Goal: Task Accomplishment & Management: Complete application form

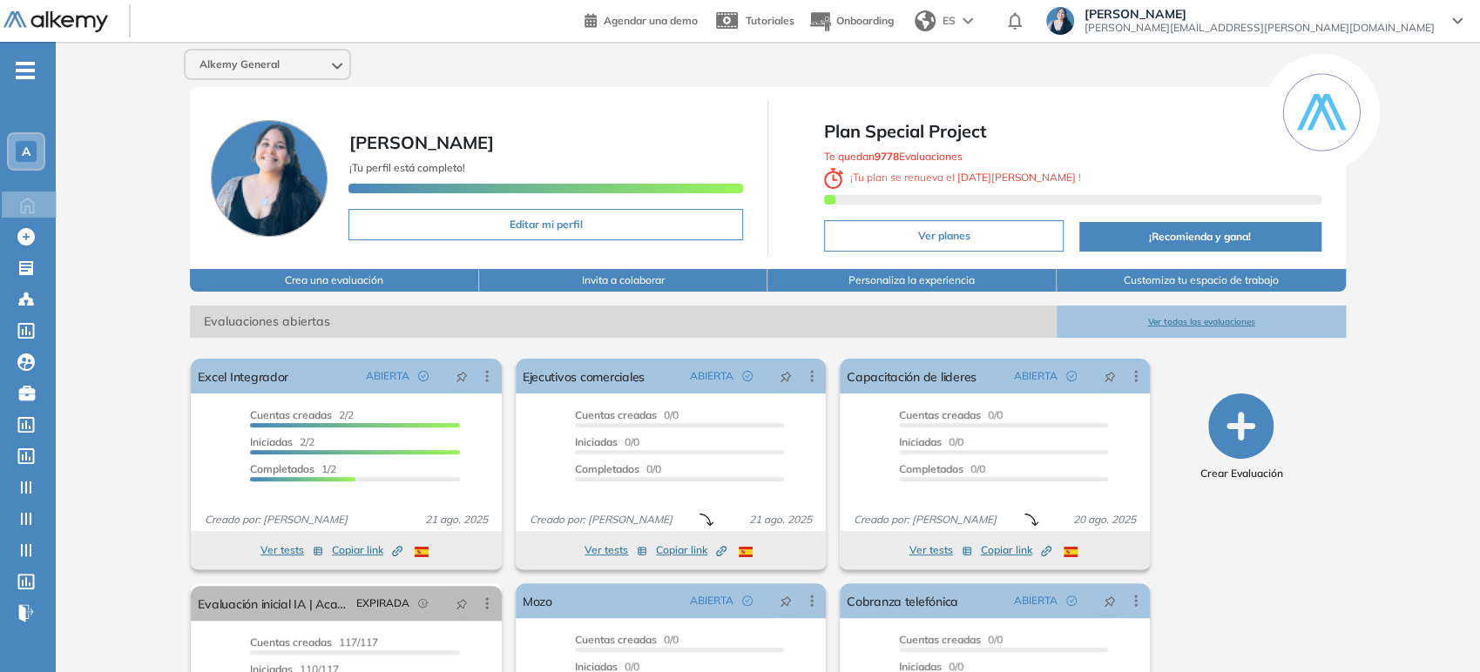
click at [306, 65] on div "Alkemy General" at bounding box center [268, 65] width 164 height 28
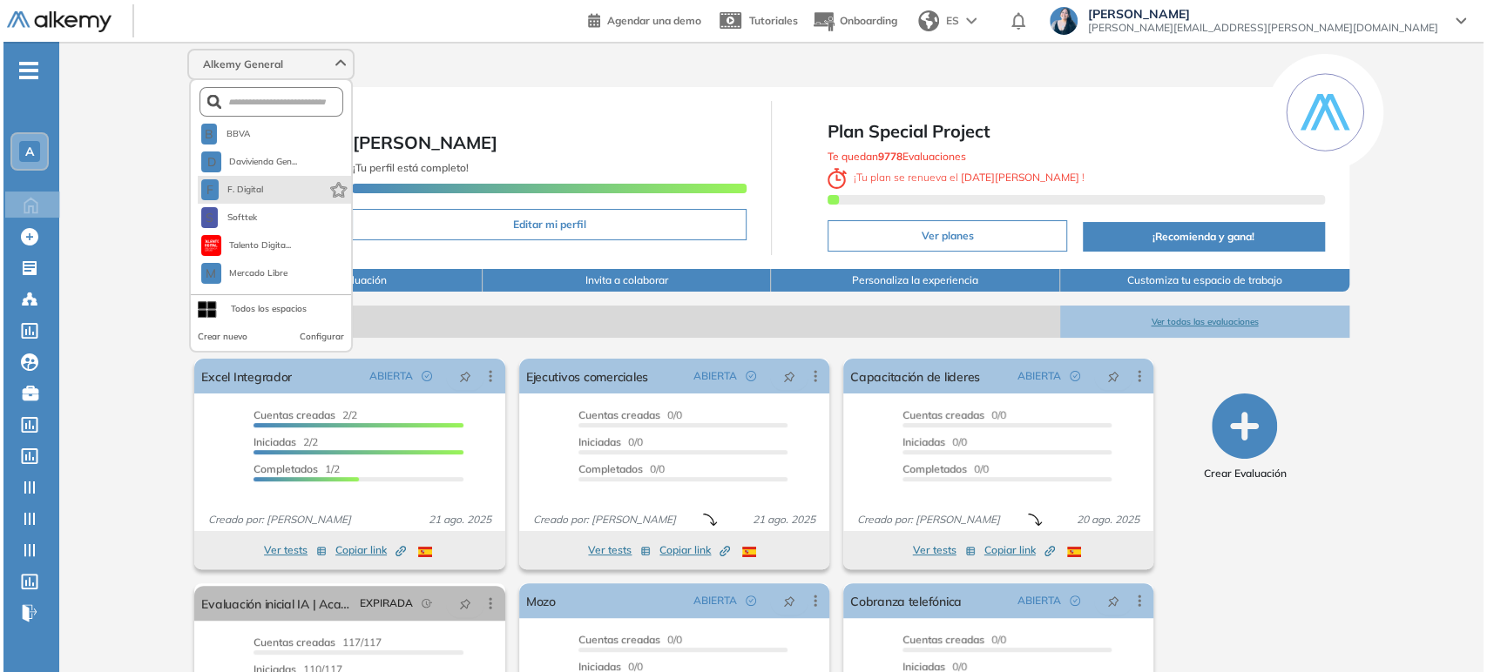
scroll to position [84, 0]
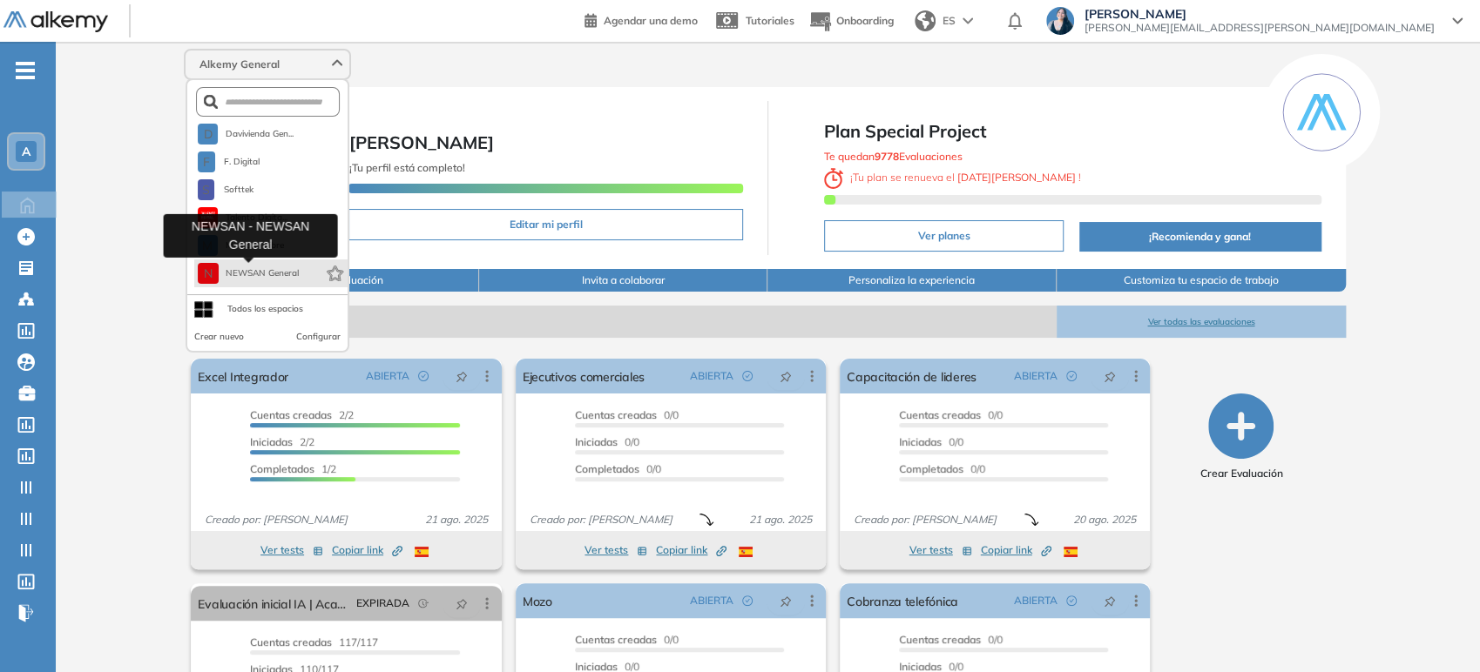
click at [248, 275] on span "NEWSAN General" at bounding box center [263, 274] width 74 height 14
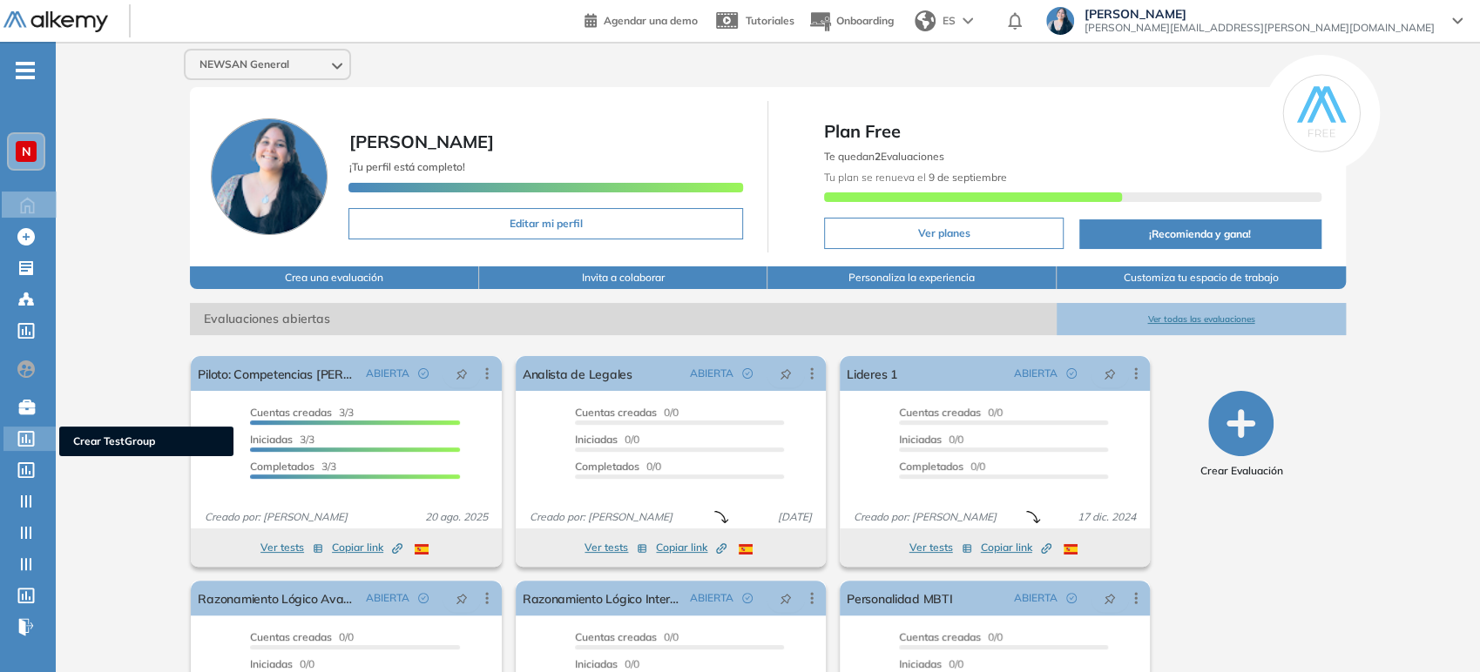
click at [22, 432] on icon at bounding box center [25, 439] width 17 height 16
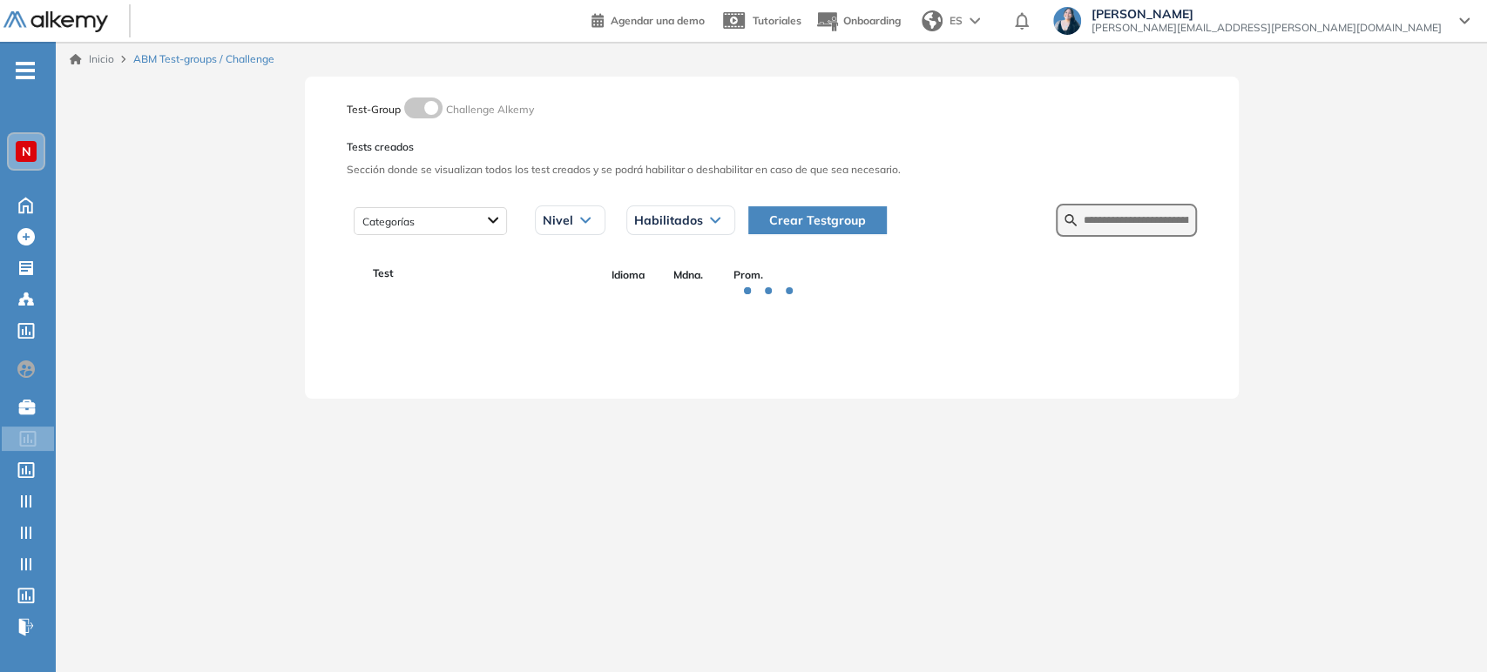
click at [1129, 204] on form at bounding box center [1126, 220] width 141 height 33
click at [1129, 216] on input "text" at bounding box center [1136, 221] width 105 height 16
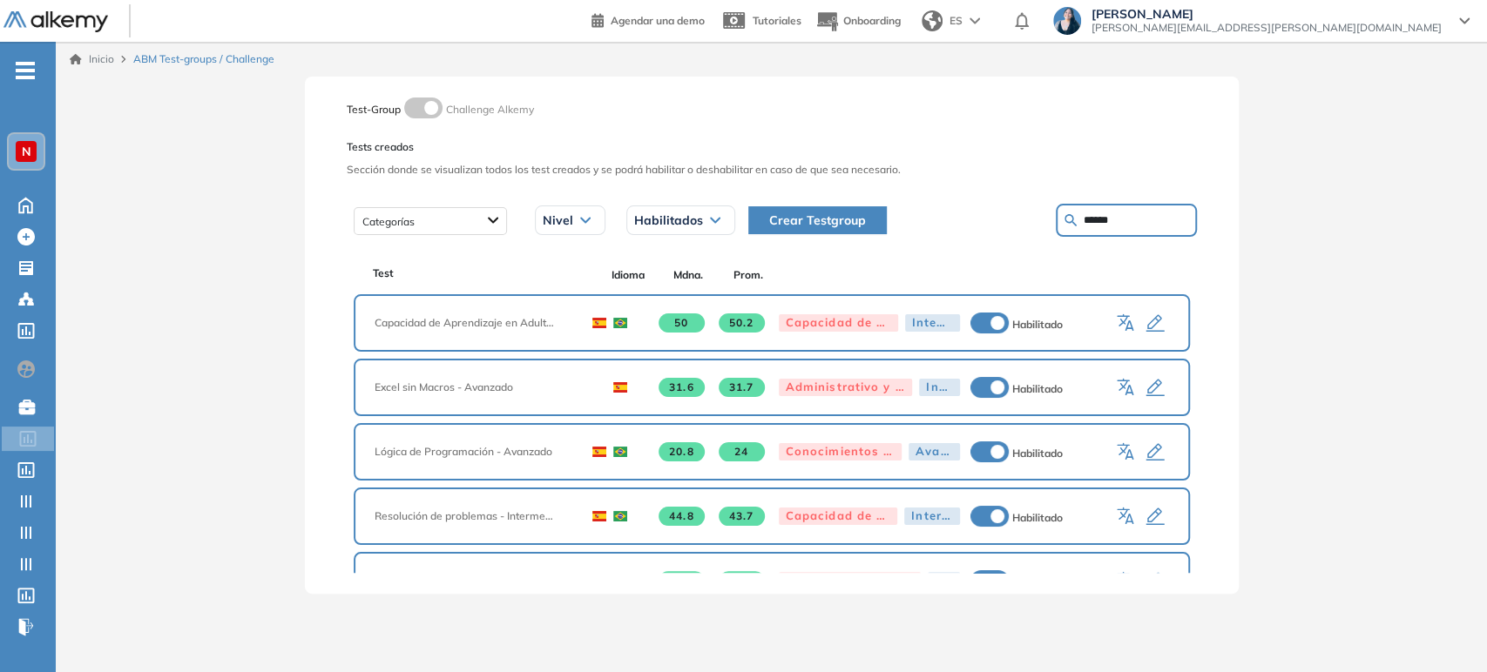
type input "******"
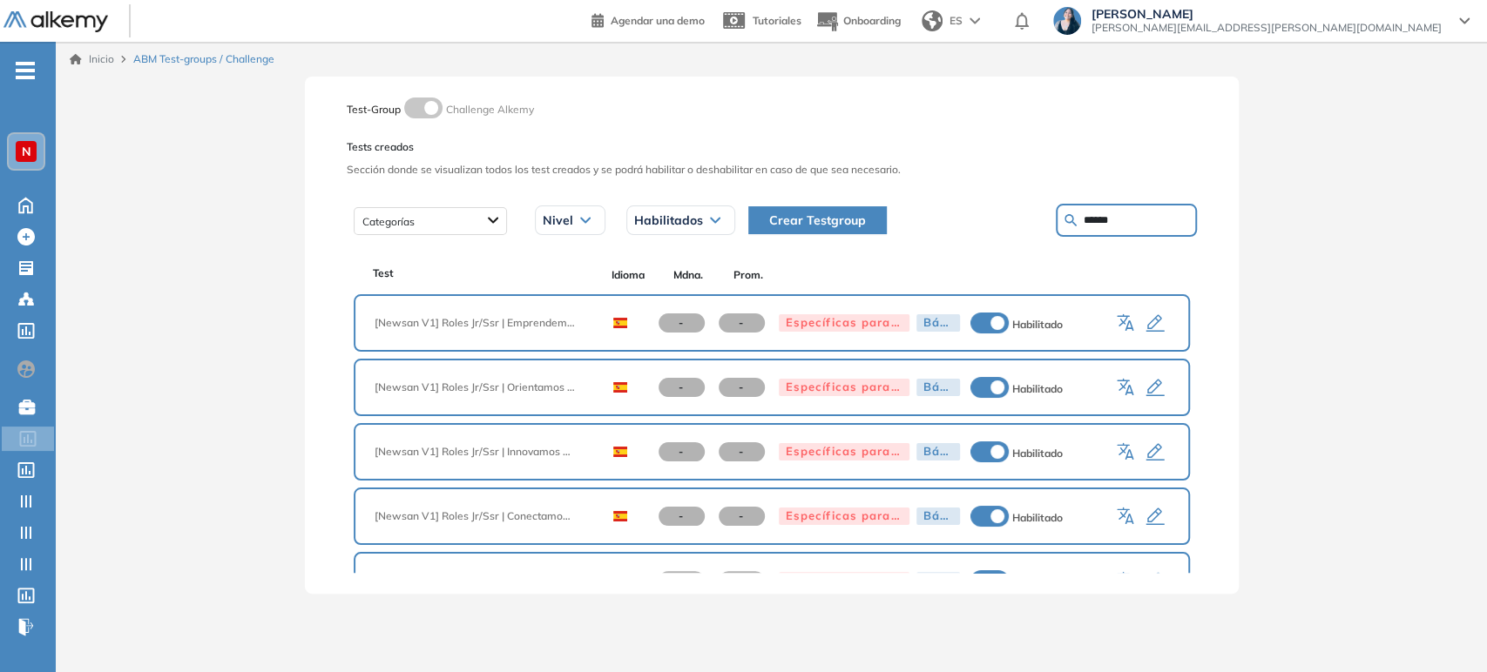
click at [1150, 382] on icon "button" at bounding box center [1154, 388] width 18 height 17
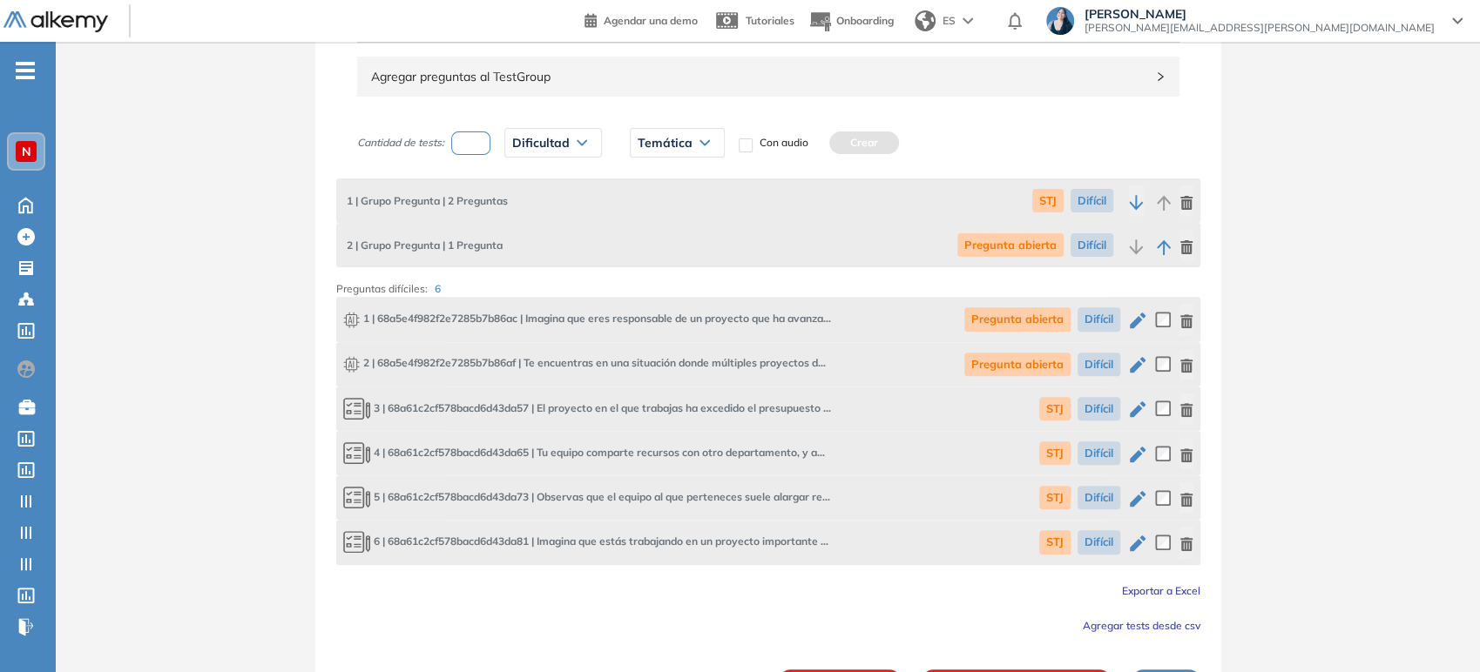
scroll to position [326, 0]
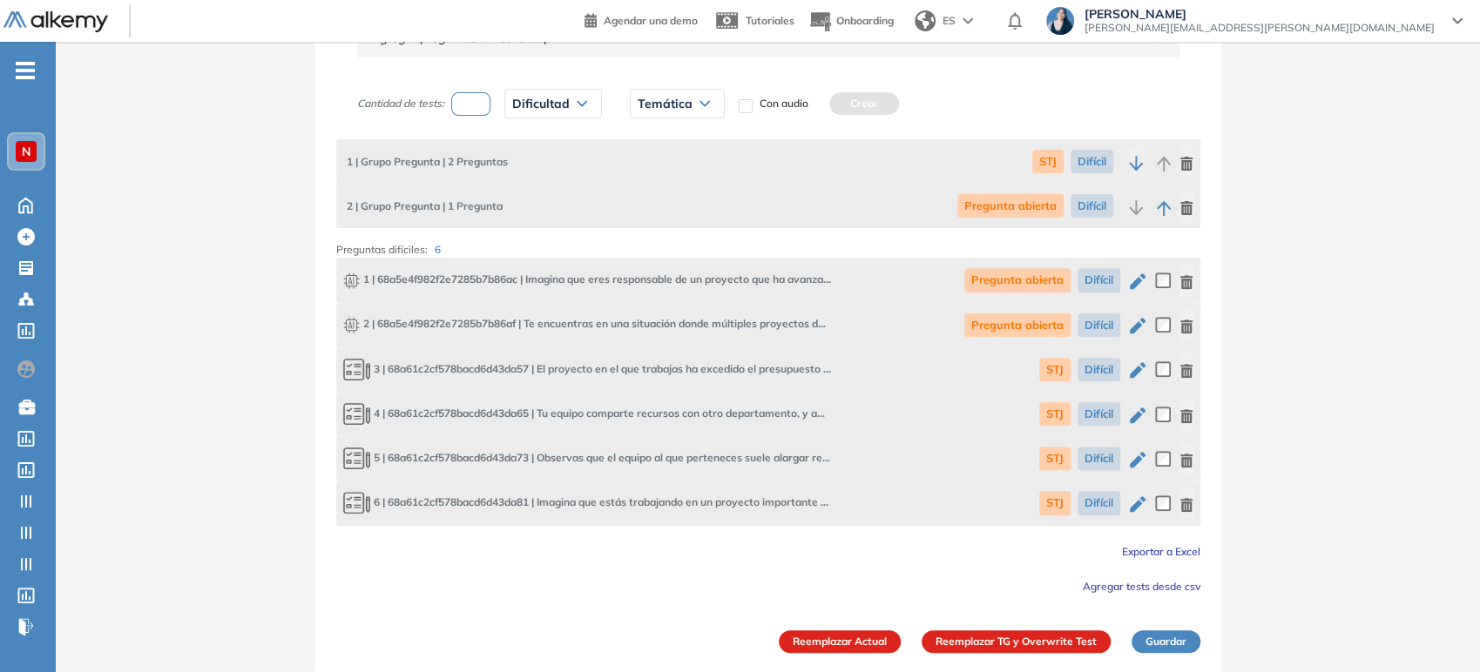
click at [1133, 284] on icon "button" at bounding box center [1138, 281] width 16 height 16
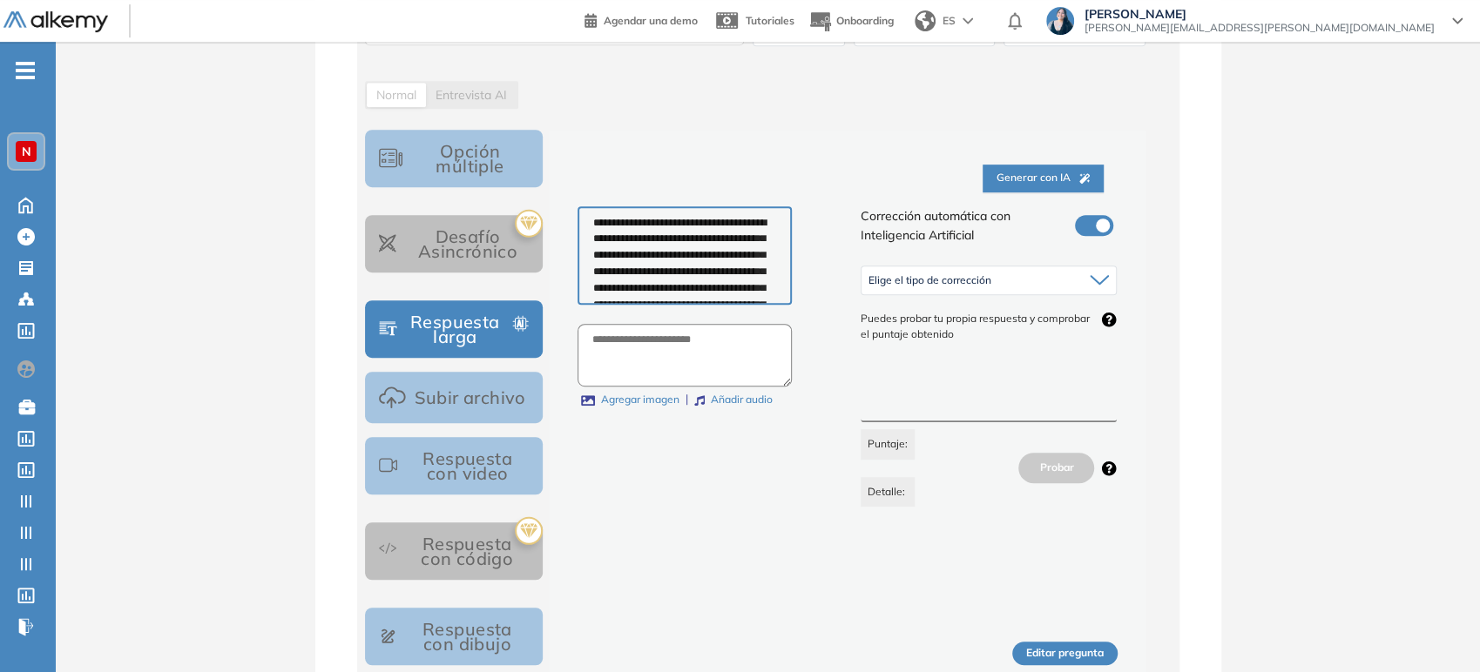
scroll to position [580, 0]
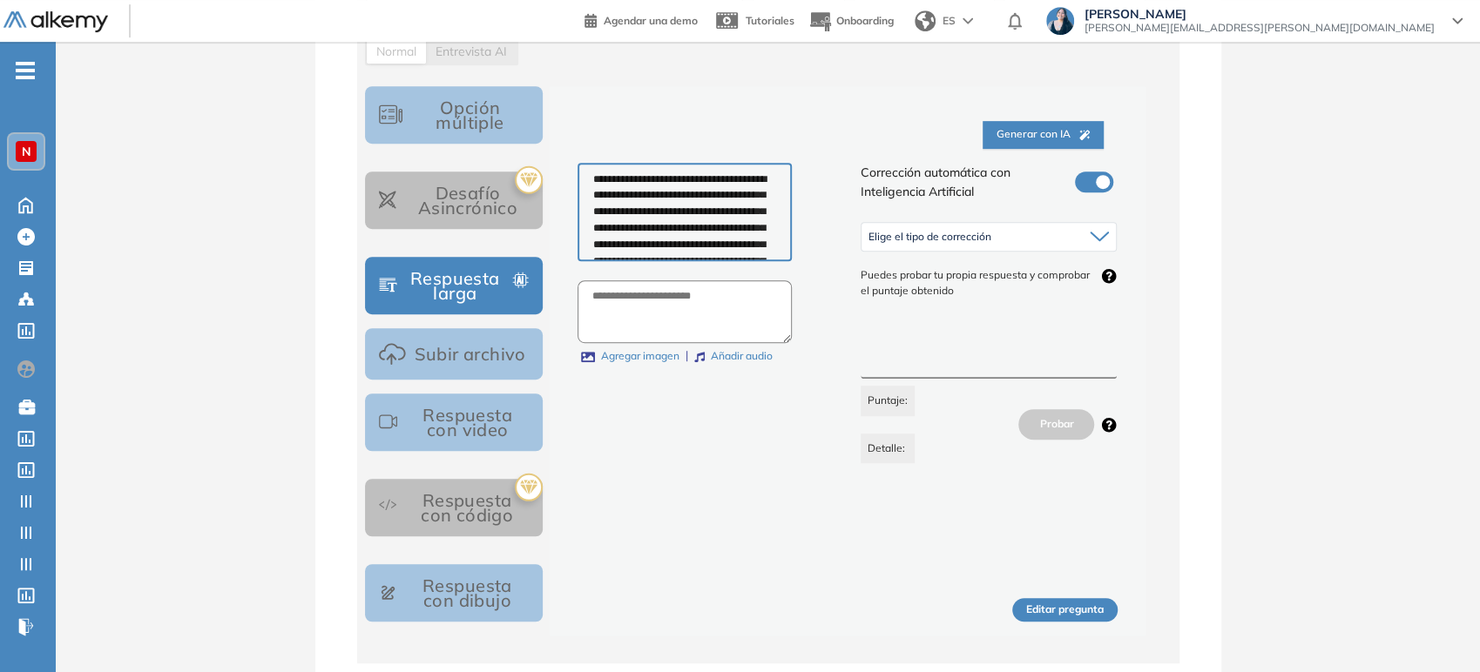
click at [1031, 235] on div "Elige el tipo de corrección" at bounding box center [988, 237] width 255 height 28
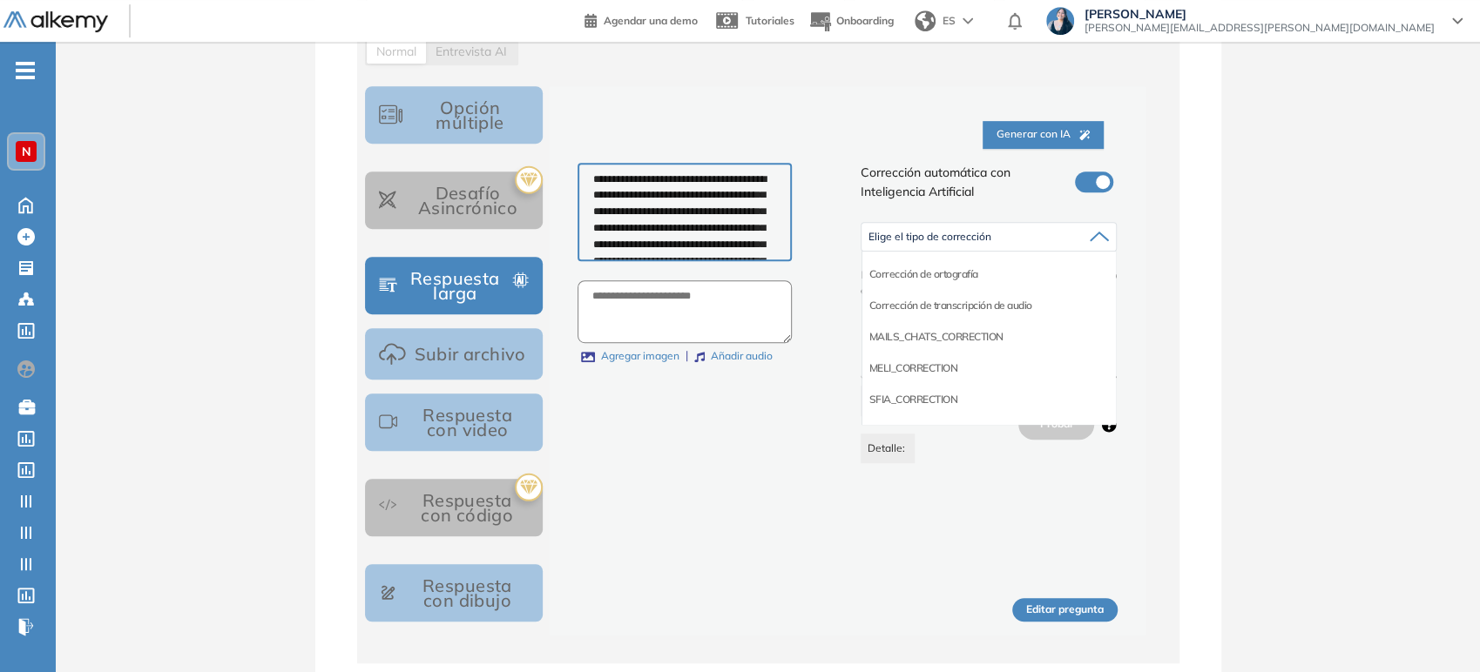
scroll to position [97, 0]
click at [948, 391] on li "Corrección de respuestas cortas" at bounding box center [941, 396] width 145 height 17
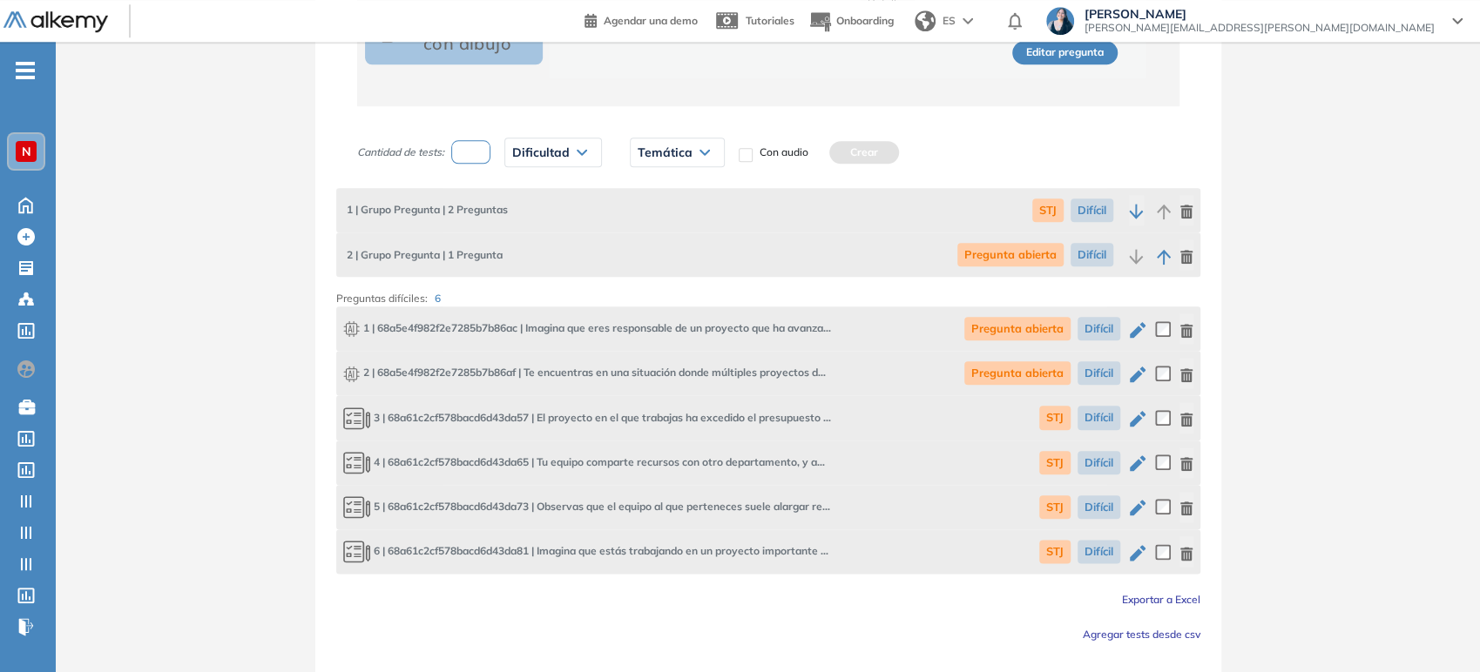
scroll to position [1185, 0]
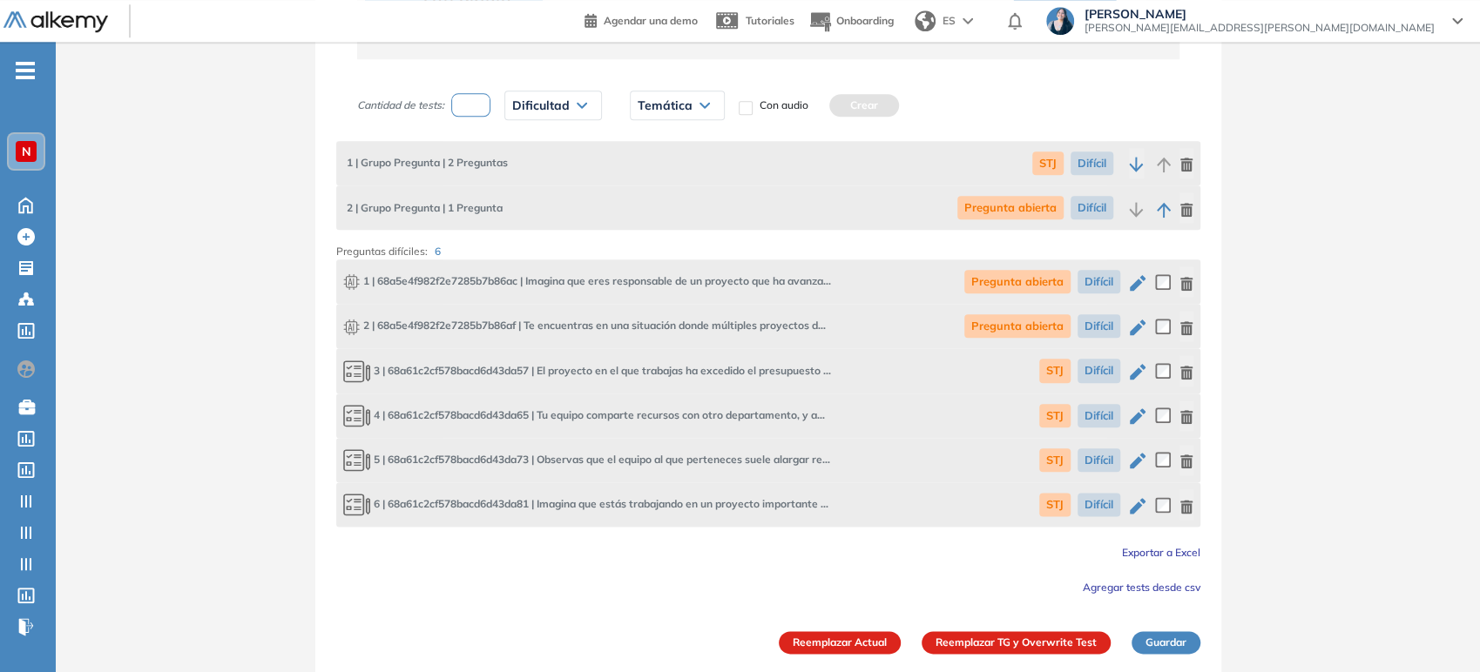
click at [1130, 322] on icon "button" at bounding box center [1137, 327] width 21 height 21
type textarea "**********"
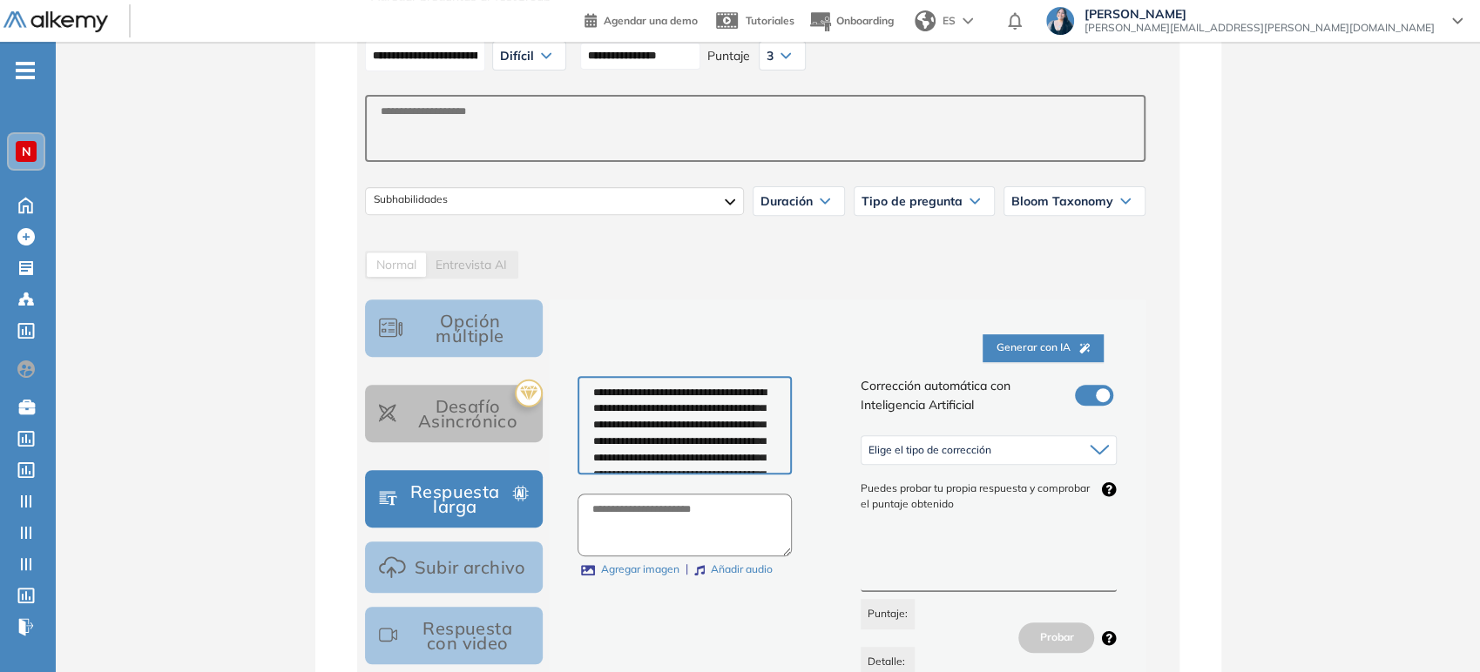
scroll to position [483, 0]
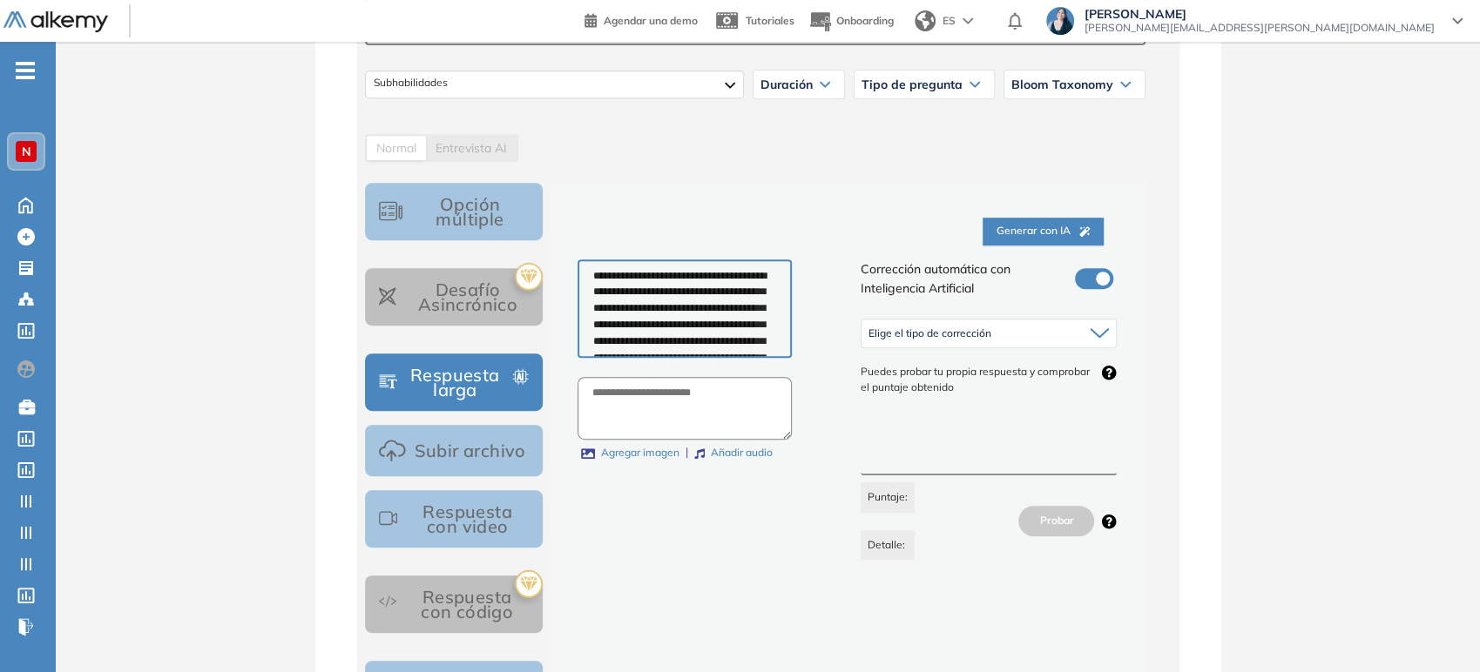
click at [1085, 326] on div "Elige el tipo de corrección" at bounding box center [988, 334] width 255 height 28
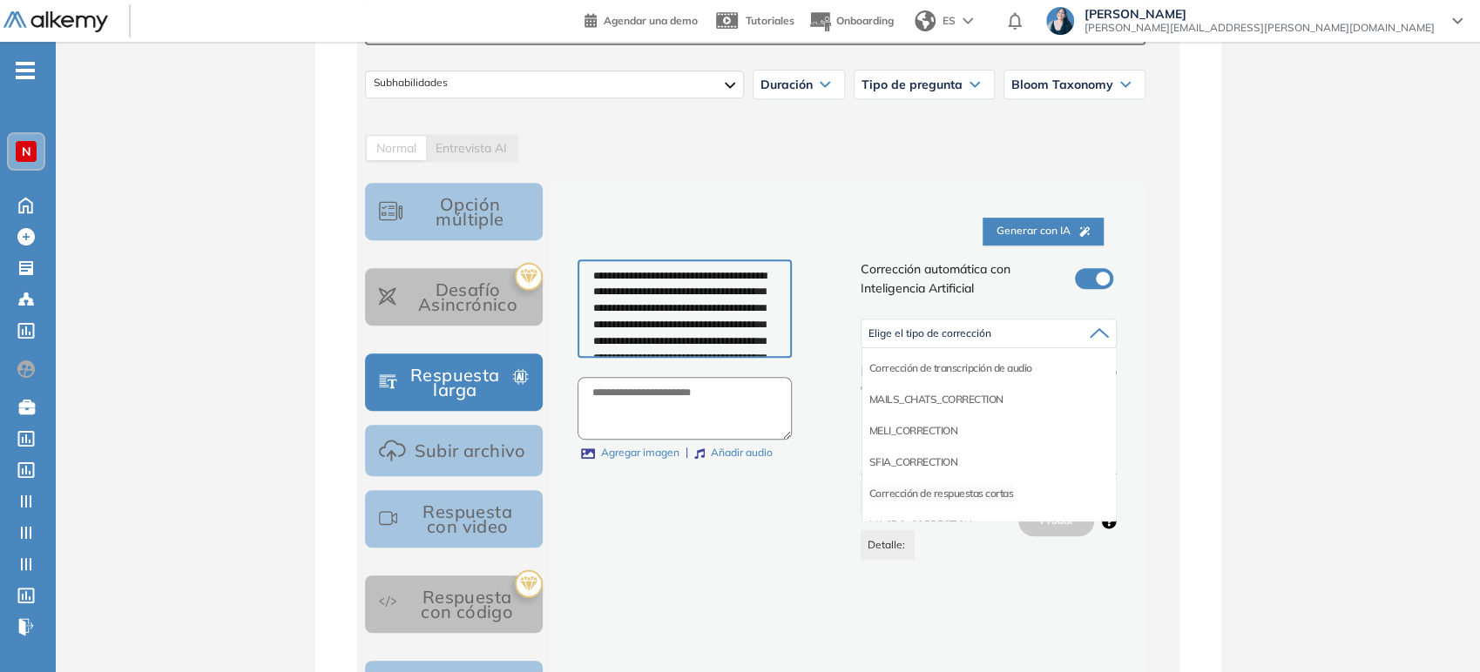
click at [946, 493] on li "Corrección de respuestas cortas" at bounding box center [941, 493] width 145 height 17
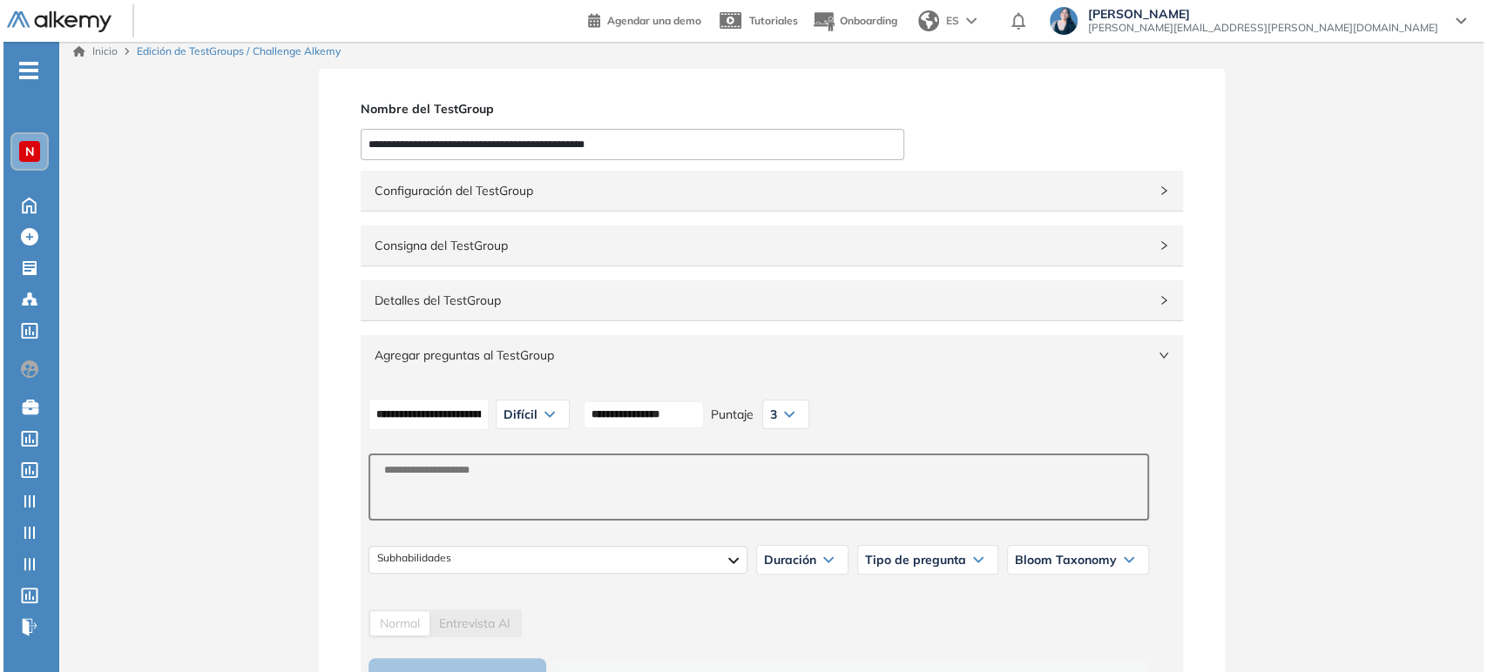
scroll to position [0, 0]
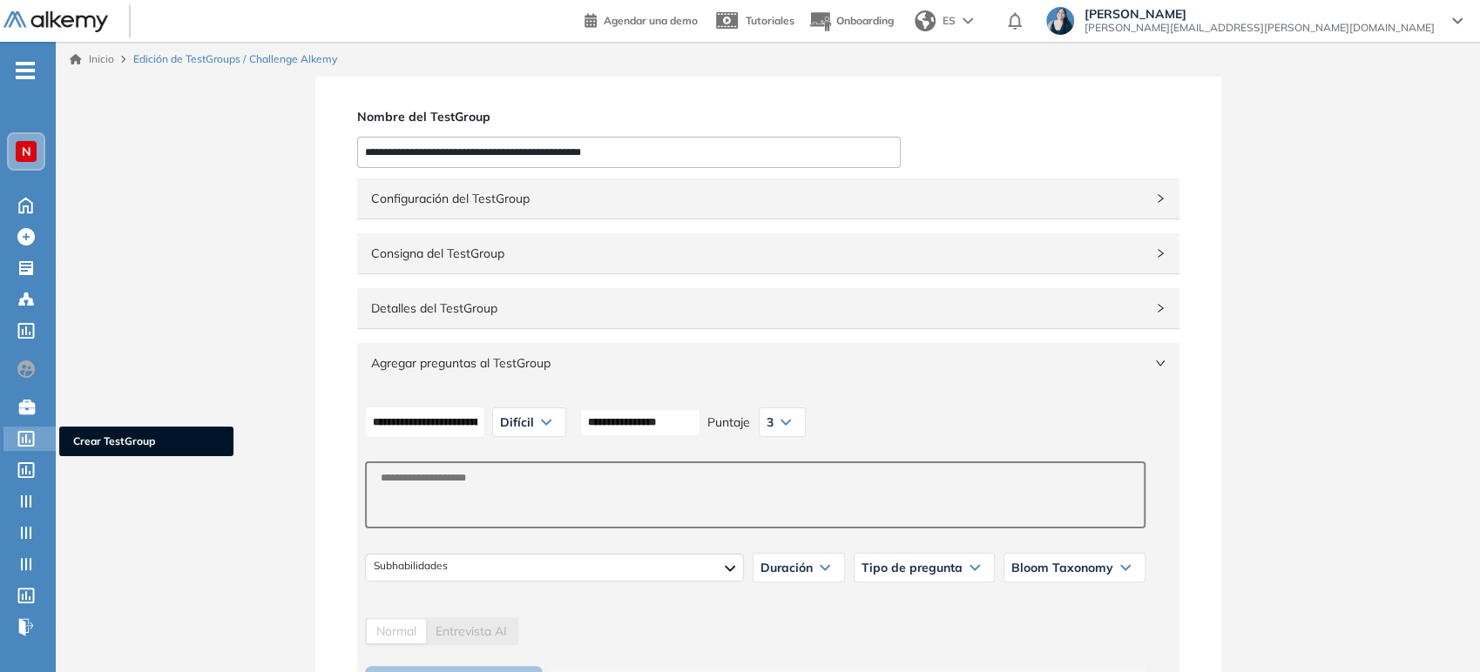
click at [26, 440] on icon at bounding box center [26, 439] width 17 height 16
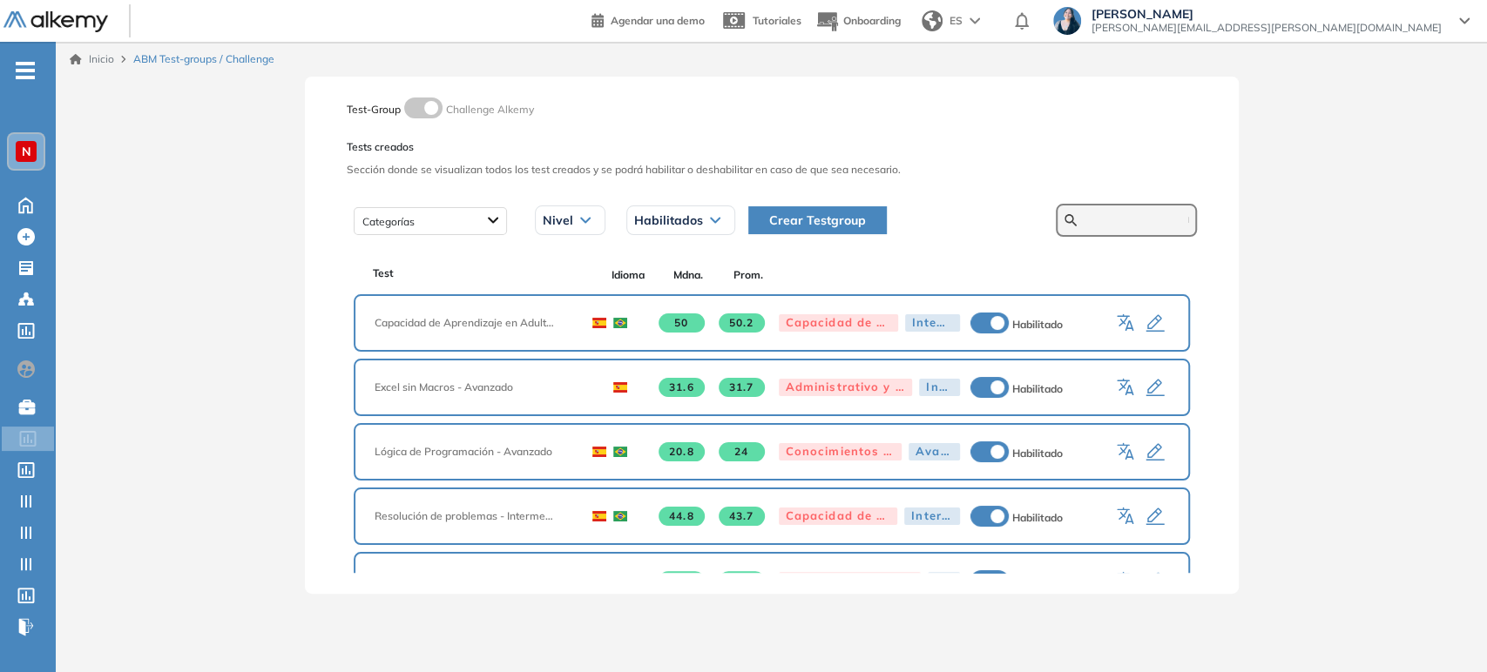
click at [1178, 219] on input "text" at bounding box center [1136, 221] width 105 height 16
type input "*"
type input "******"
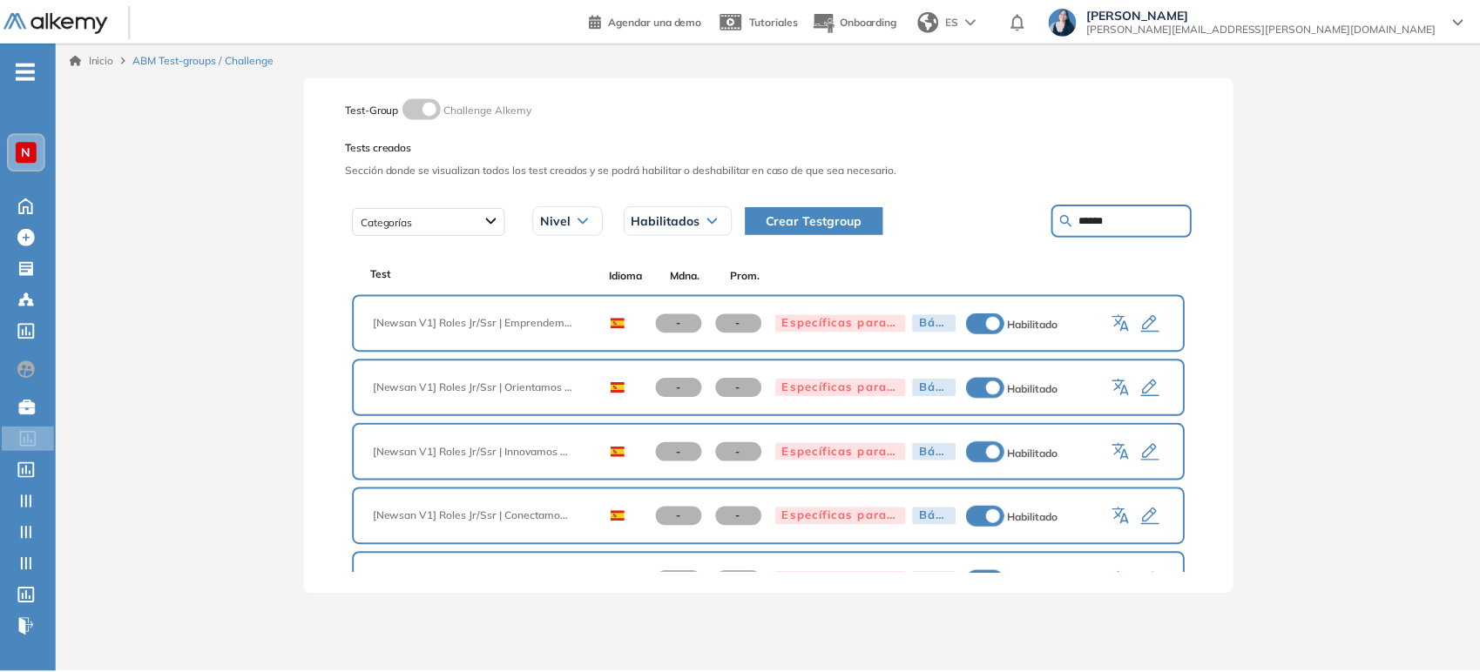
scroll to position [61, 0]
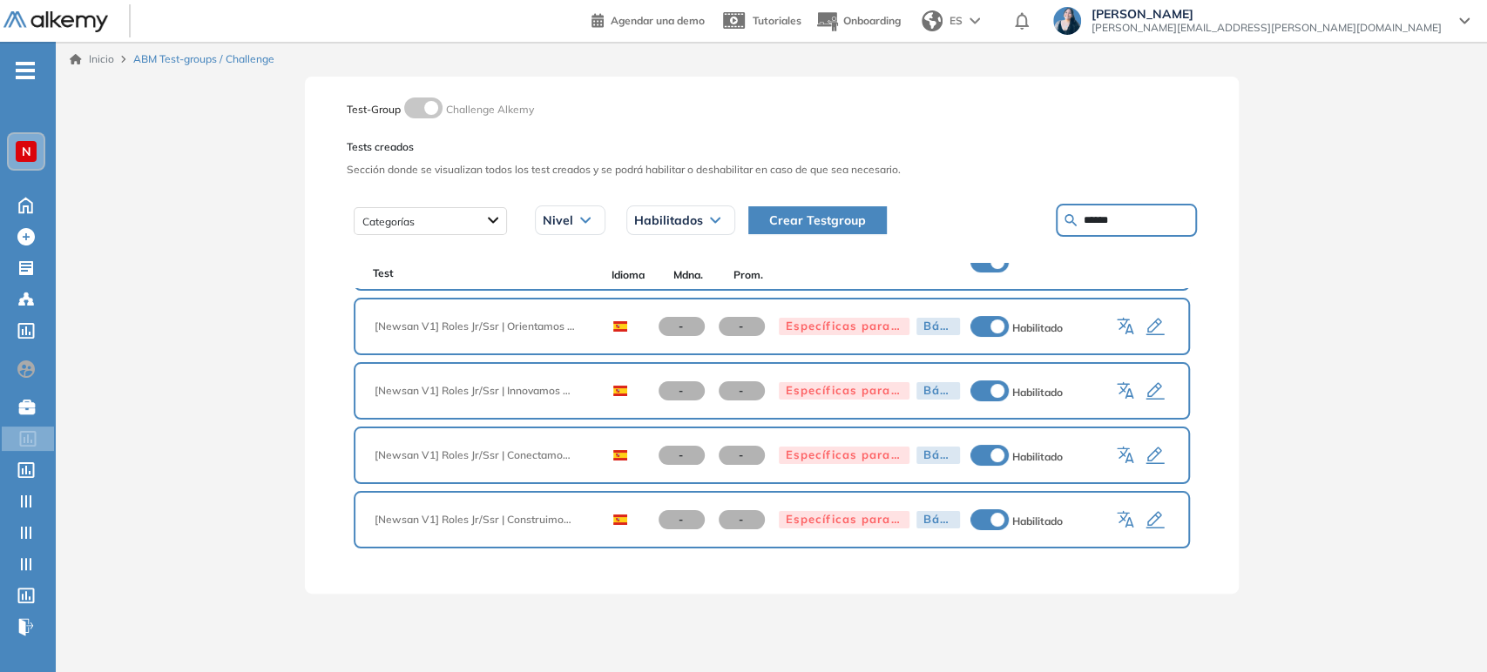
click at [1153, 454] on icon "button" at bounding box center [1154, 456] width 21 height 21
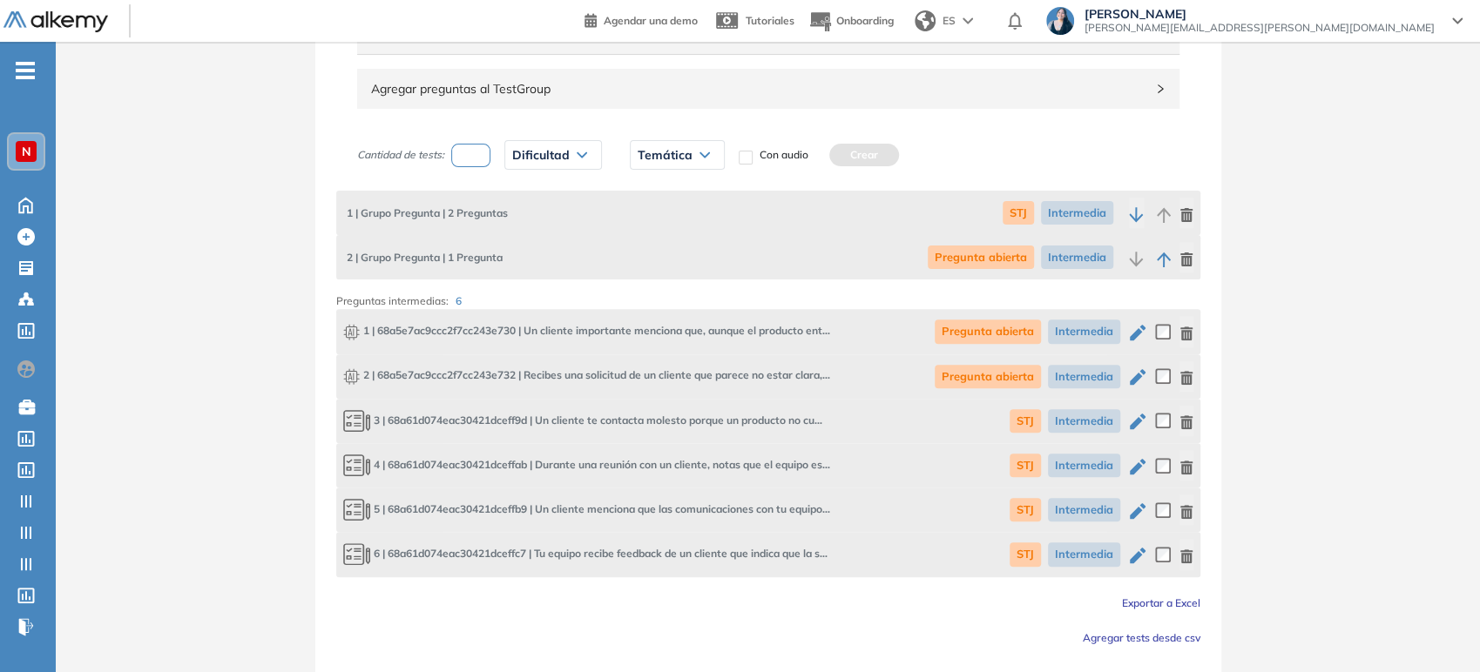
scroll to position [326, 0]
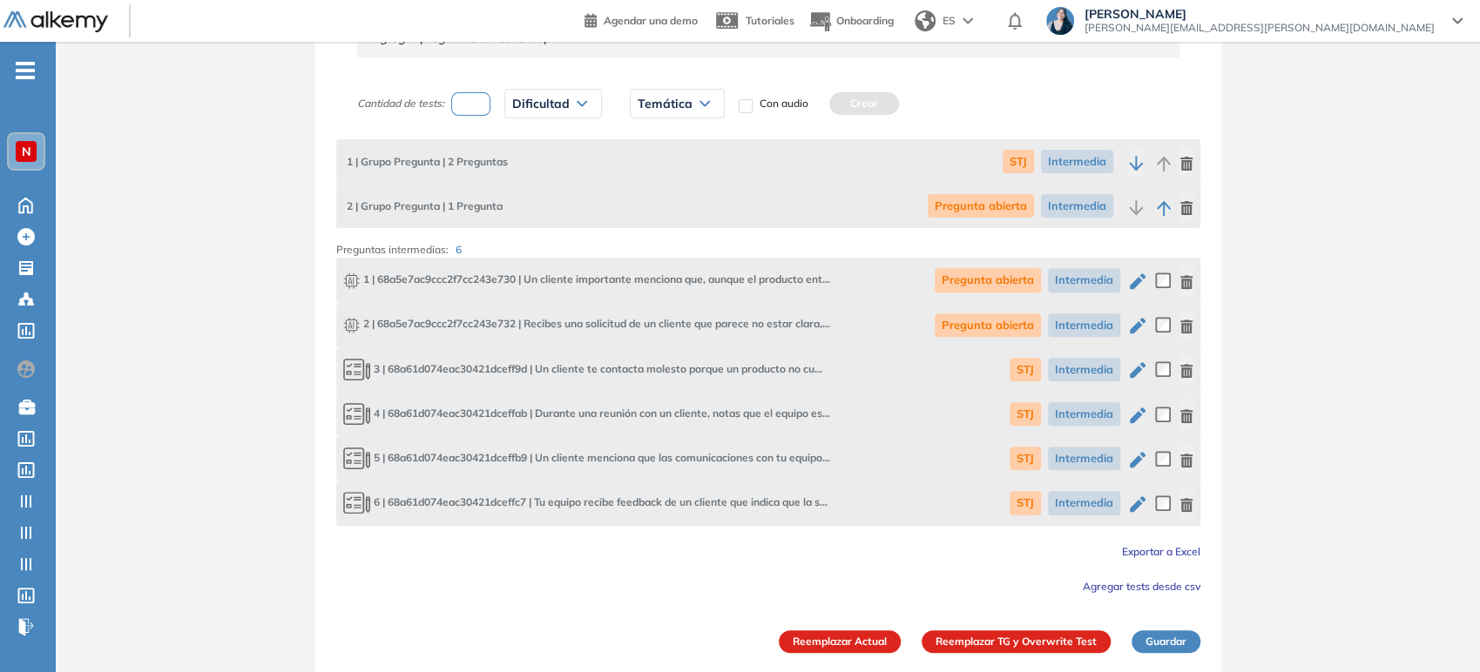
click at [1137, 278] on icon "button" at bounding box center [1138, 281] width 16 height 16
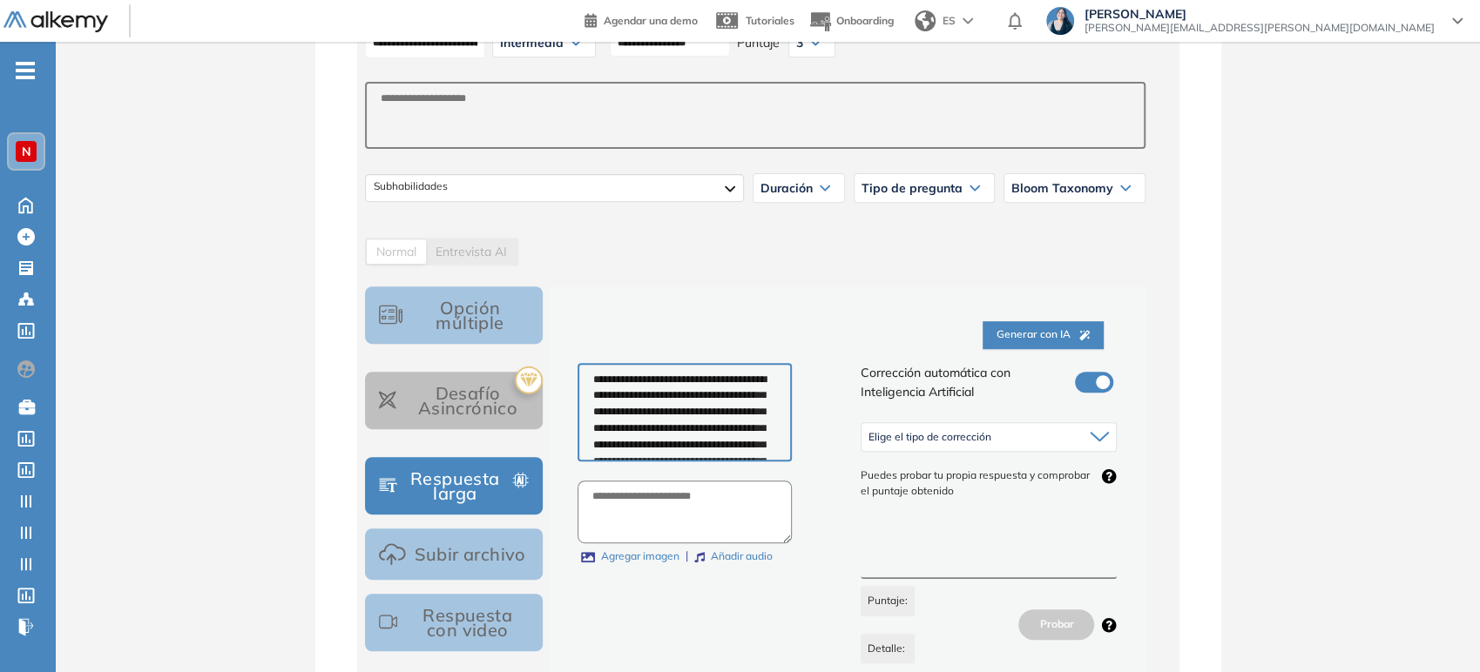
scroll to position [387, 0]
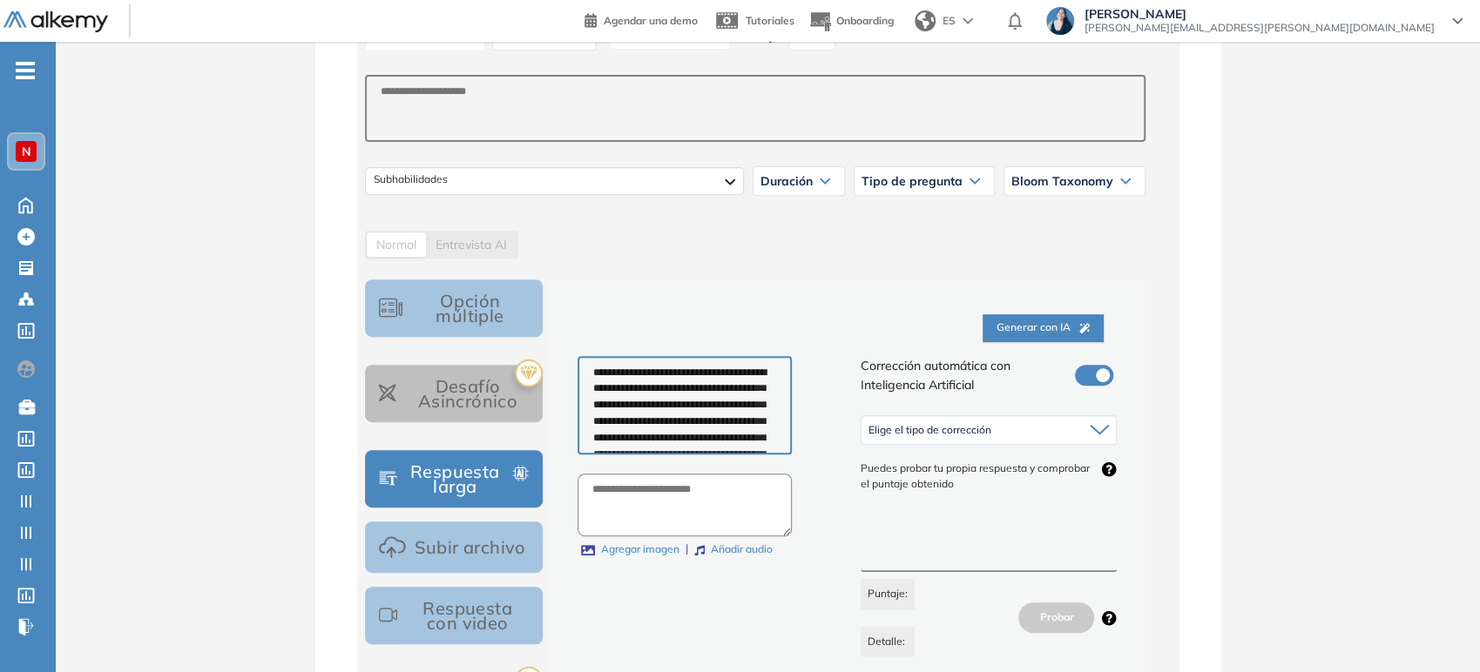
click at [948, 437] on div "Elige el tipo de corrección" at bounding box center [988, 430] width 255 height 28
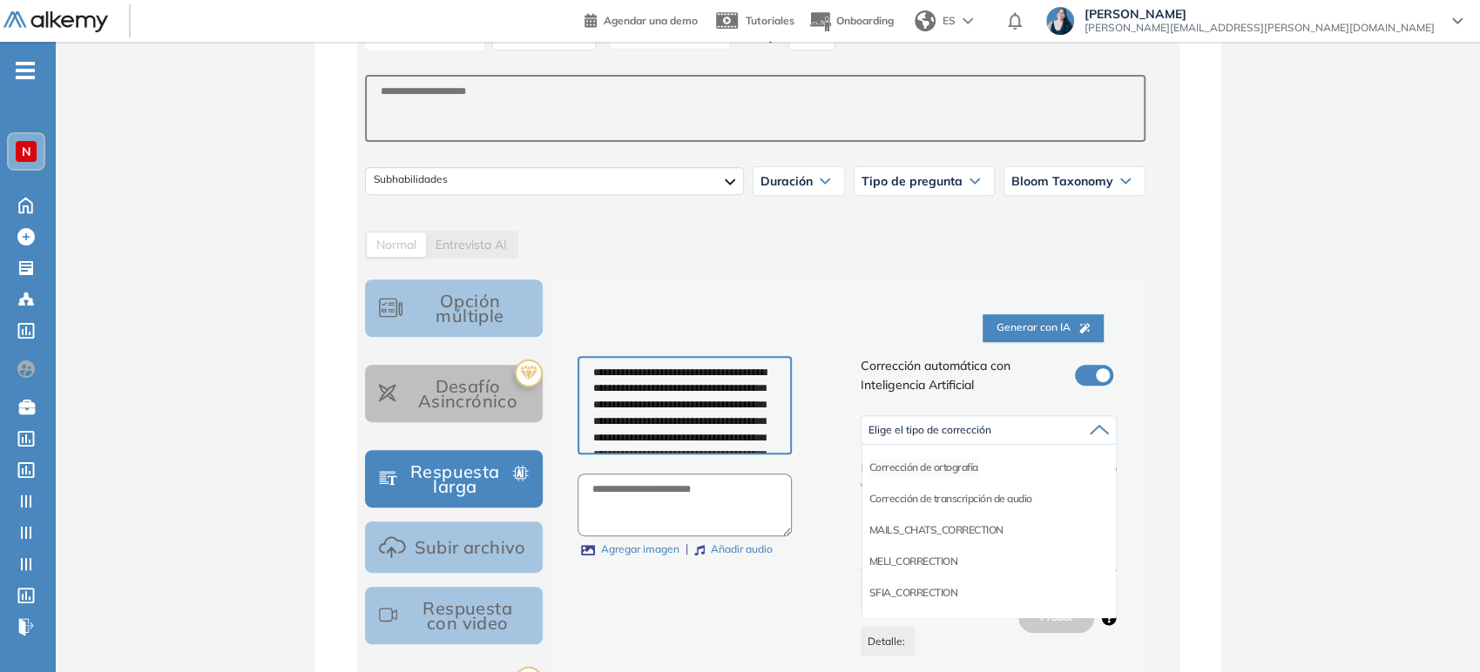
scroll to position [97, 0]
click at [950, 587] on li "Corrección de respuestas cortas" at bounding box center [941, 590] width 145 height 17
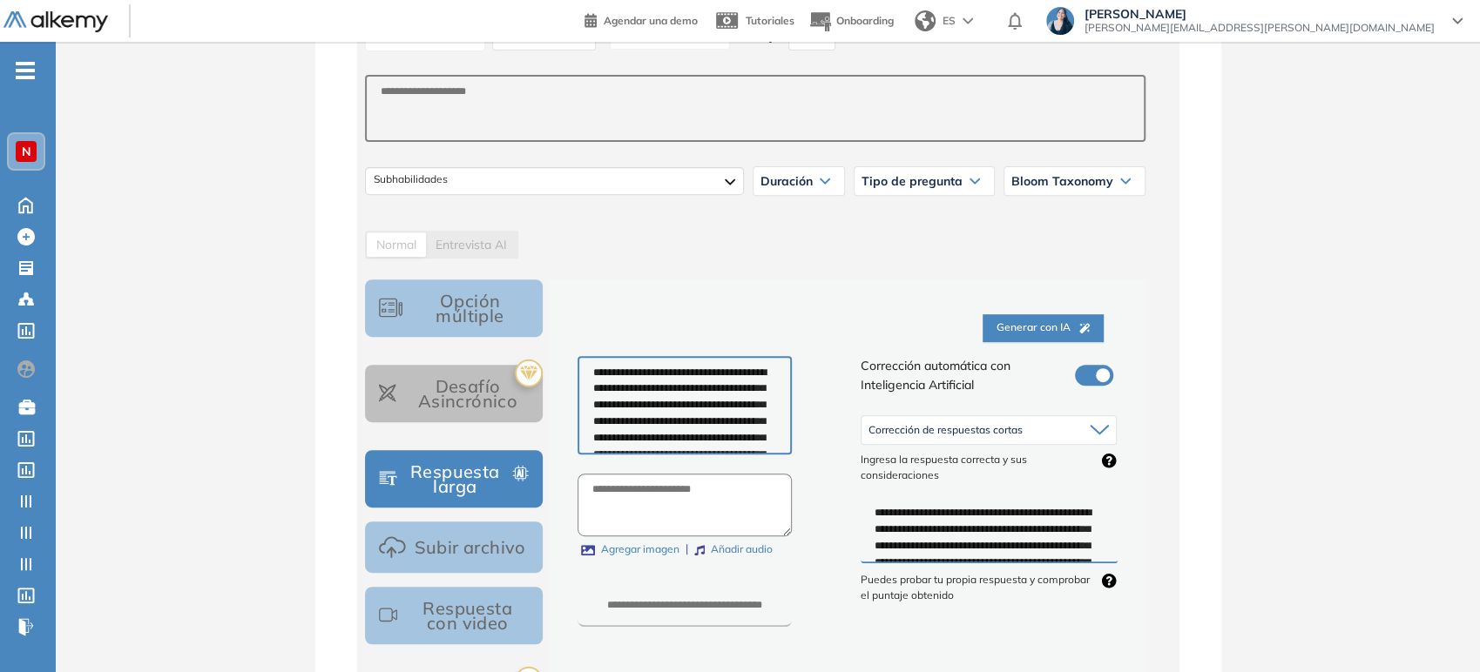
click at [958, 435] on span "Corrección de respuestas cortas" at bounding box center [945, 430] width 154 height 14
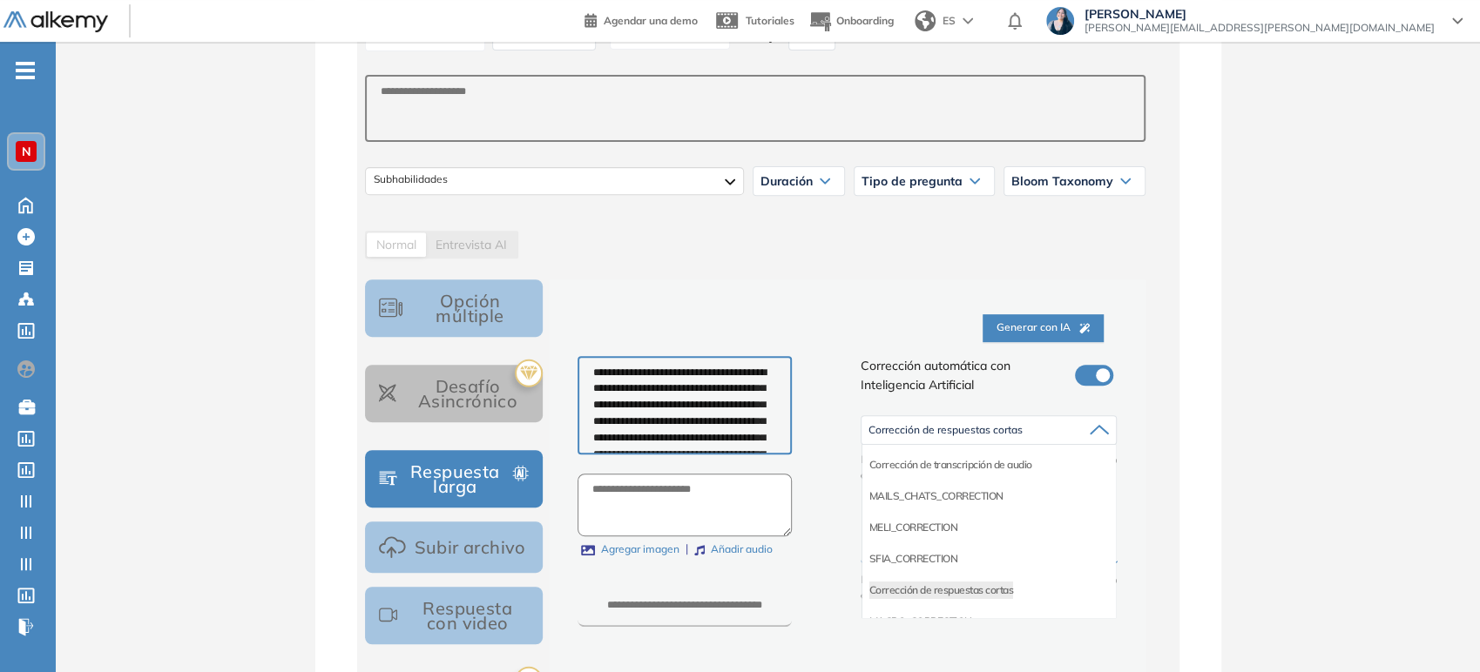
click at [1151, 440] on div "**********" at bounding box center [755, 555] width 794 height 550
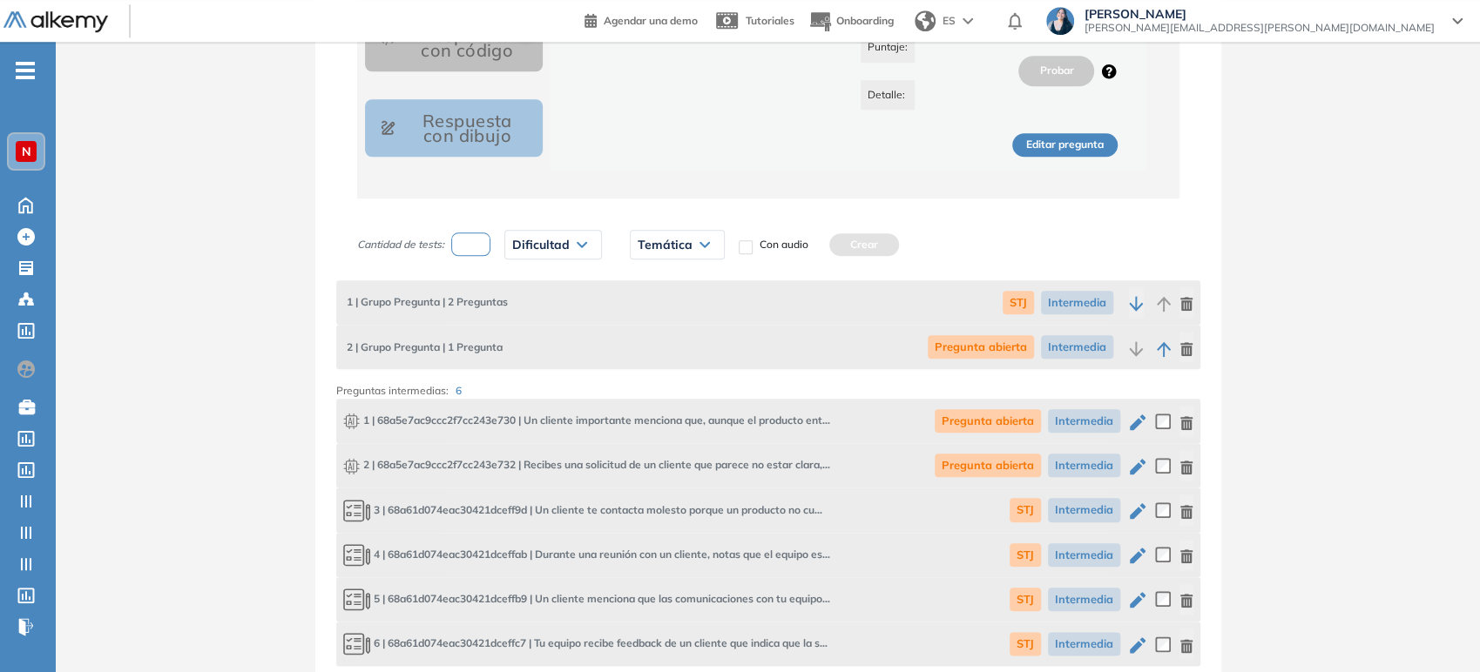
scroll to position [1064, 0]
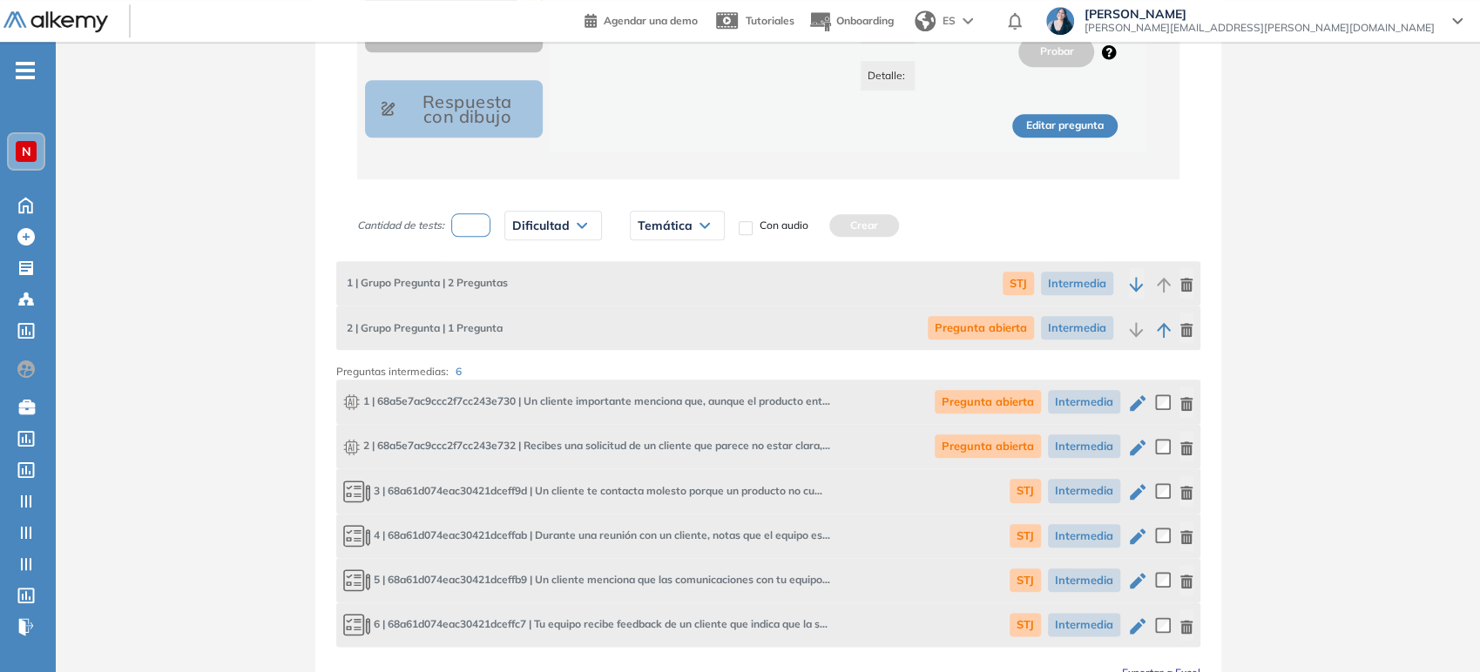
click at [1131, 448] on icon "button" at bounding box center [1138, 448] width 16 height 16
type textarea "**********"
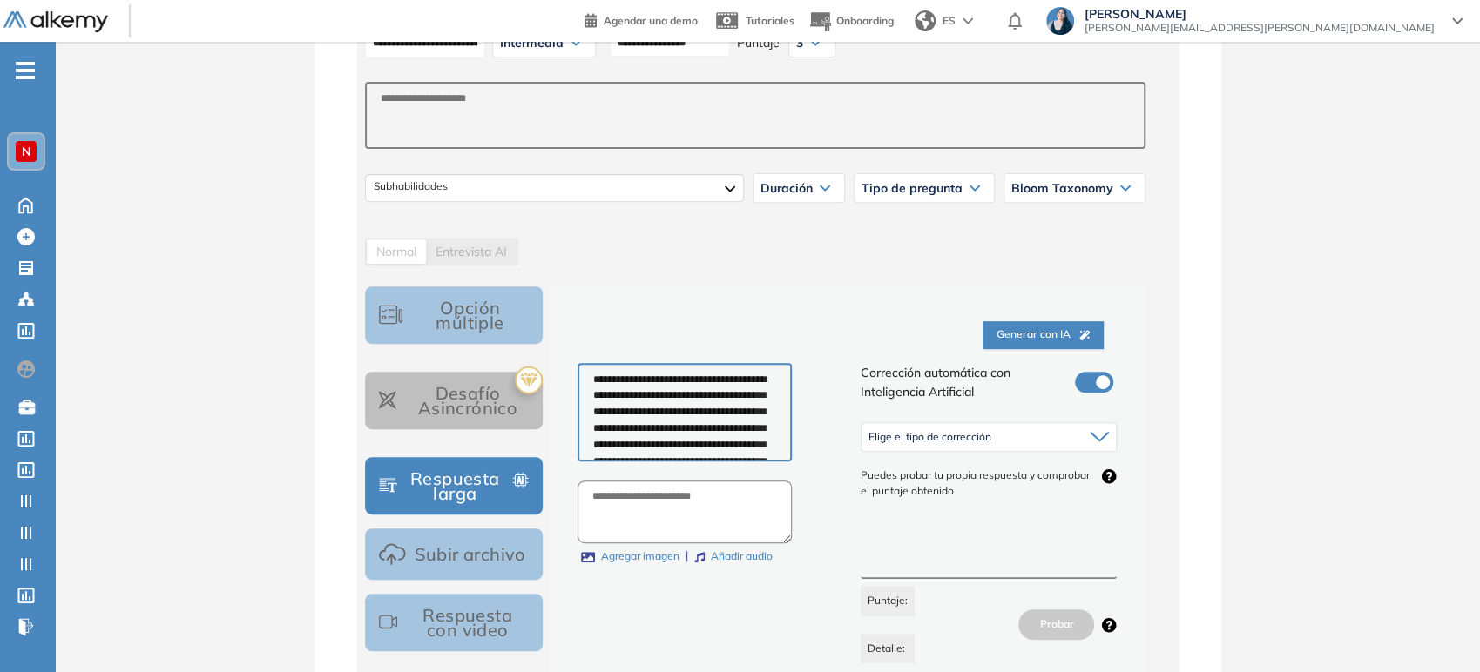
scroll to position [387, 0]
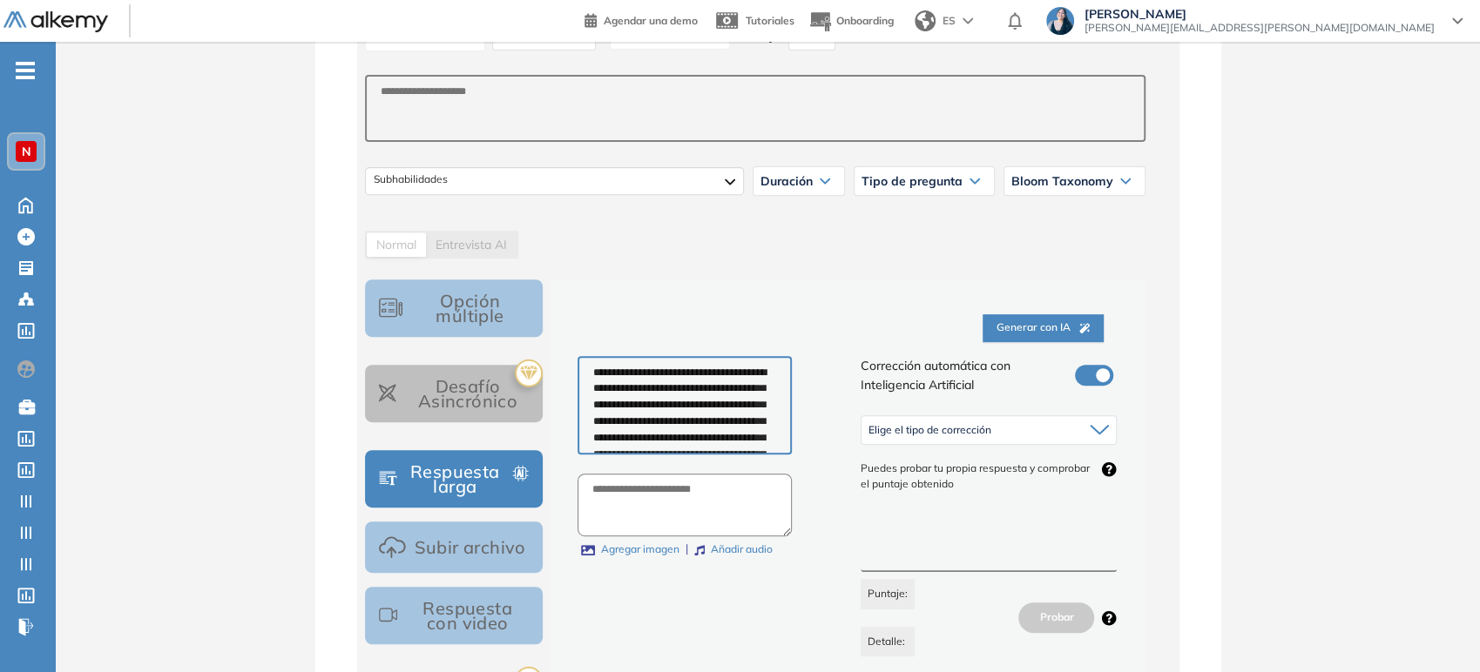
click at [1054, 435] on div "Elige el tipo de corrección" at bounding box center [988, 430] width 255 height 28
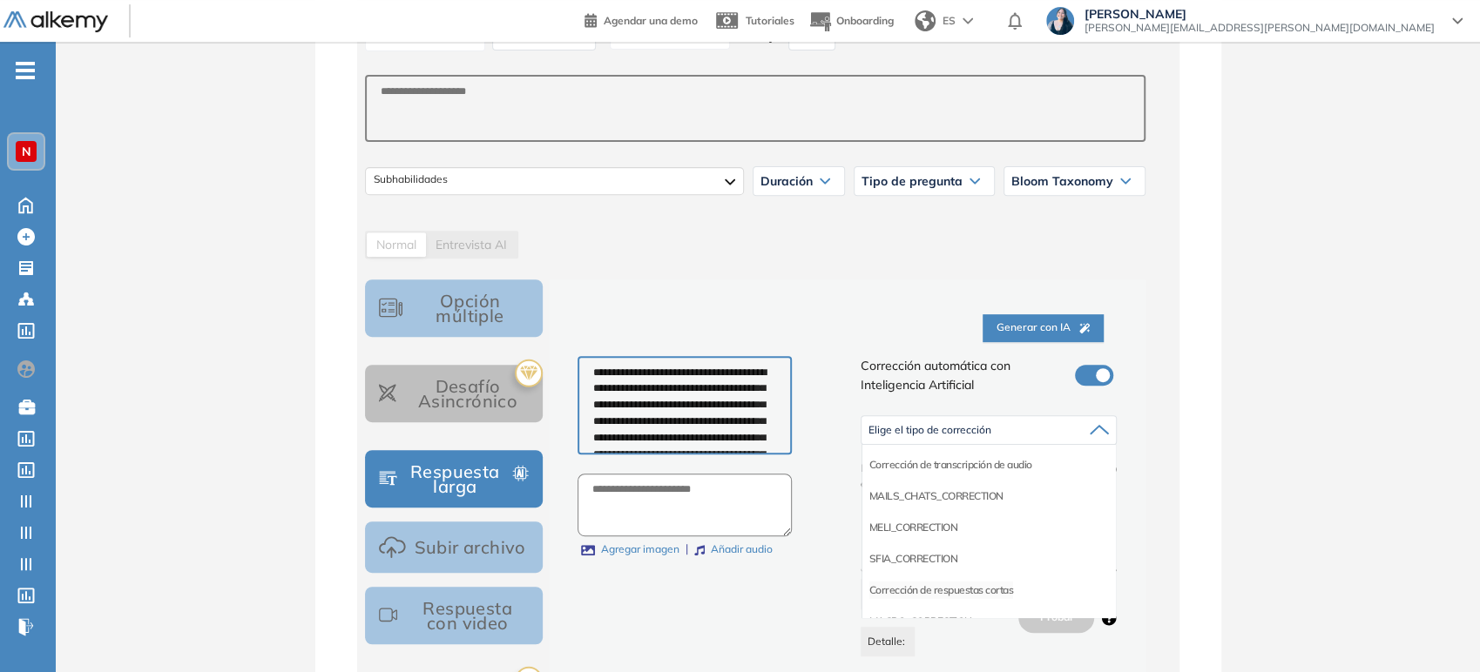
click at [942, 586] on li "Corrección de respuestas cortas" at bounding box center [941, 590] width 145 height 17
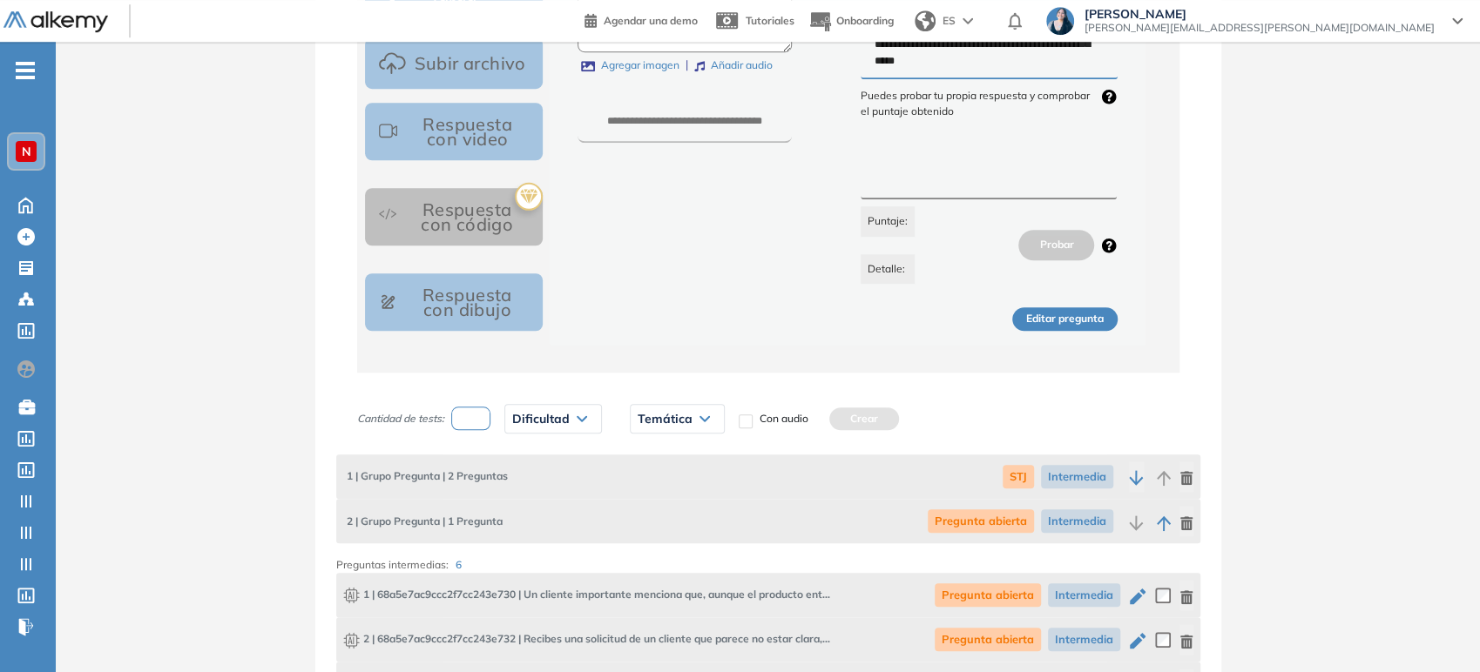
scroll to position [1161, 0]
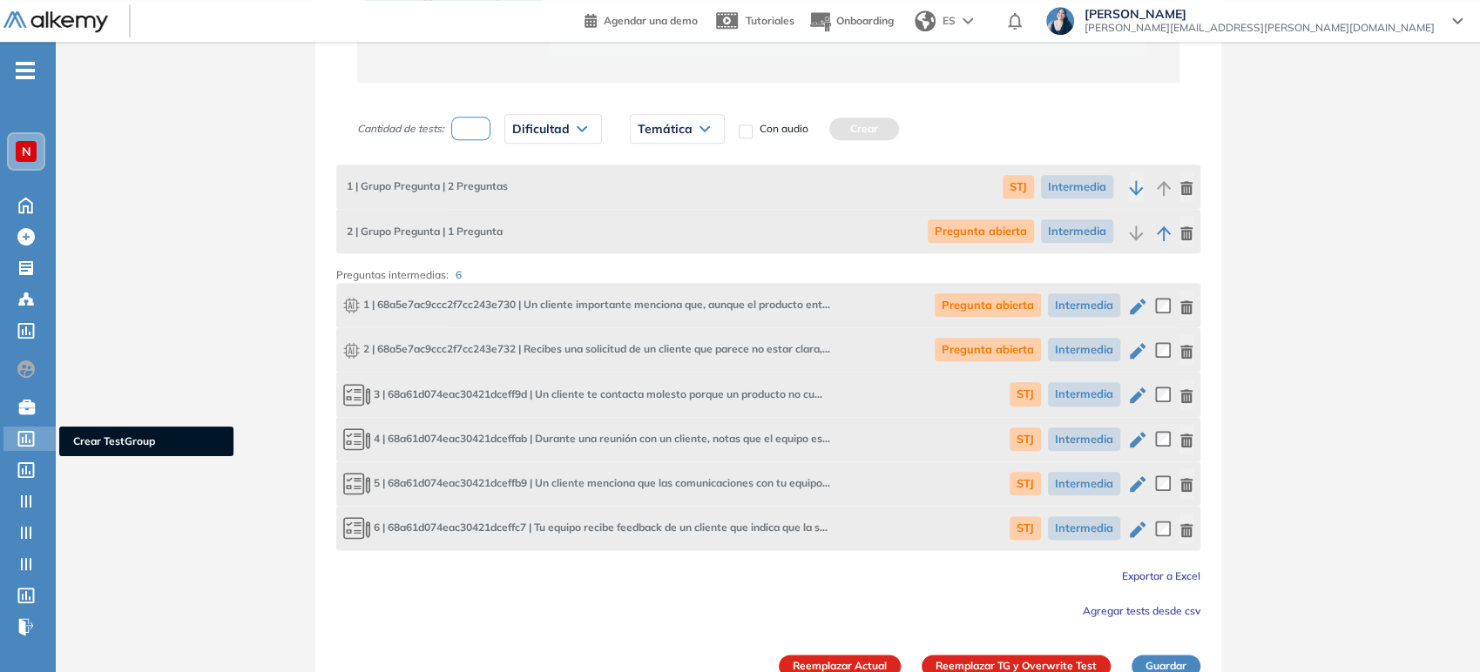
click at [33, 439] on icon at bounding box center [26, 439] width 17 height 16
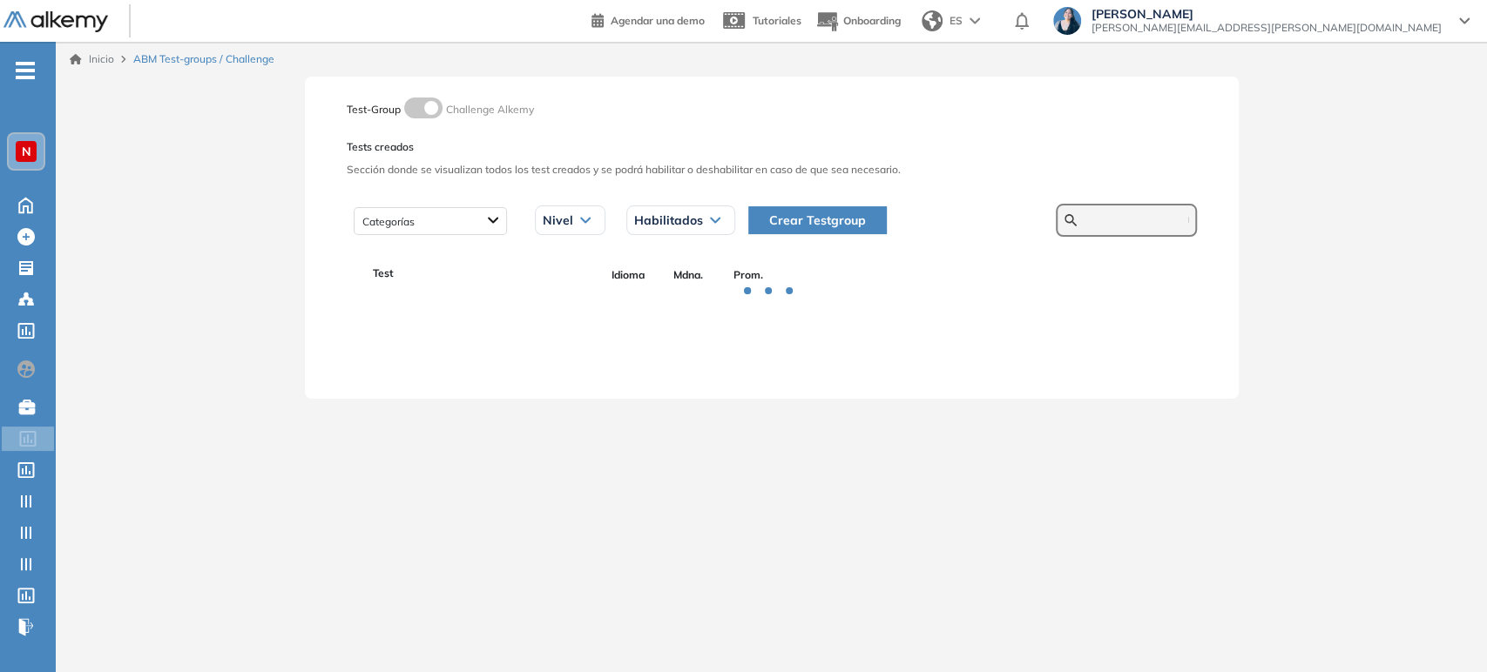
click at [1117, 221] on input "text" at bounding box center [1136, 221] width 105 height 16
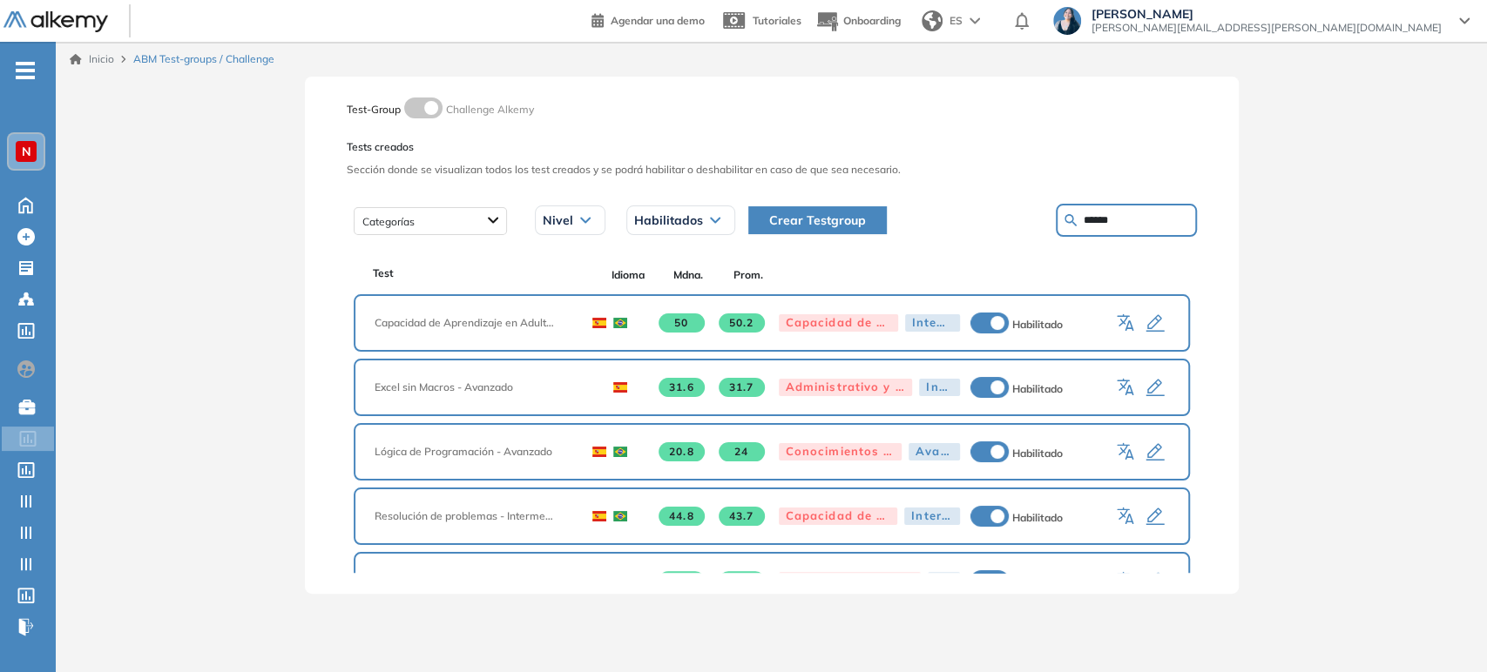
type input "******"
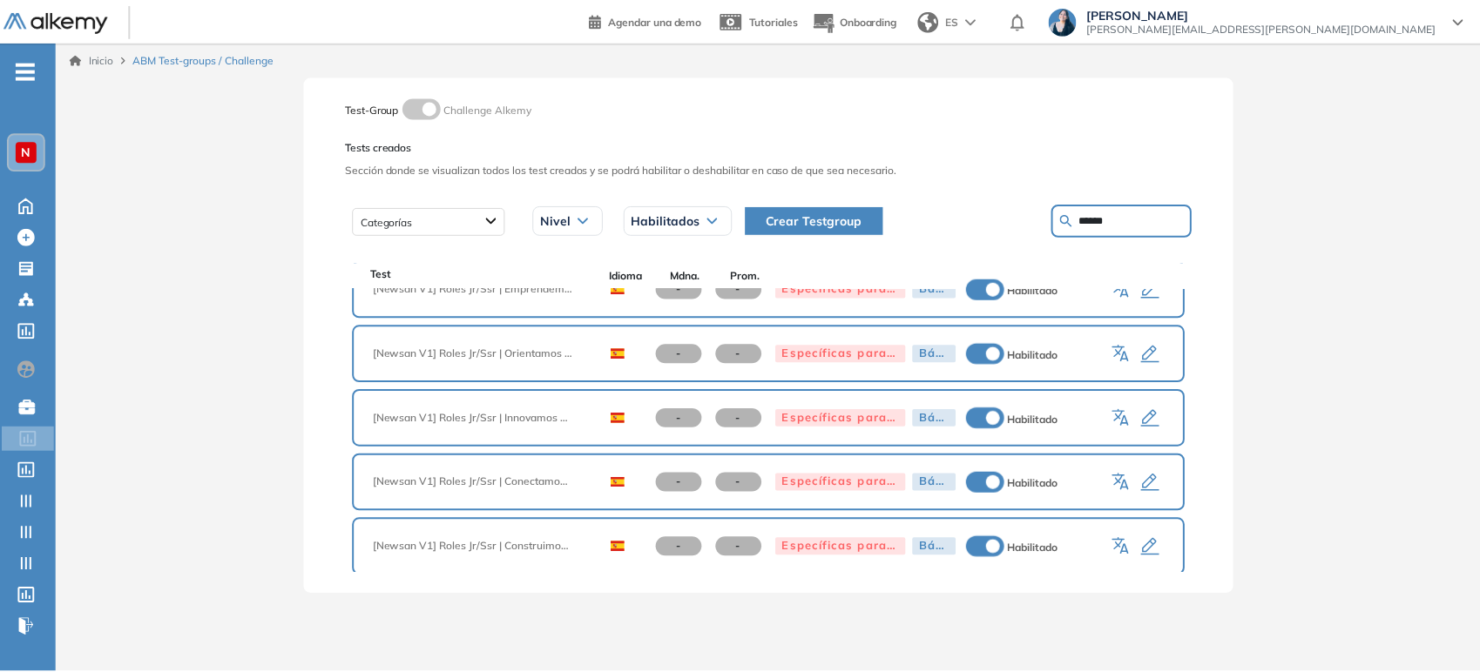
scroll to position [61, 0]
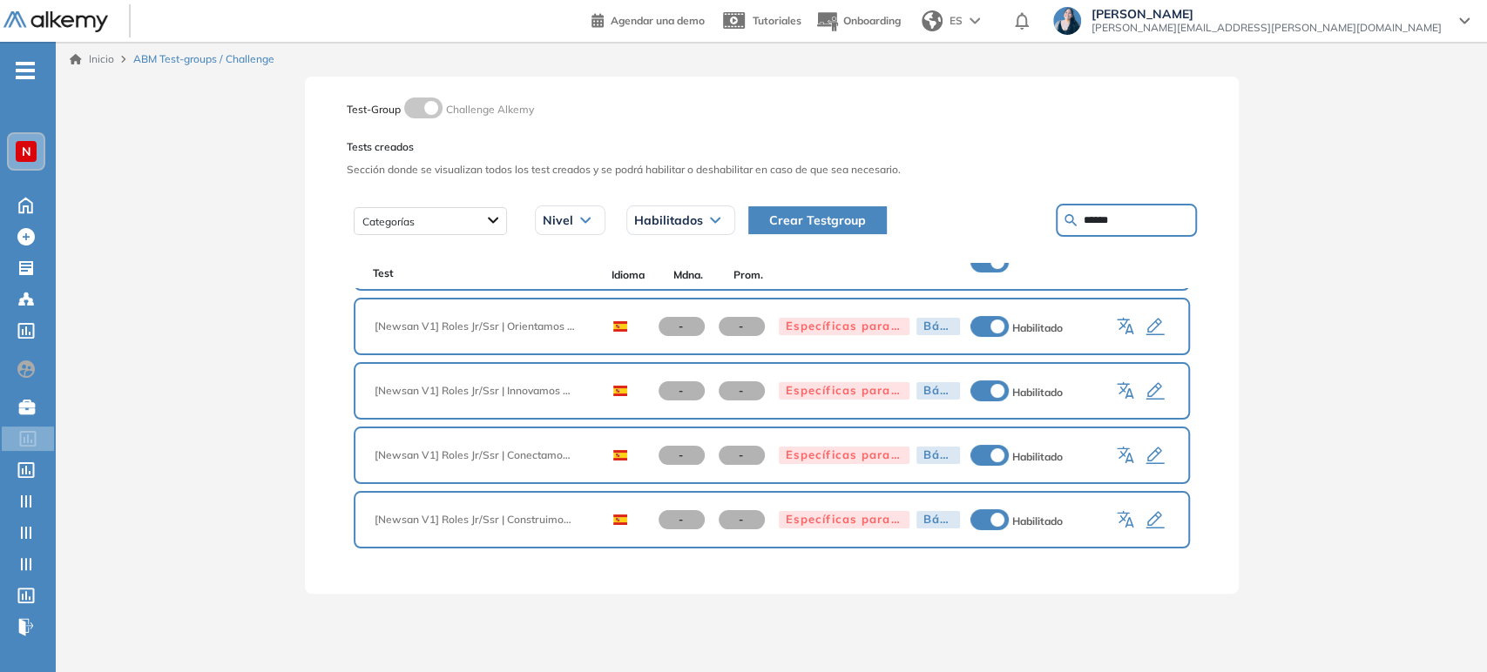
click at [1144, 511] on icon "button" at bounding box center [1154, 520] width 21 height 21
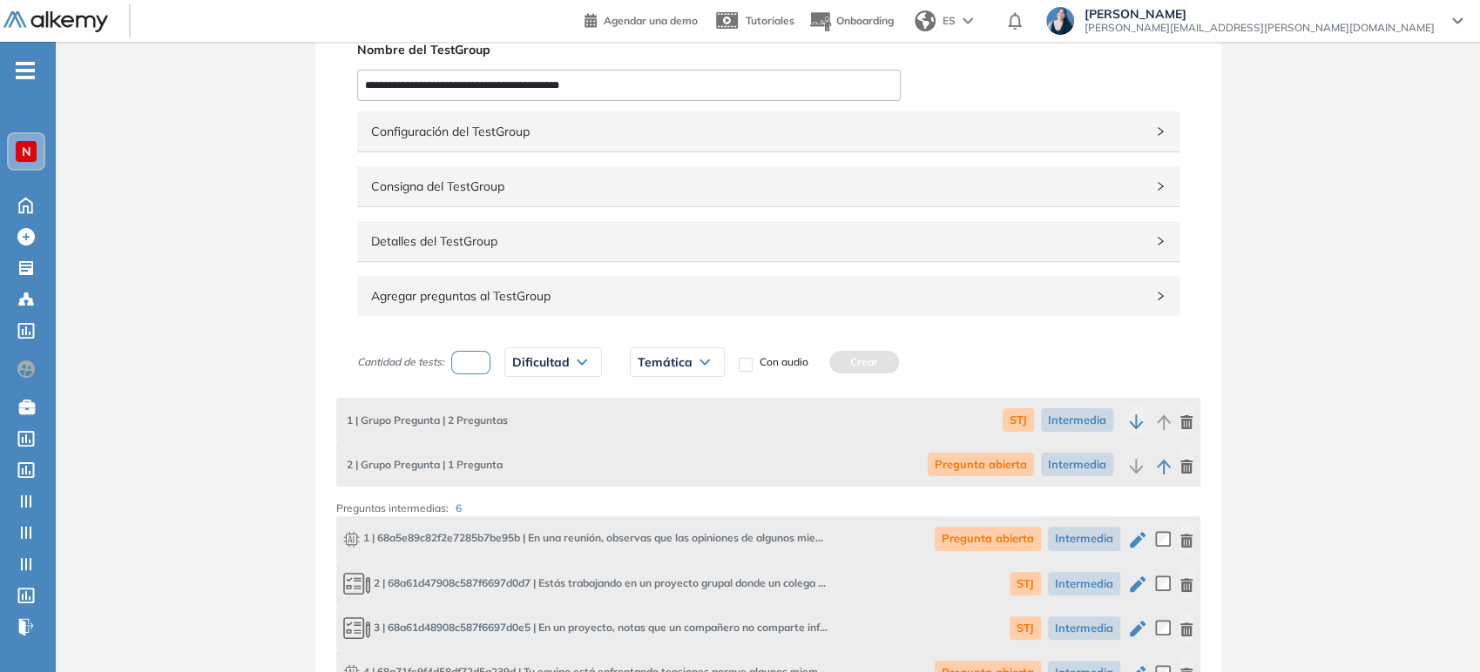
scroll to position [290, 0]
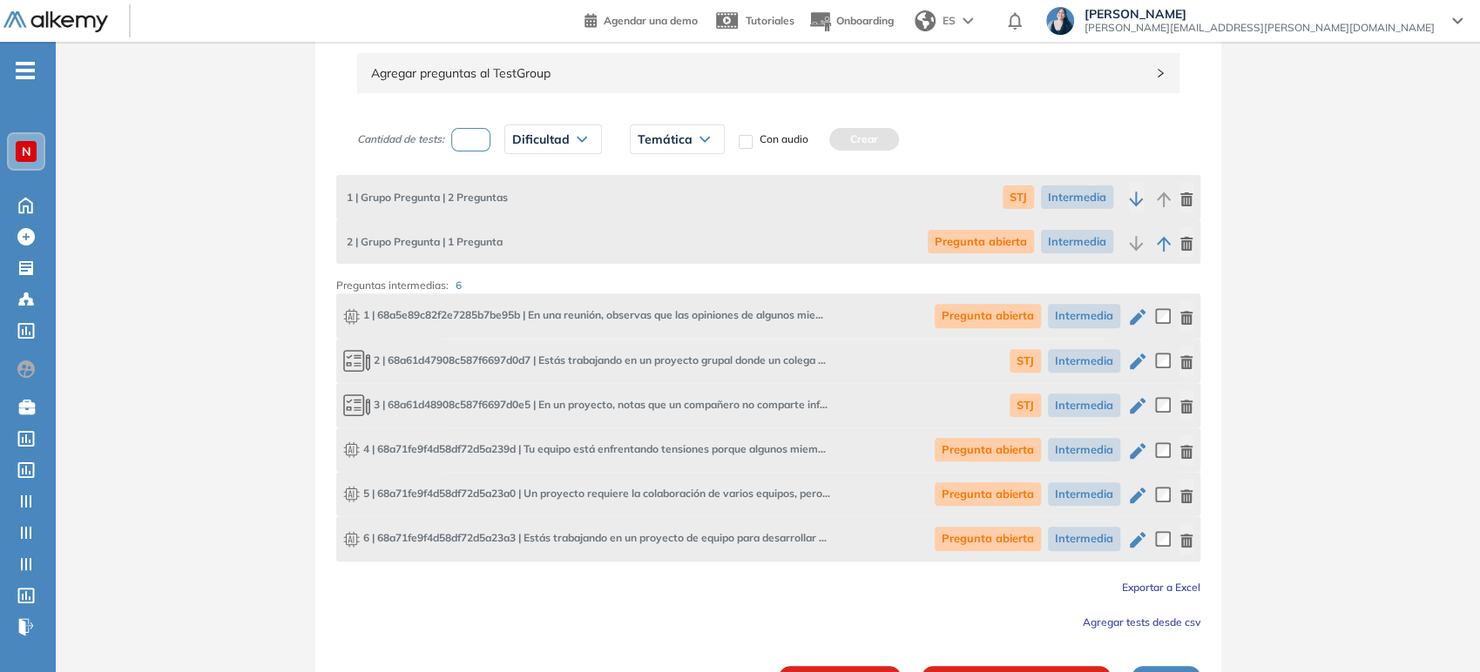
click at [1143, 314] on icon "button" at bounding box center [1137, 317] width 21 height 21
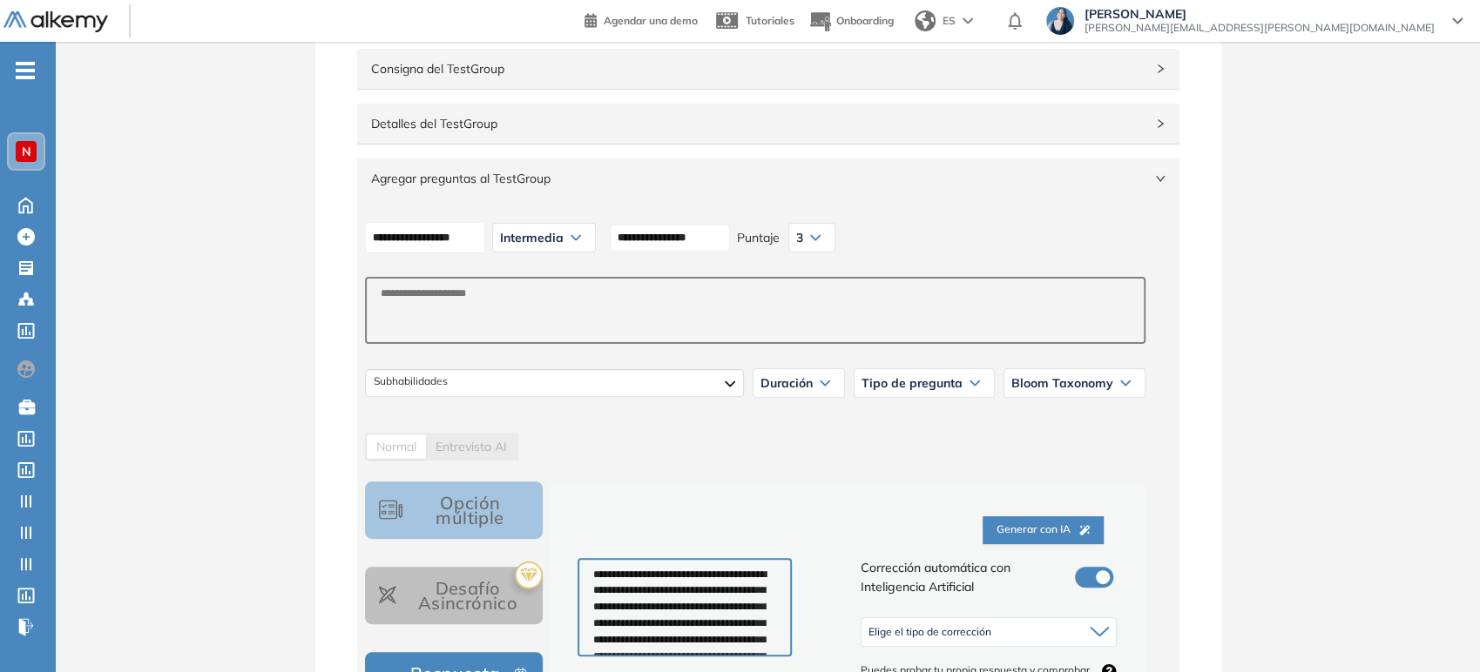
scroll to position [387, 0]
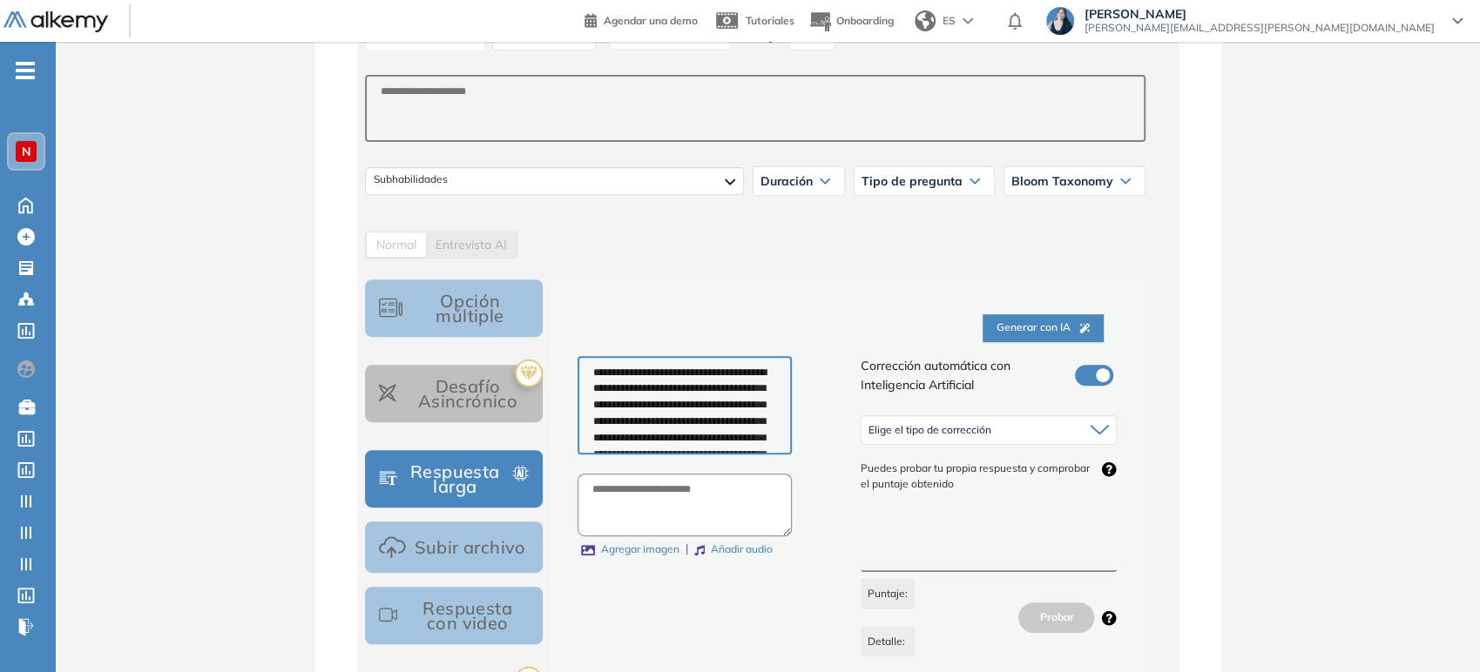
click at [1047, 431] on div "Elige el tipo de corrección" at bounding box center [988, 430] width 255 height 28
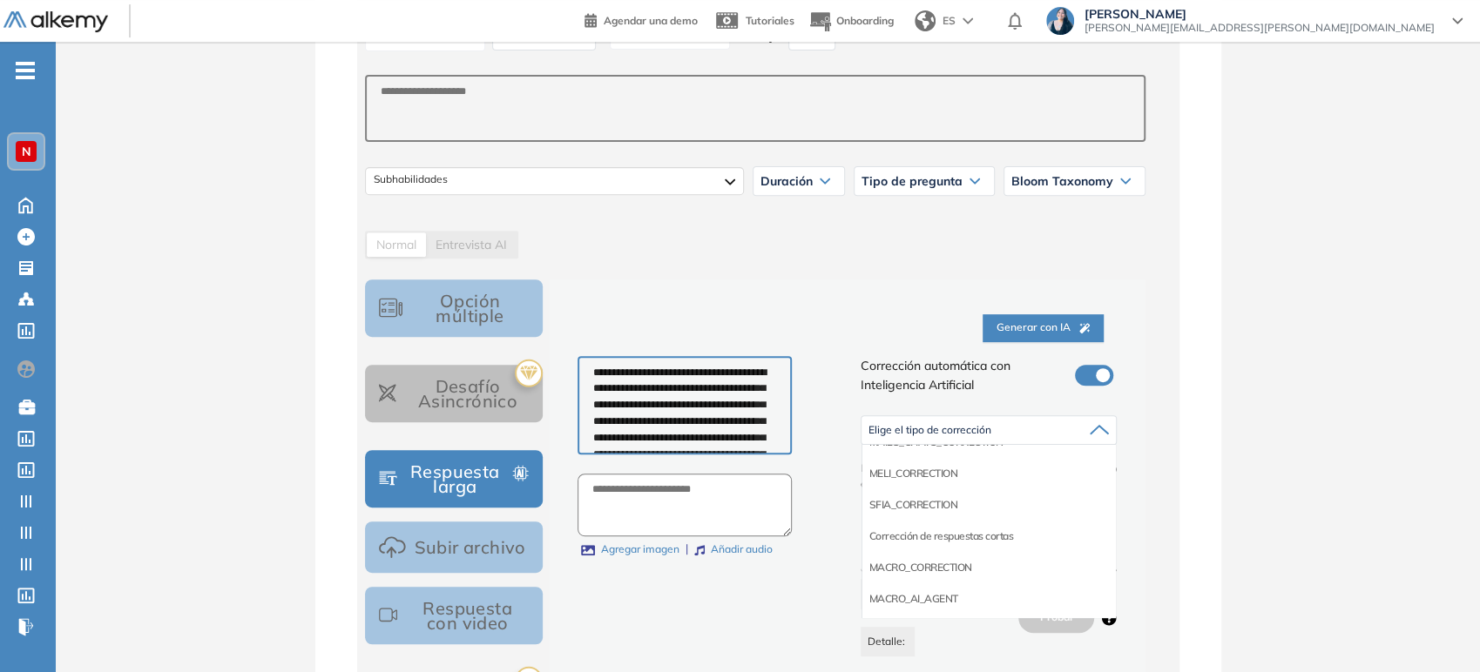
scroll to position [154, 0]
click at [970, 529] on li "Corrección de respuestas cortas" at bounding box center [941, 532] width 145 height 17
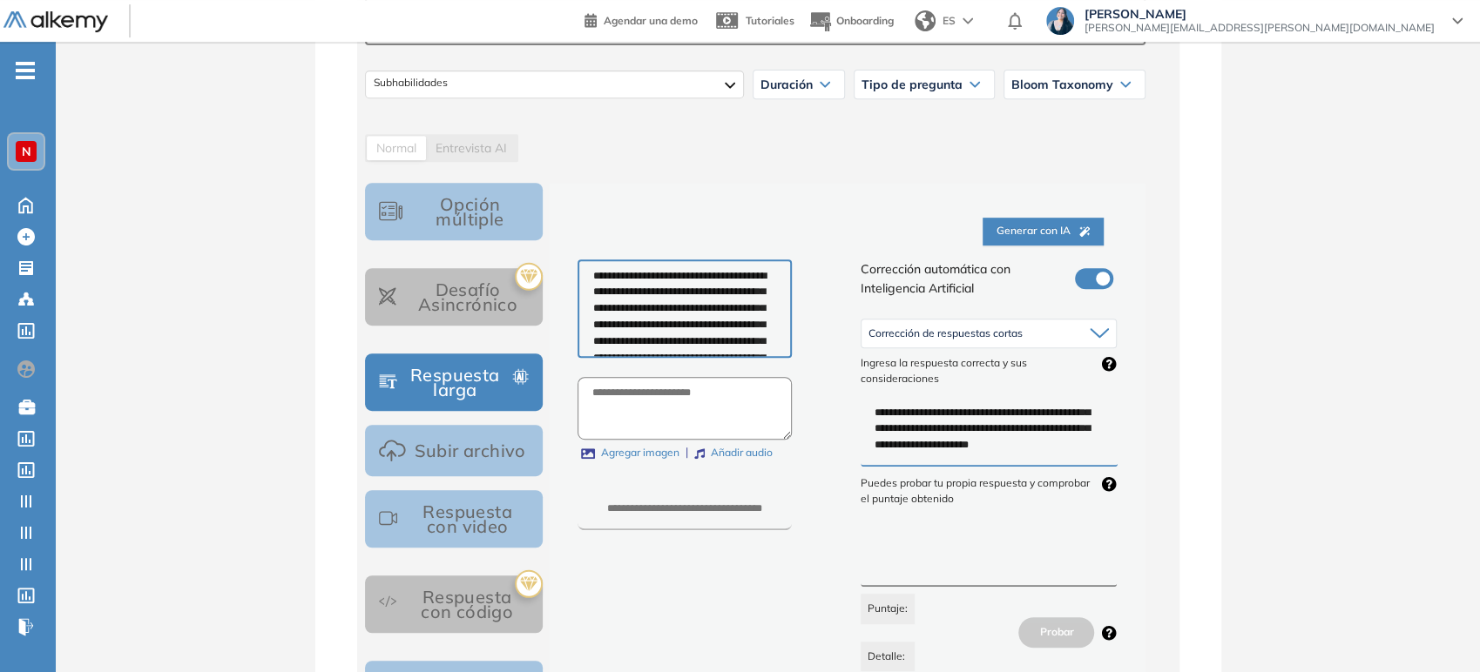
scroll to position [0, 0]
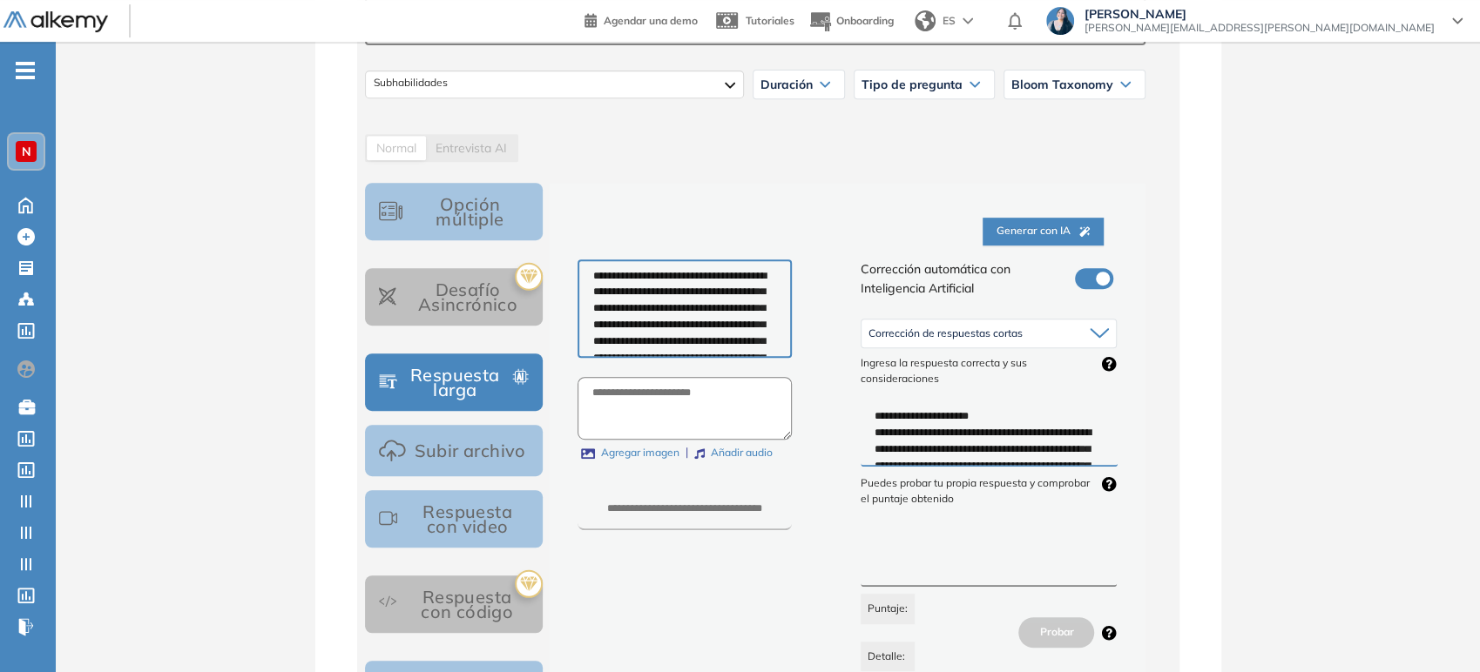
drag, startPoint x: 976, startPoint y: 436, endPoint x: 842, endPoint y: 388, distance: 141.6
click at [842, 388] on div "**********" at bounding box center [846, 466] width 565 height 413
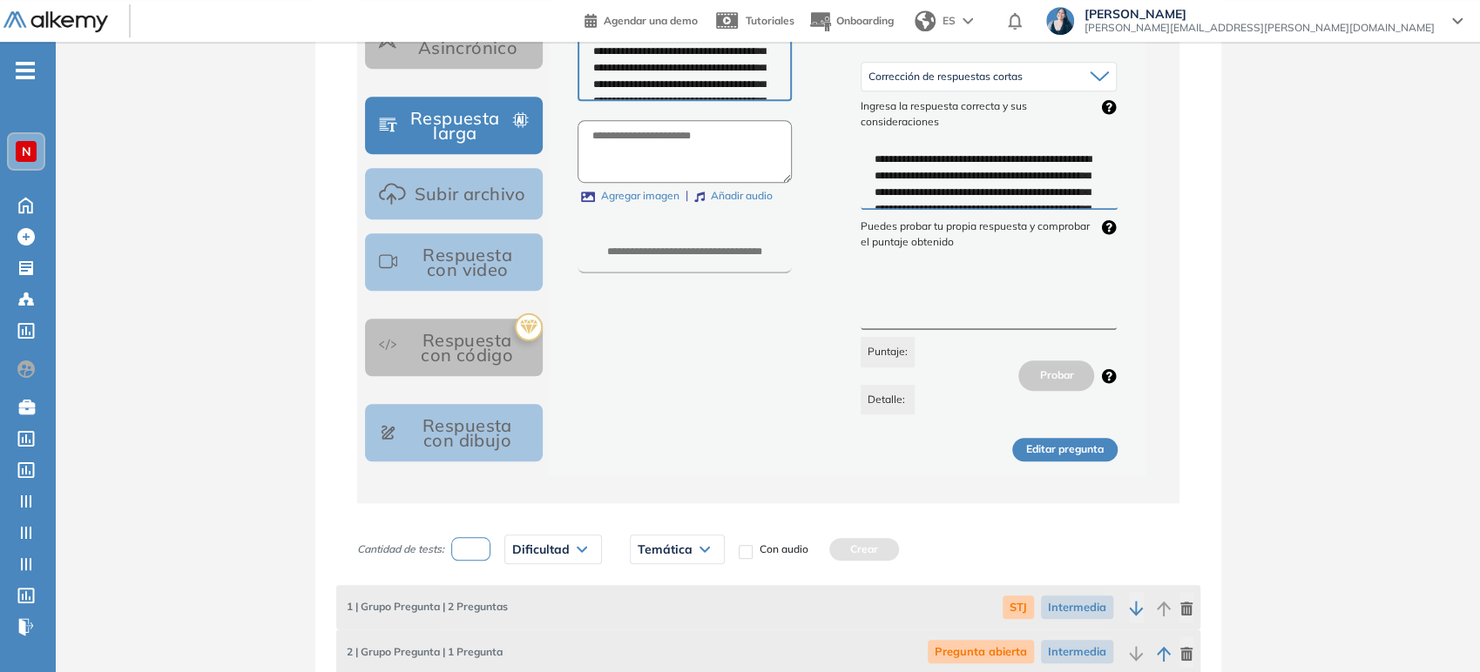
scroll to position [773, 0]
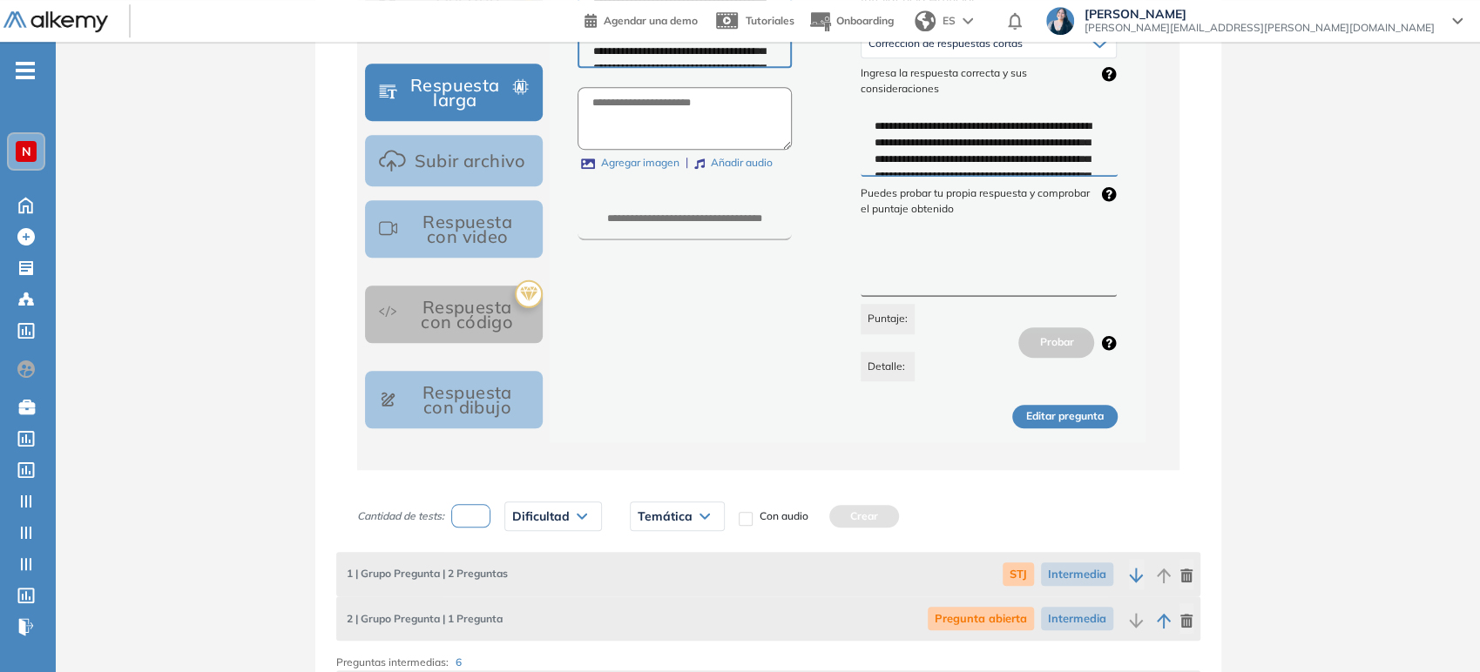
type textarea "**********"
click at [1066, 418] on button "Editar pregunta" at bounding box center [1064, 417] width 105 height 24
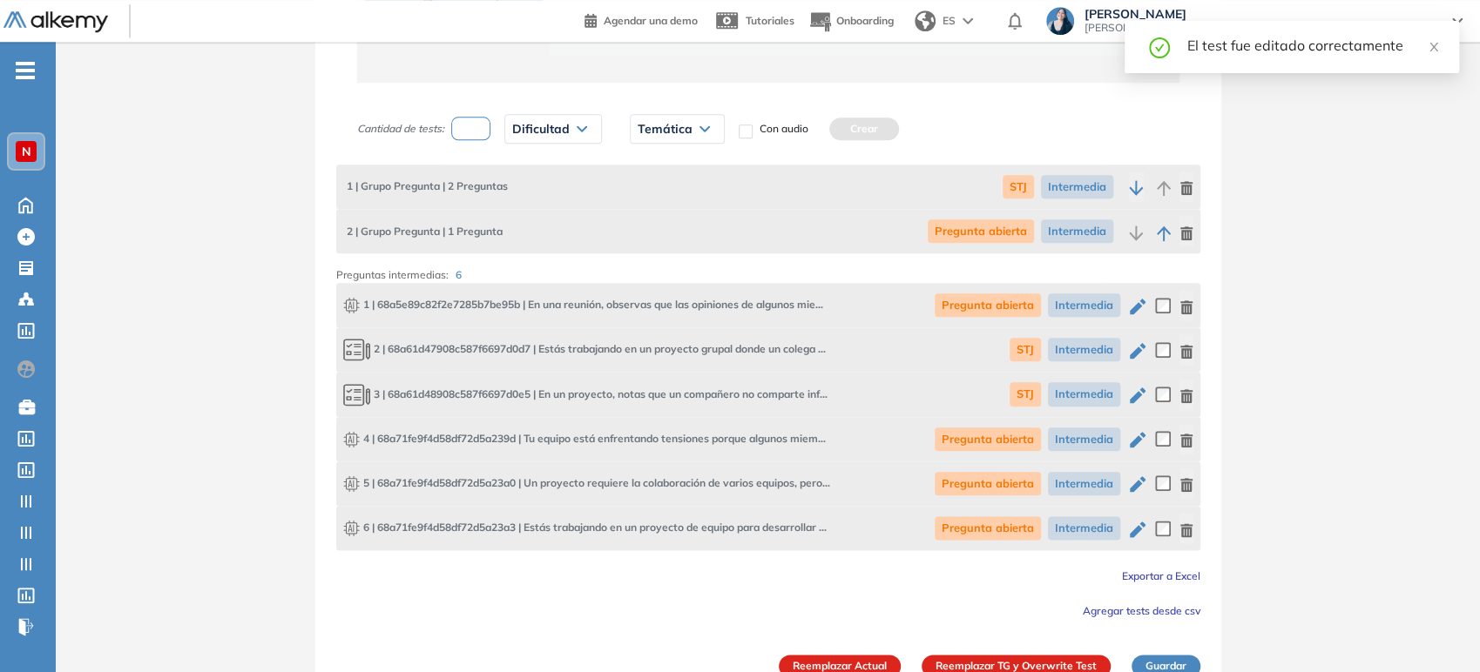
scroll to position [1185, 0]
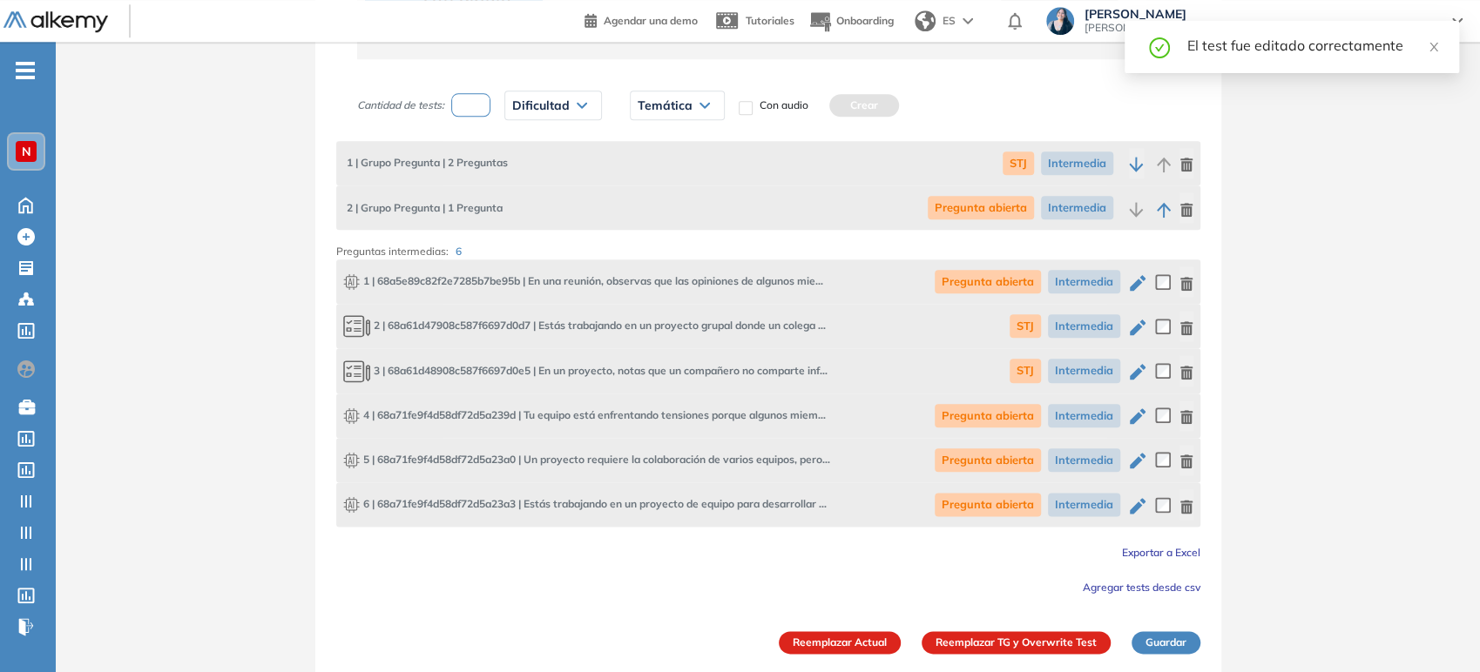
click at [1130, 418] on icon "button" at bounding box center [1138, 416] width 16 height 16
type input "**********"
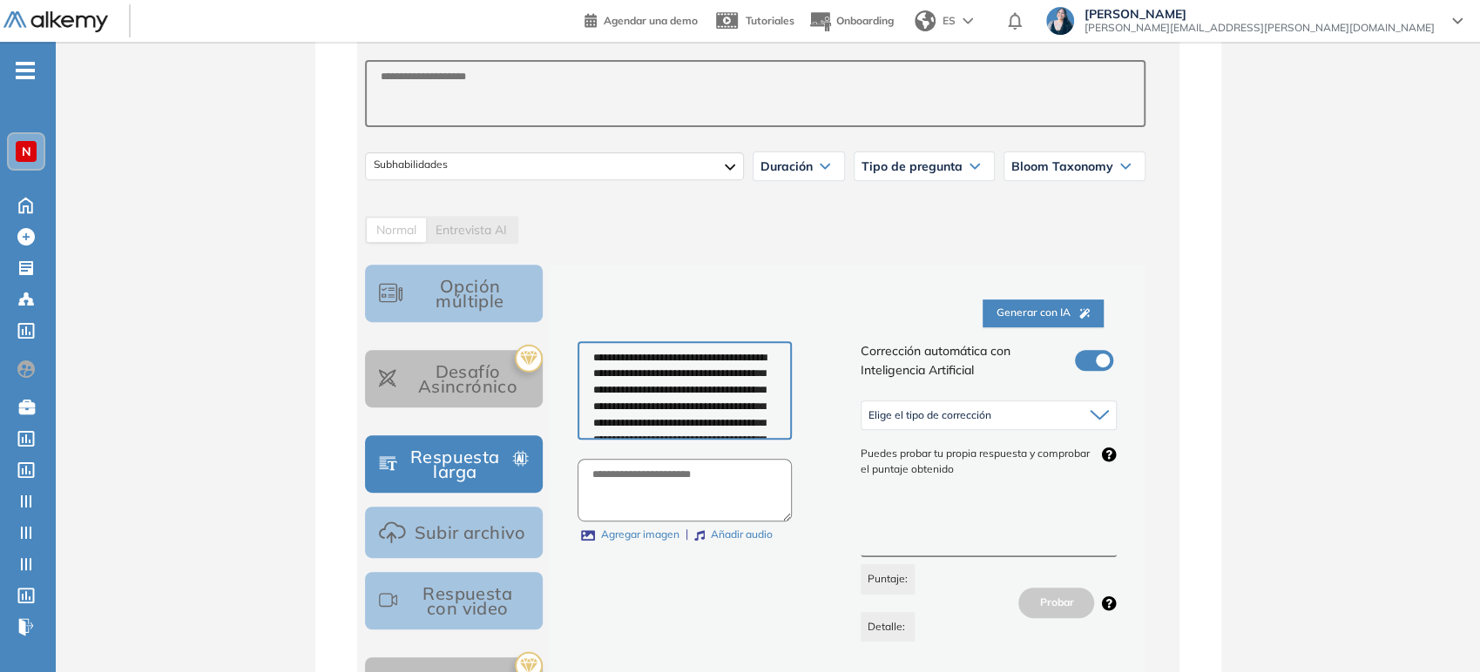
scroll to position [483, 0]
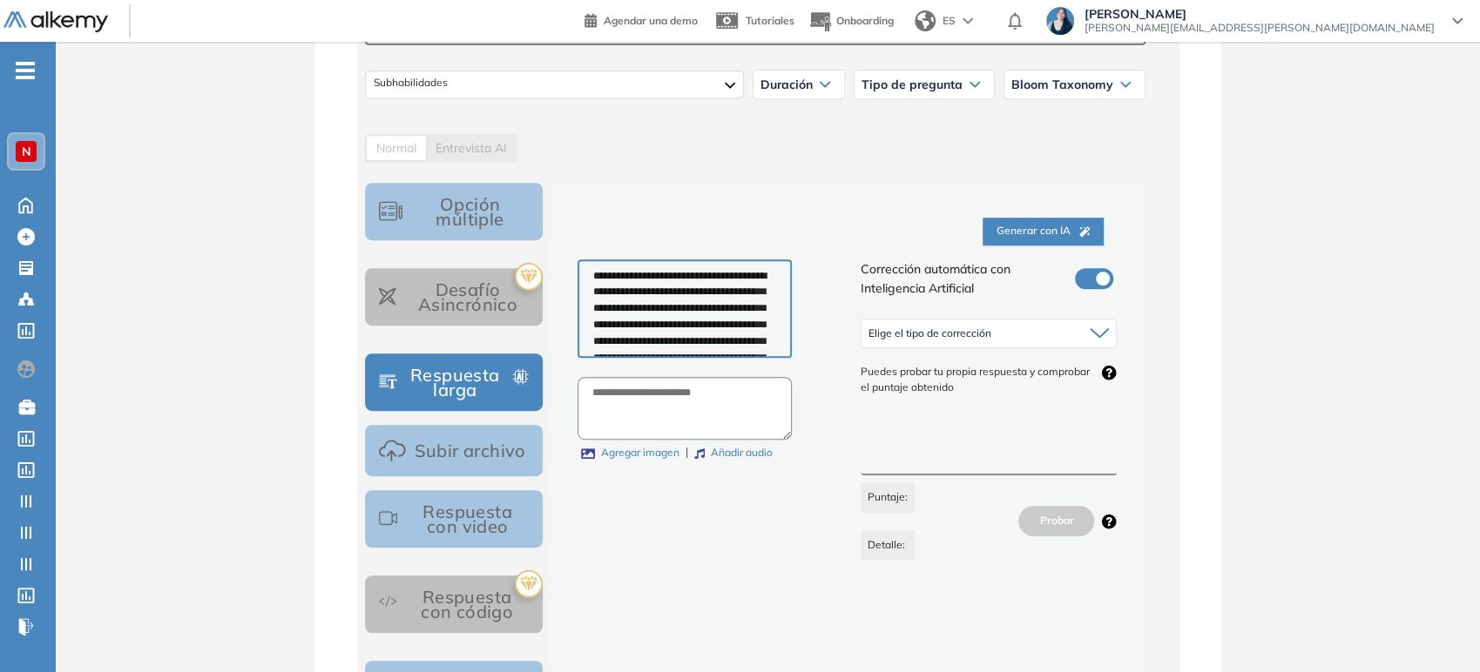
click at [982, 333] on span "Elige el tipo de corrección" at bounding box center [929, 334] width 123 height 14
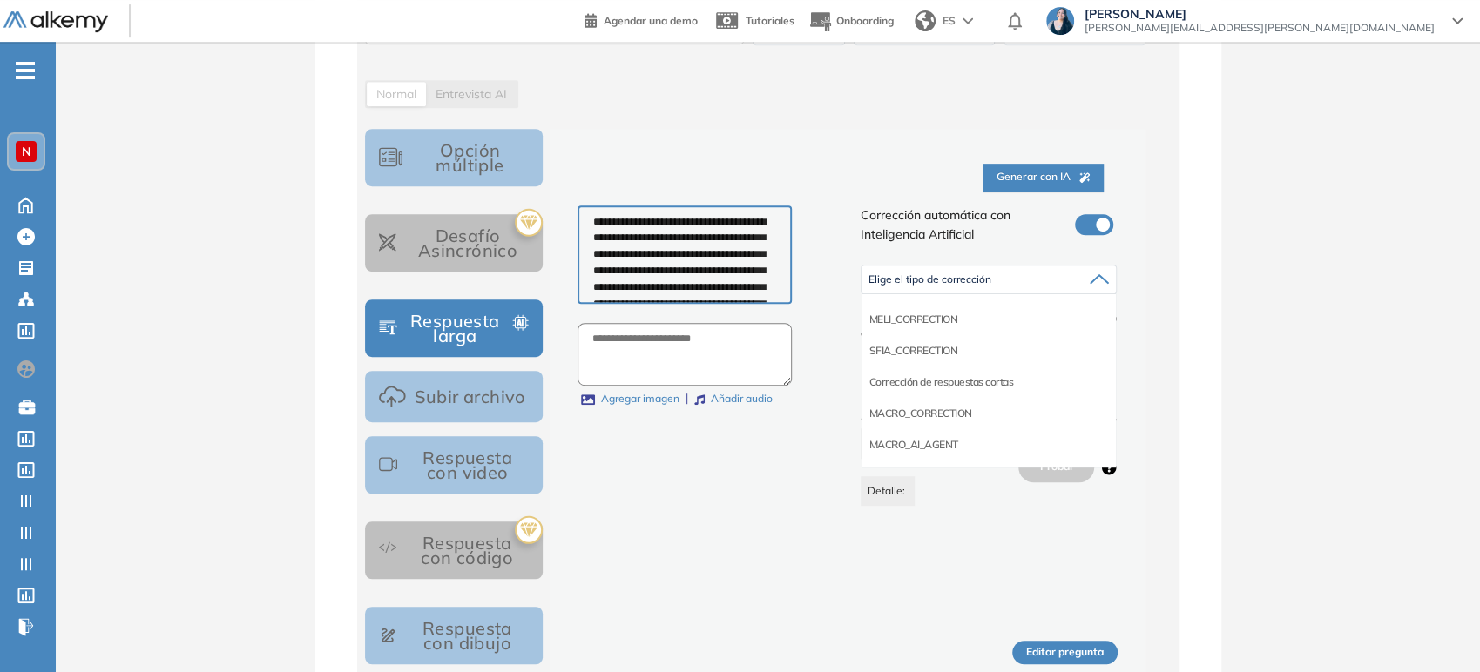
scroll to position [580, 0]
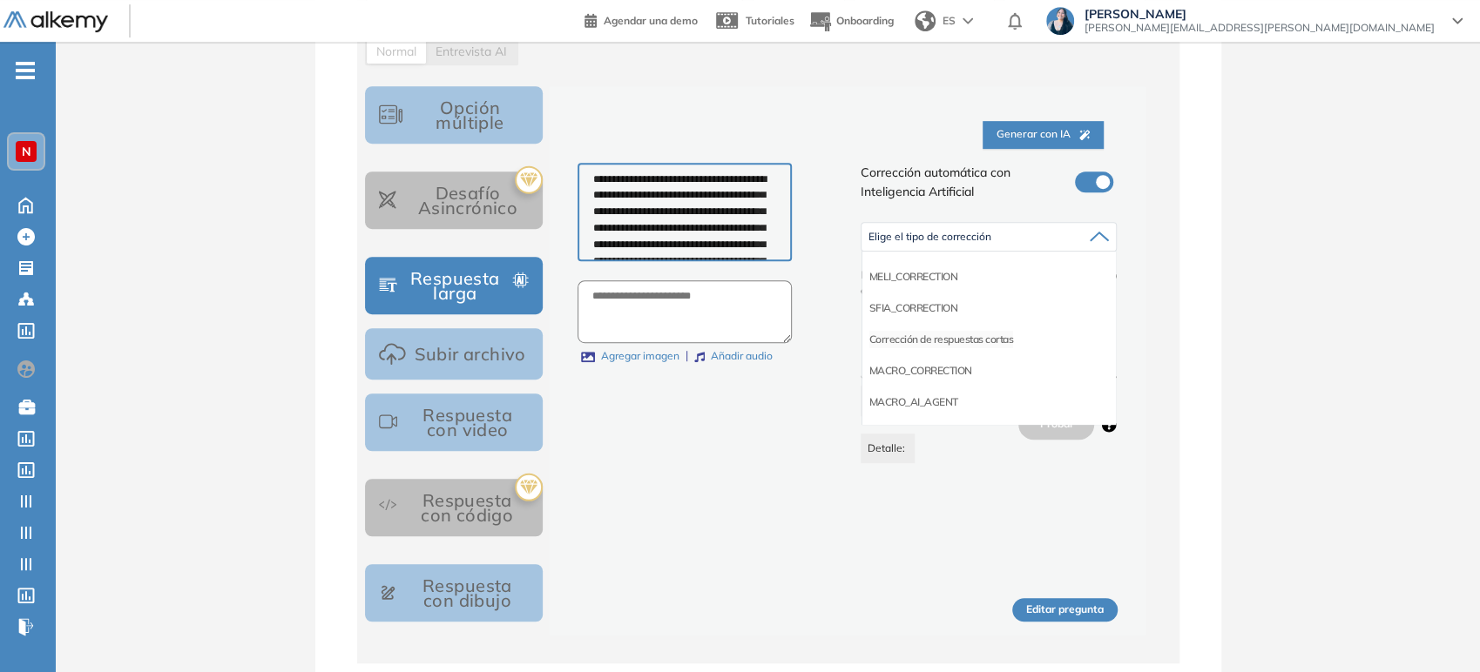
click at [972, 333] on li "Corrección de respuestas cortas" at bounding box center [941, 339] width 145 height 17
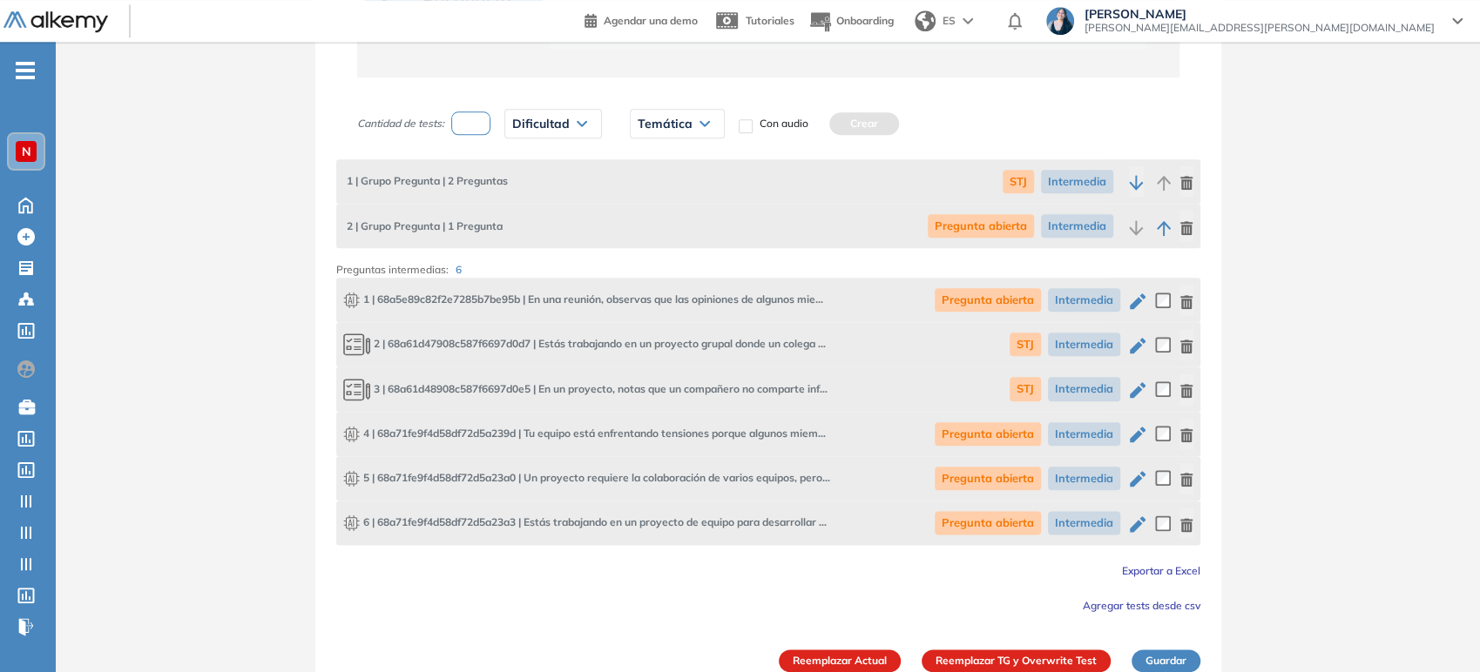
scroll to position [1185, 0]
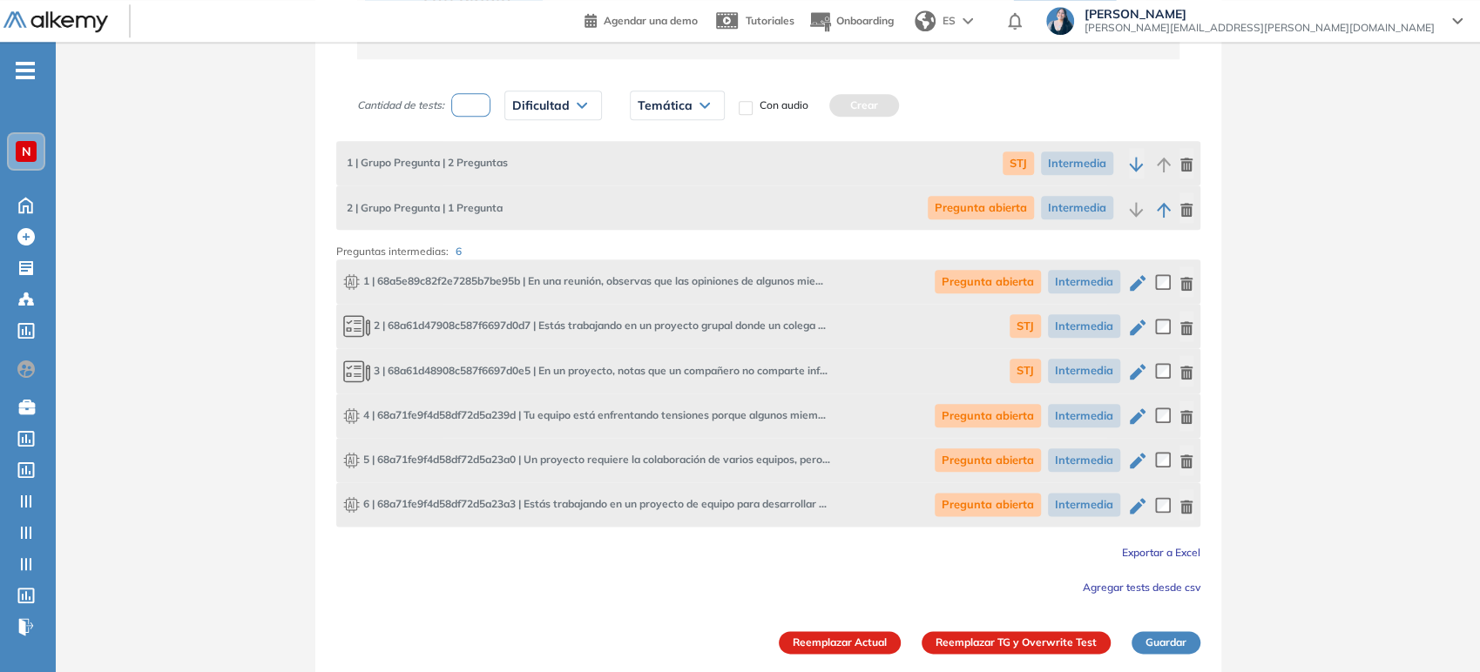
click at [1136, 420] on icon "button" at bounding box center [1137, 416] width 21 height 21
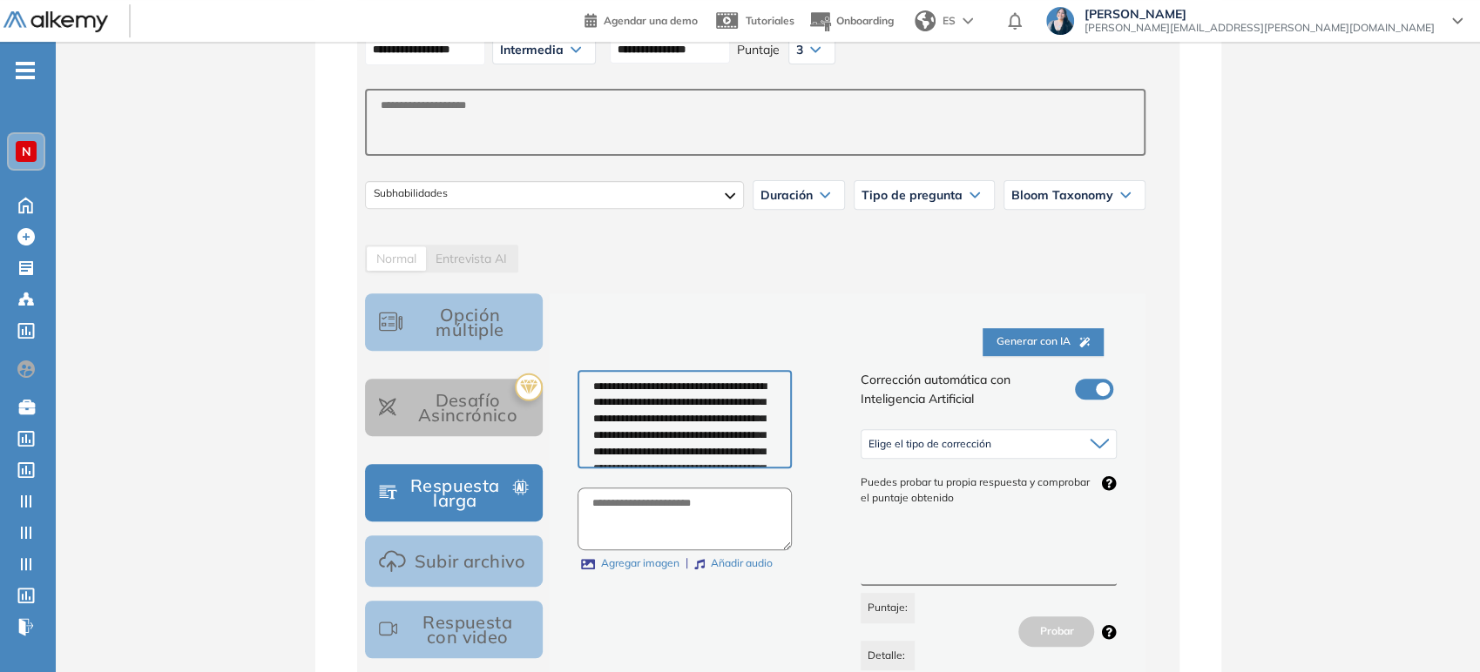
scroll to position [483, 0]
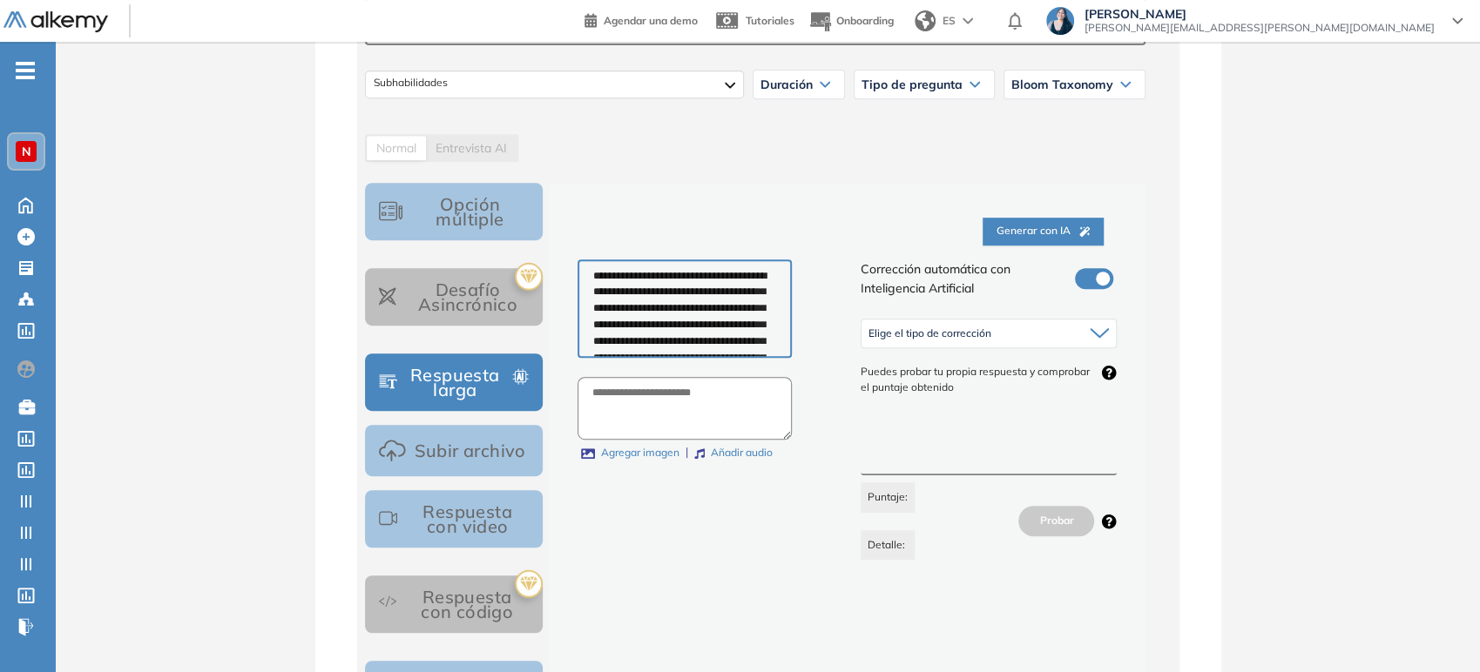
click at [978, 320] on div "Elige el tipo de corrección" at bounding box center [988, 334] width 255 height 28
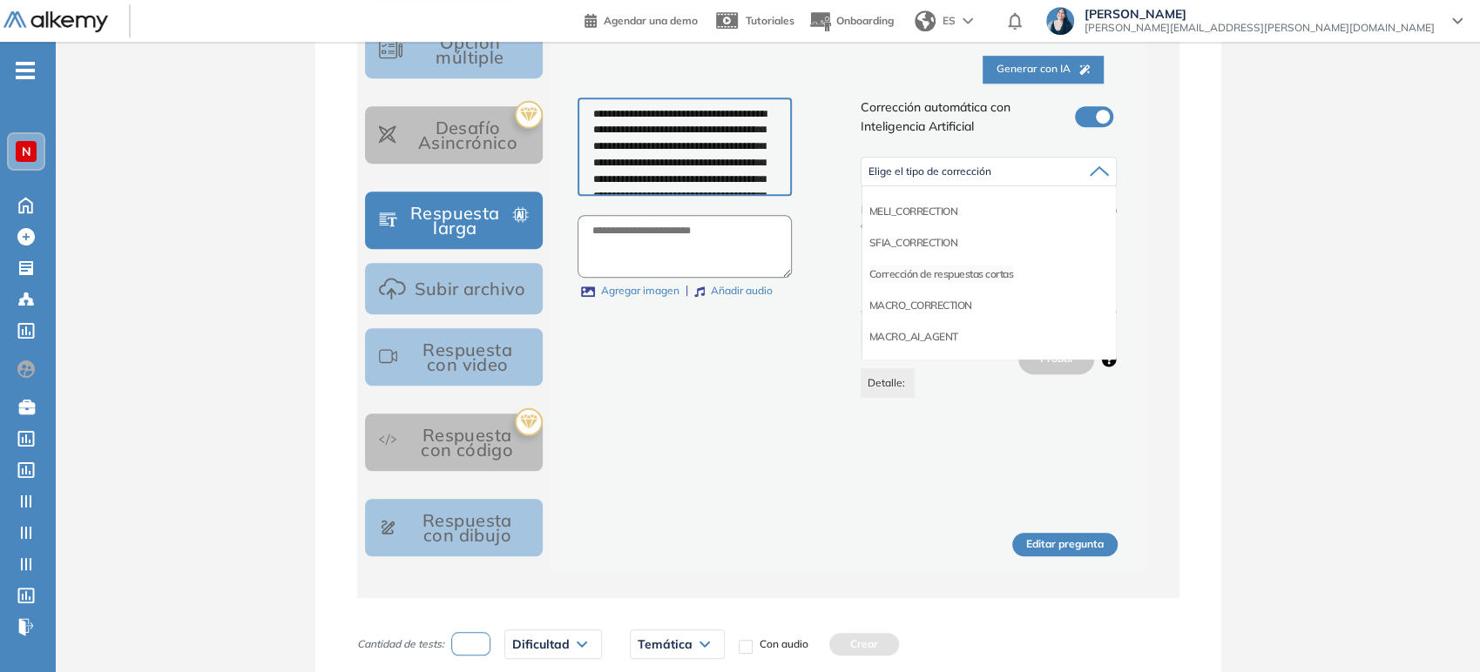
scroll to position [677, 0]
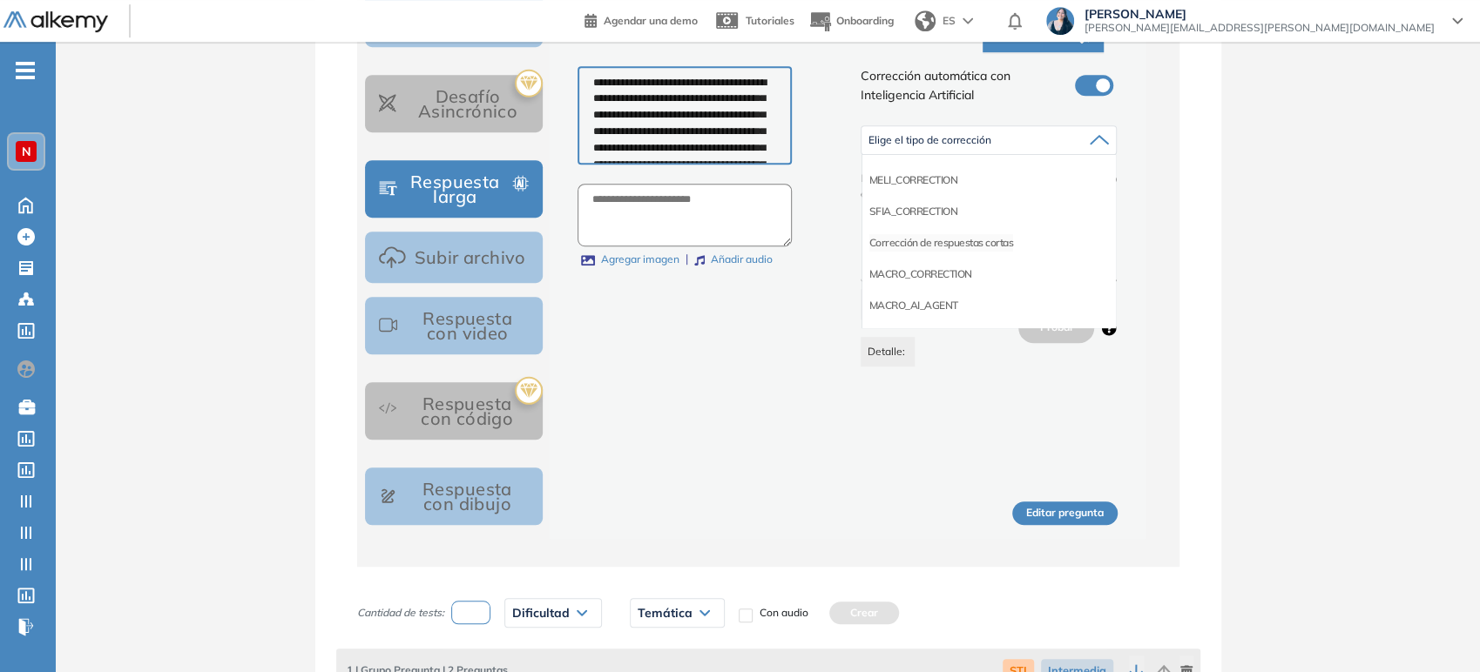
click at [977, 240] on li "Corrección de respuestas cortas" at bounding box center [941, 242] width 145 height 17
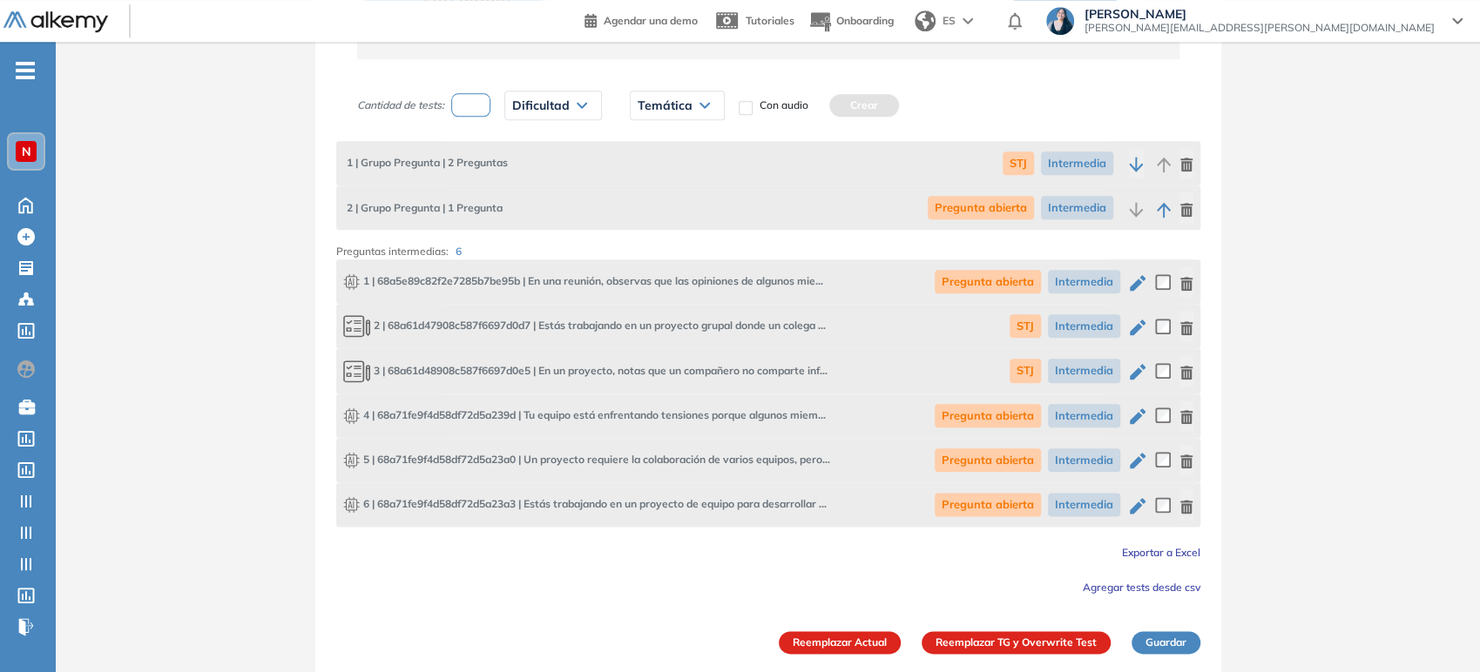
scroll to position [1185, 0]
click at [1131, 459] on icon "button" at bounding box center [1137, 460] width 21 height 21
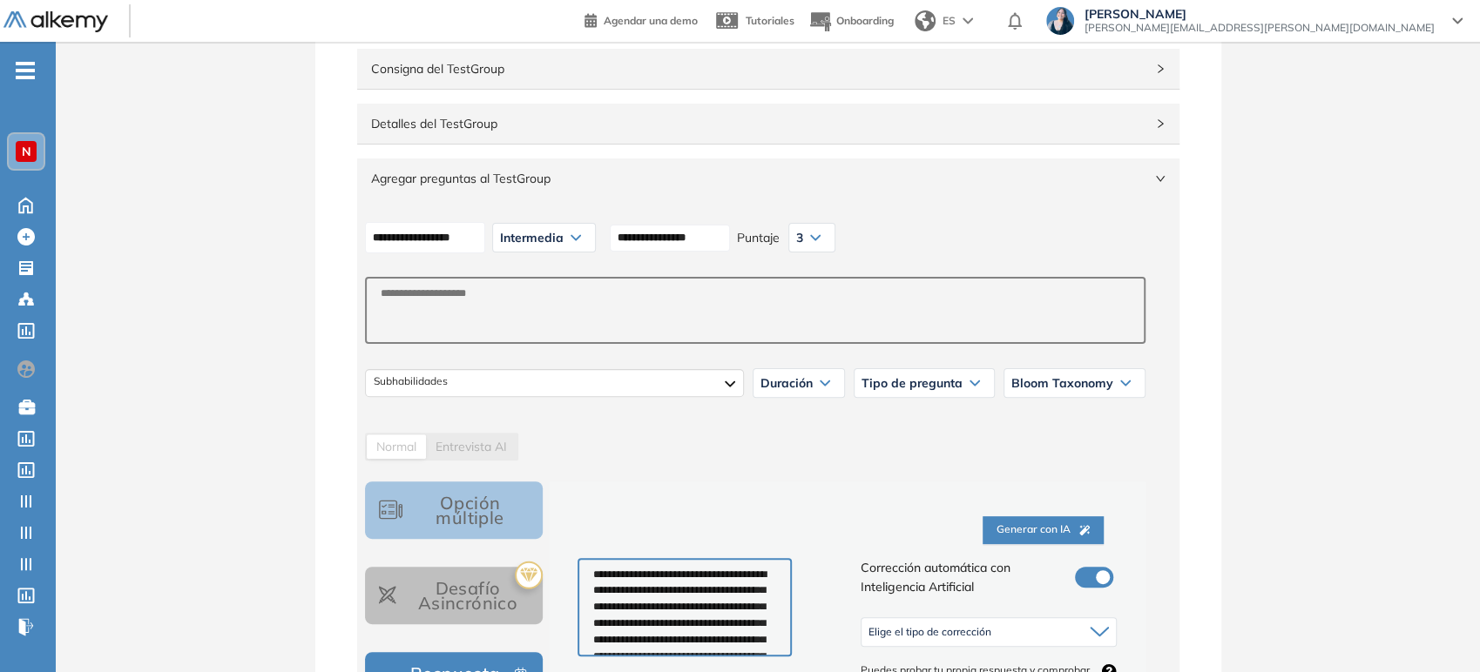
scroll to position [483, 0]
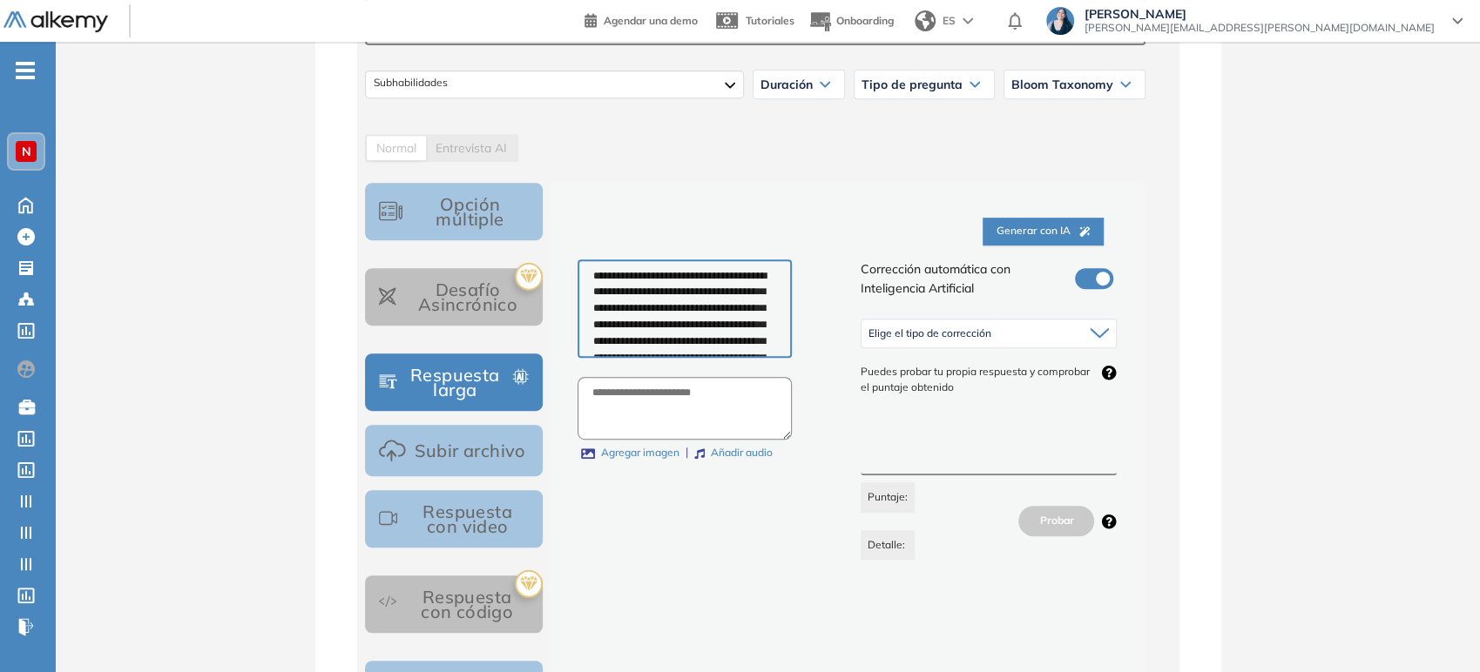
click at [1063, 336] on div "Elige el tipo de corrección" at bounding box center [988, 334] width 255 height 28
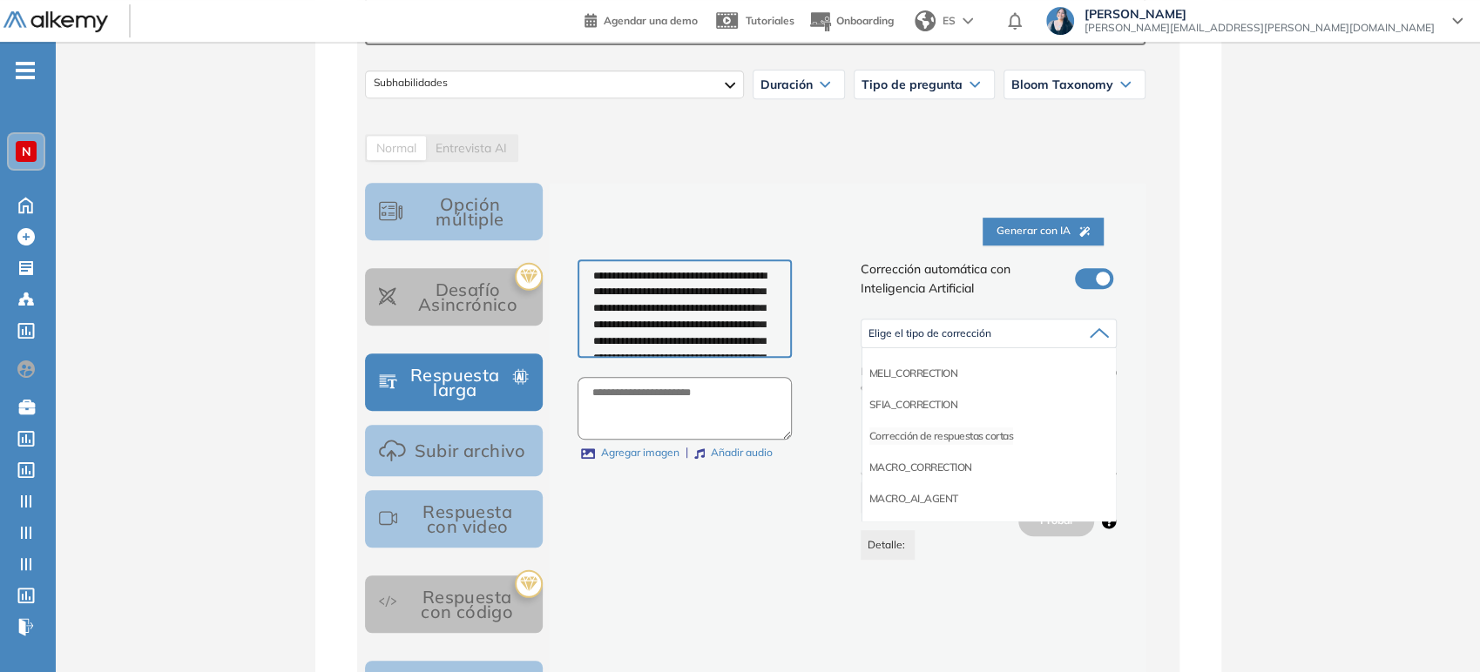
click at [976, 428] on li "Corrección de respuestas cortas" at bounding box center [941, 436] width 145 height 17
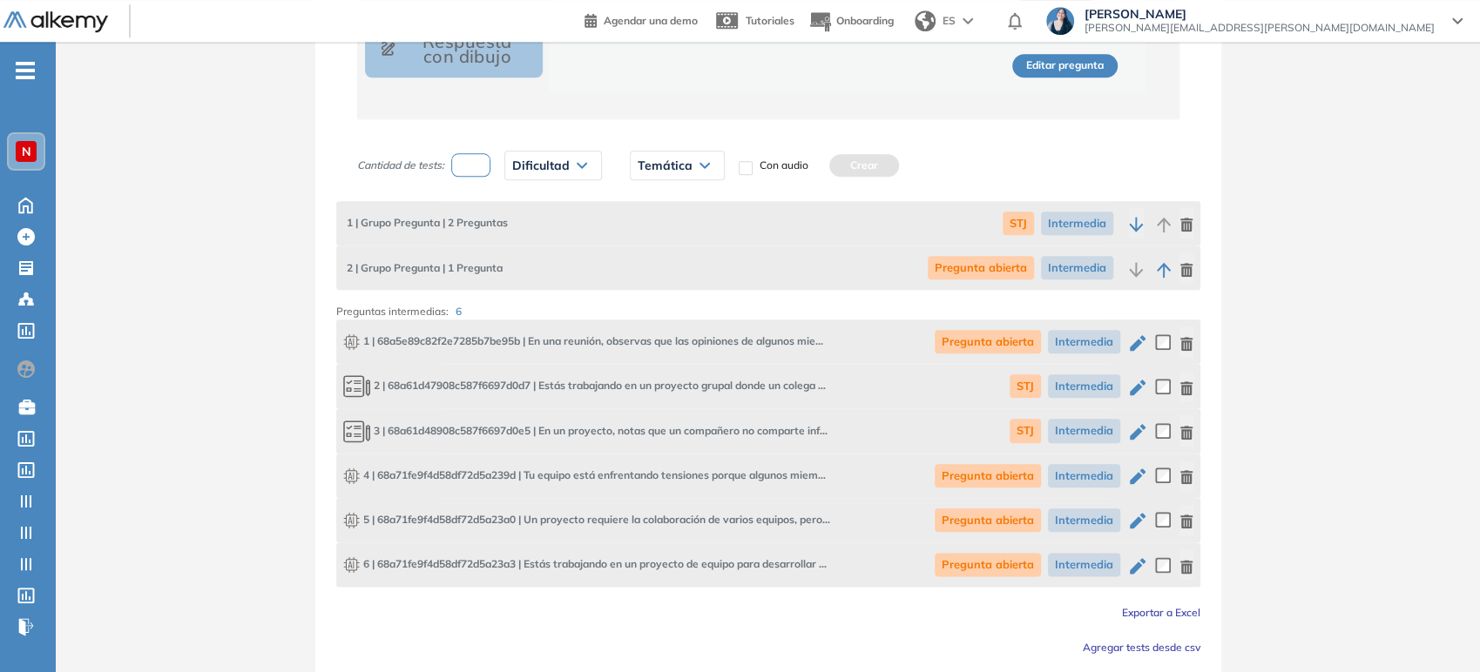
scroll to position [1185, 0]
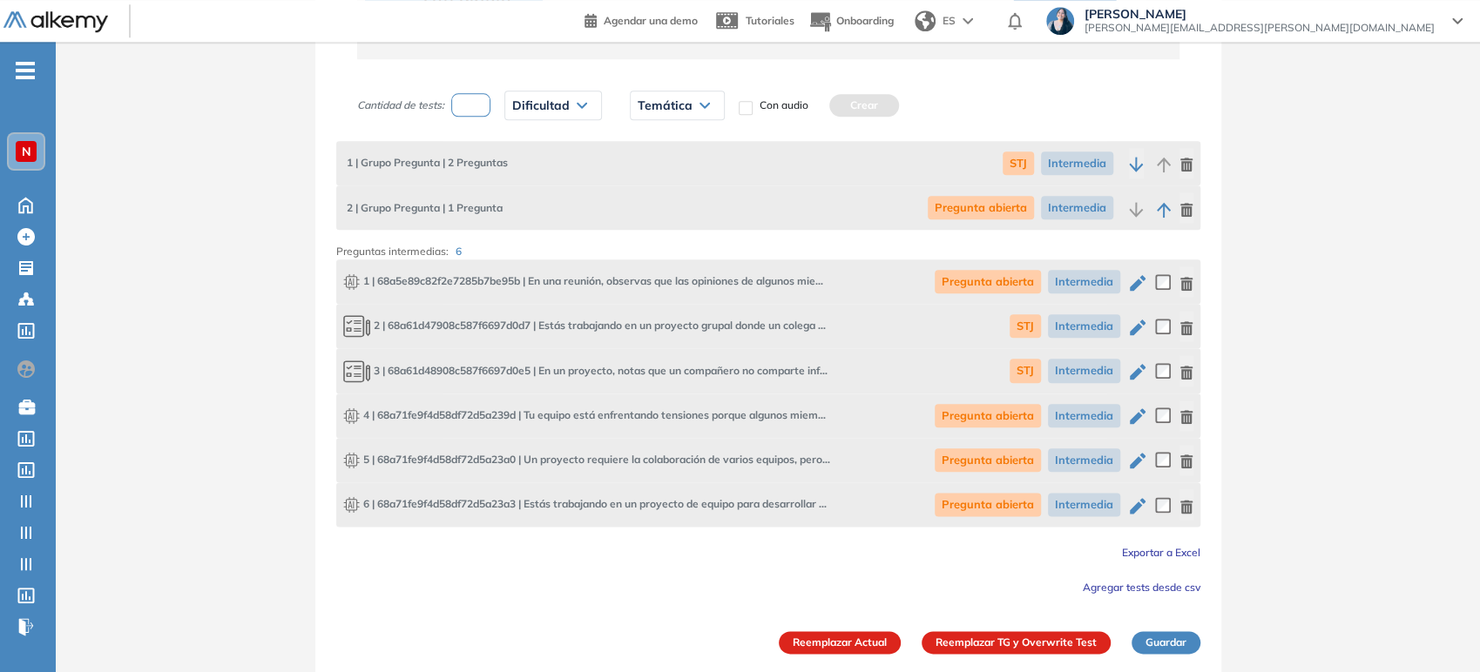
click at [1139, 502] on icon "button" at bounding box center [1138, 506] width 16 height 16
type textarea "**********"
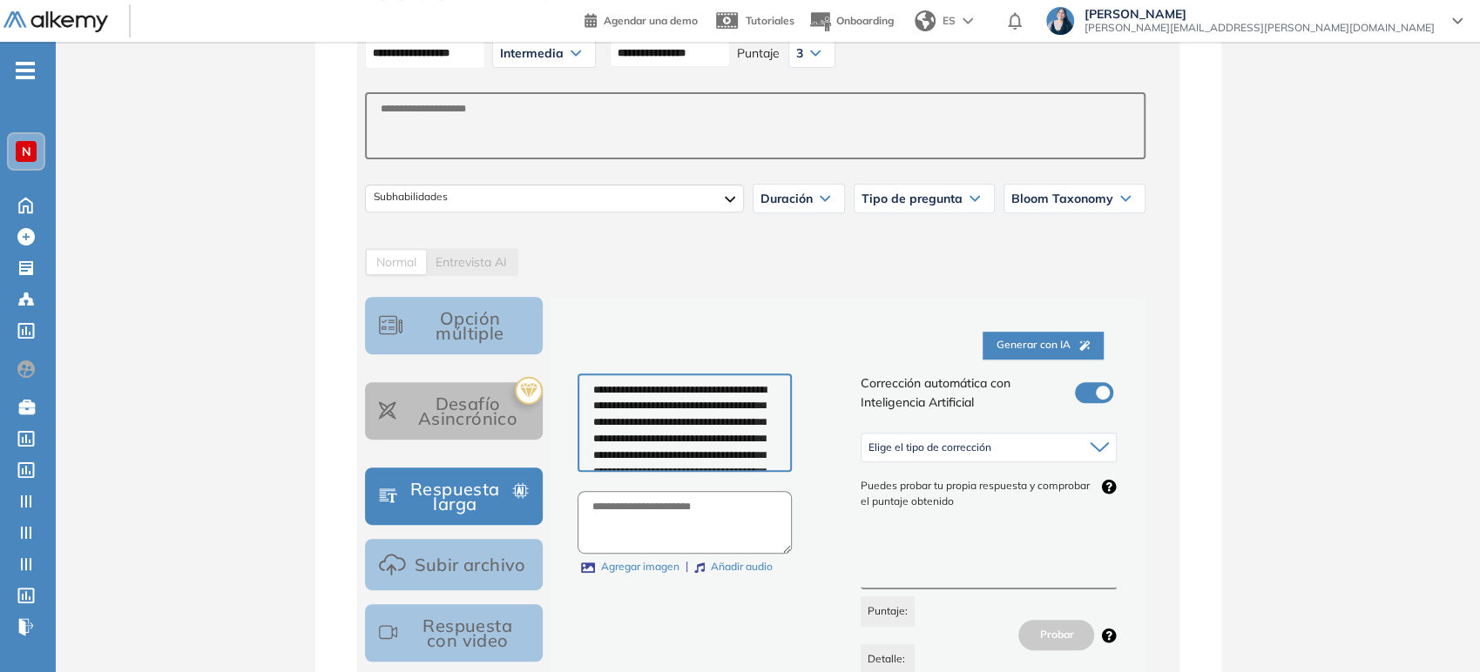
scroll to position [580, 0]
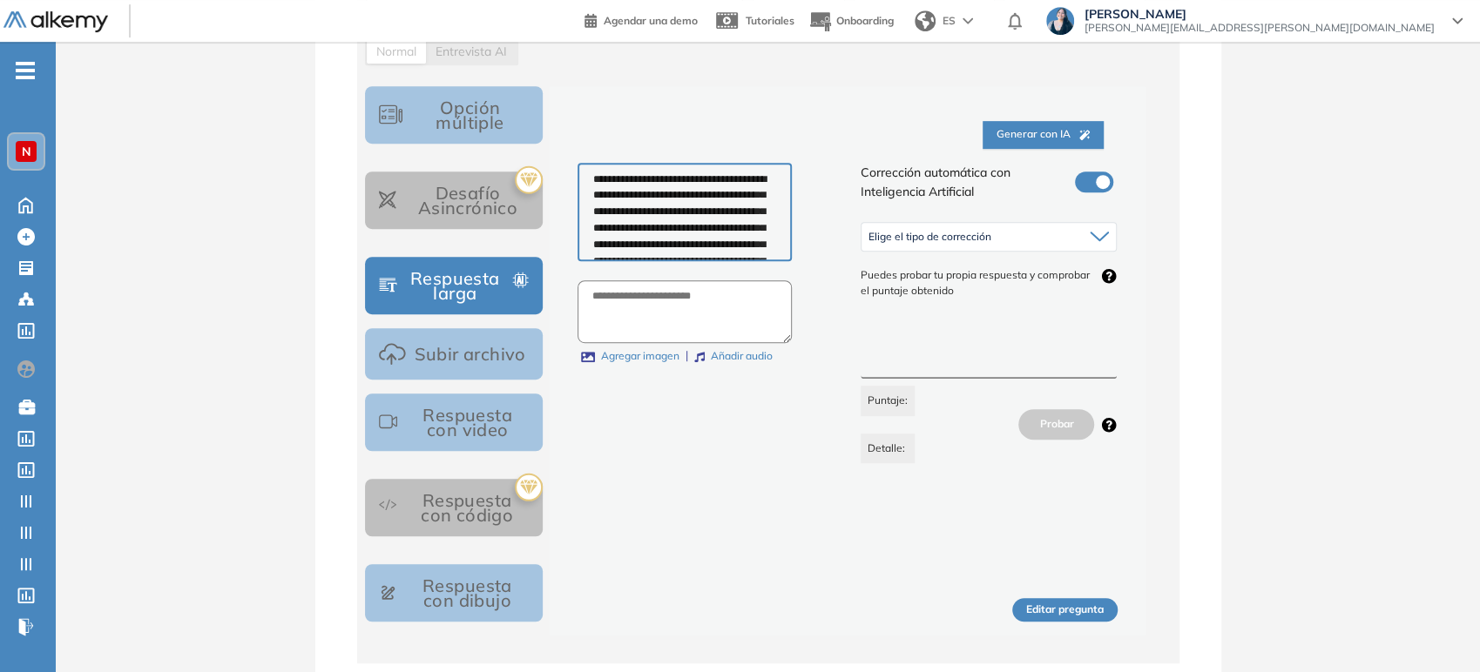
click at [1041, 231] on div "Elige el tipo de corrección" at bounding box center [988, 237] width 255 height 28
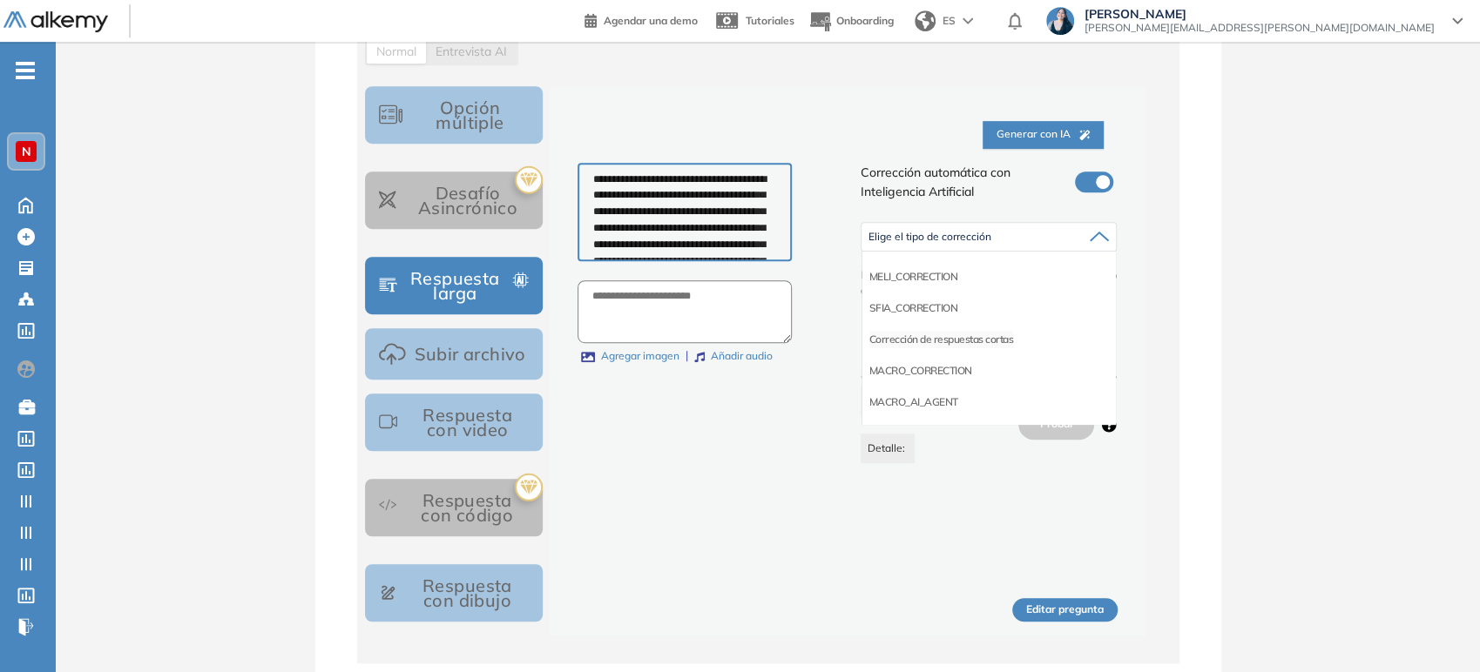
click at [962, 331] on li "Corrección de respuestas cortas" at bounding box center [941, 339] width 145 height 17
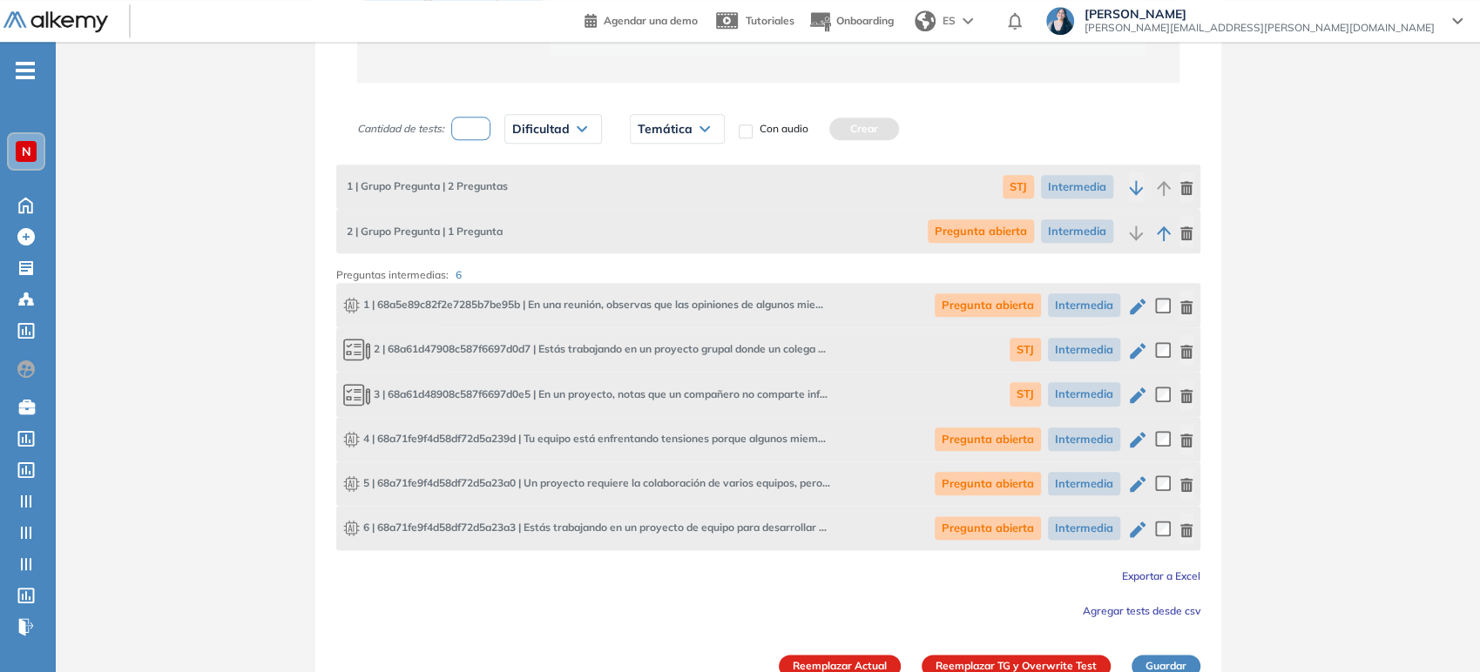
scroll to position [1185, 0]
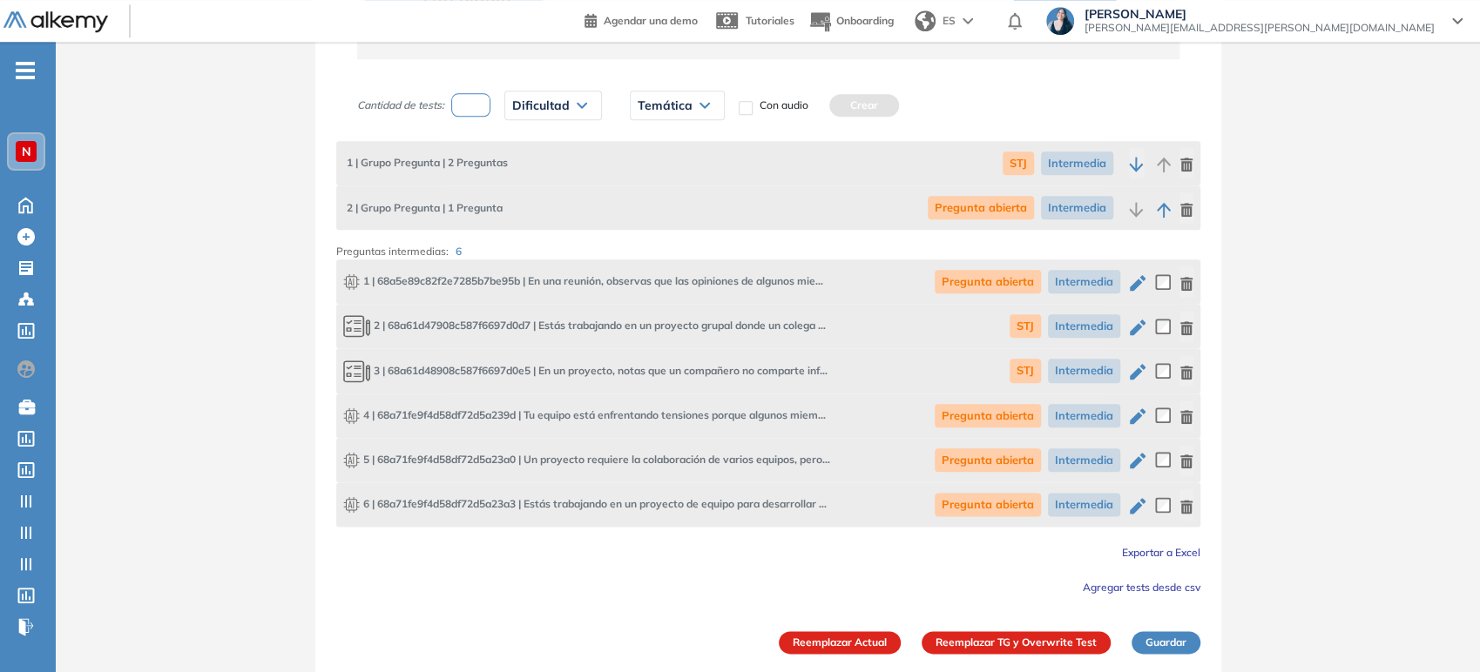
click at [1075, 643] on button "Reemplazar TG y Overwrite Test" at bounding box center [1015, 642] width 189 height 23
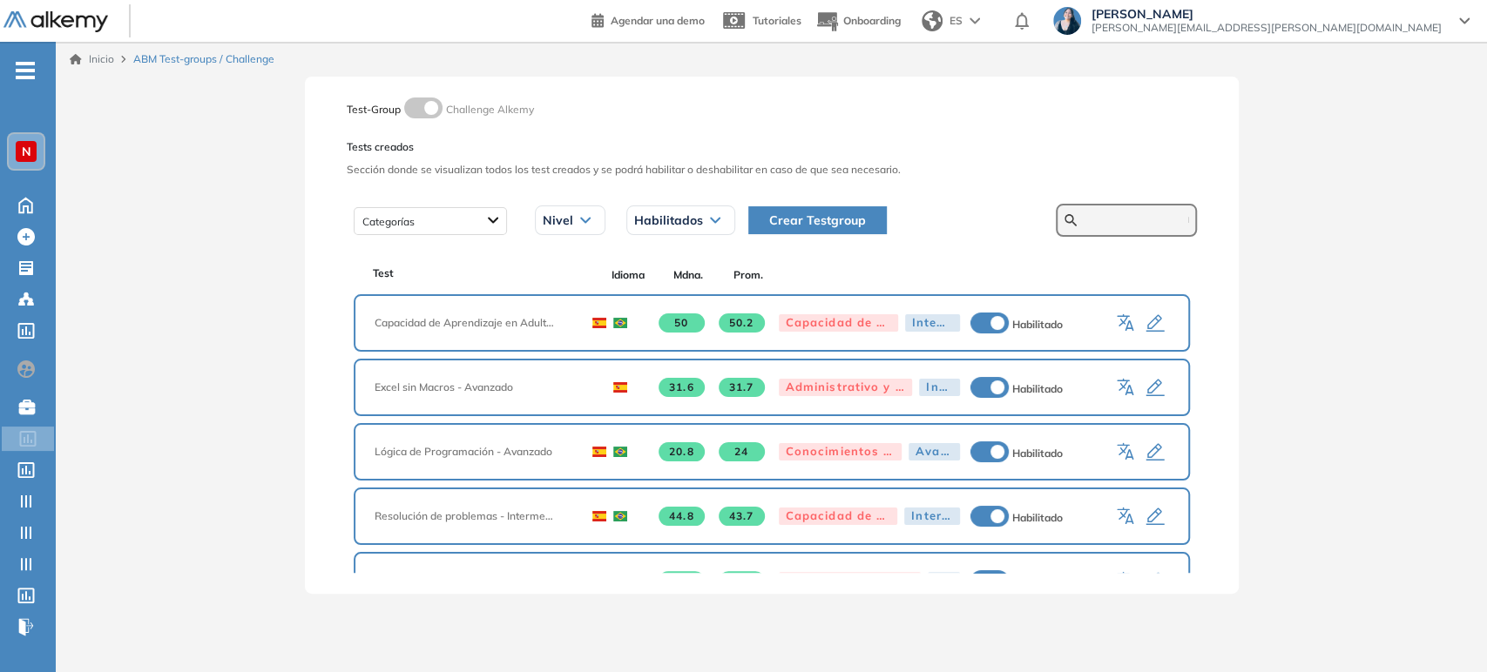
click at [1106, 218] on input "text" at bounding box center [1136, 221] width 105 height 16
type input "******"
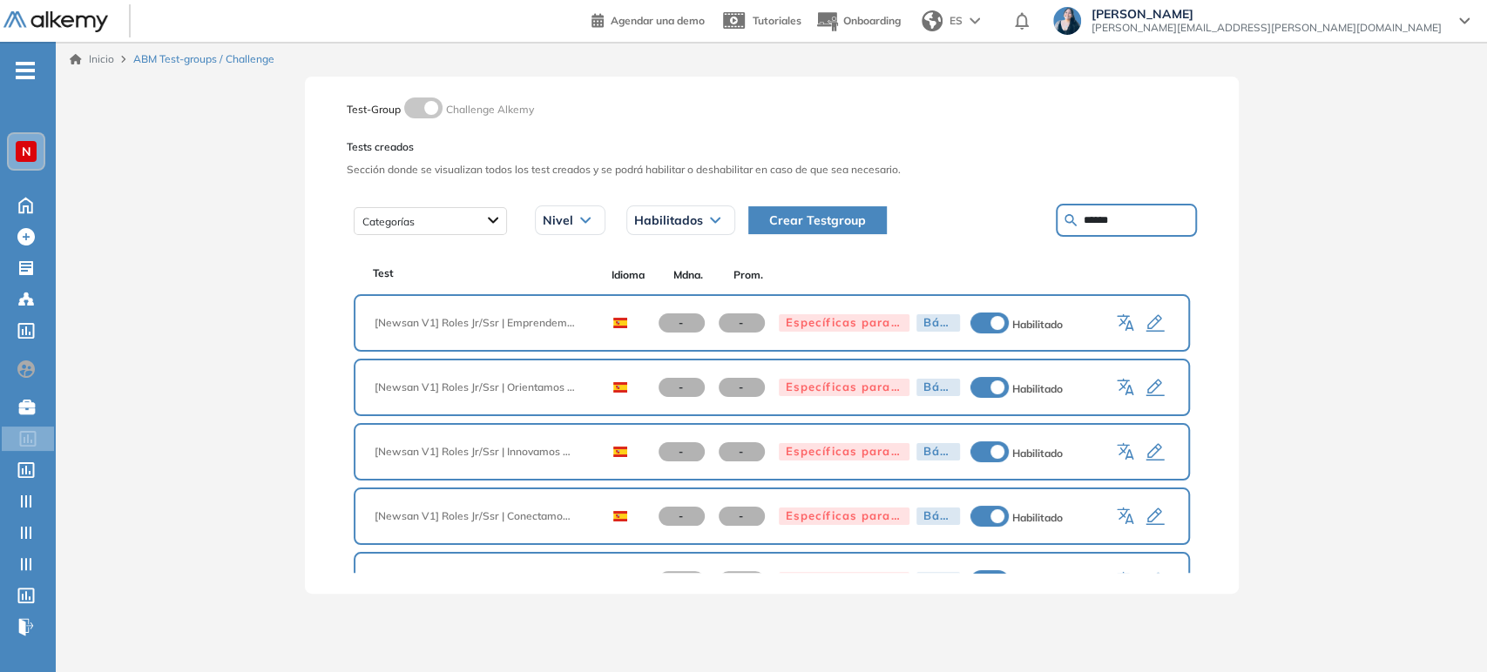
click at [1151, 320] on icon "button" at bounding box center [1154, 323] width 18 height 17
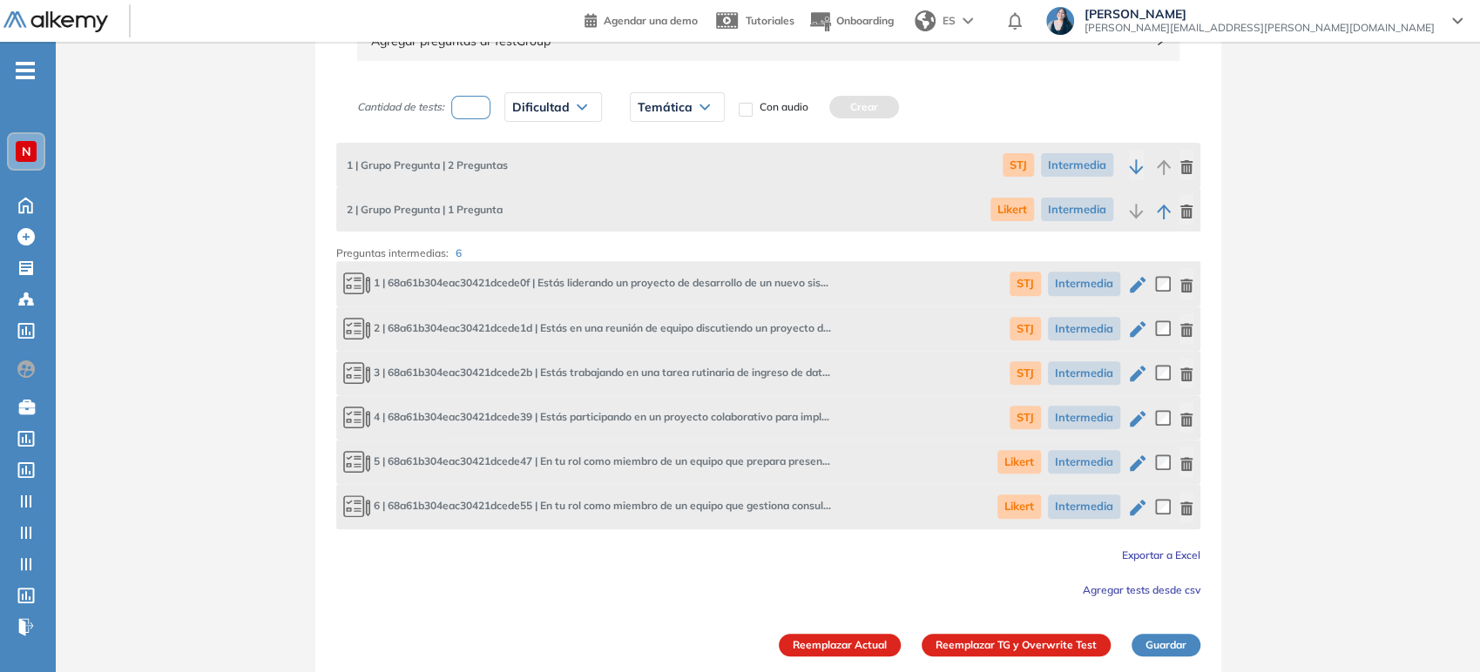
scroll to position [326, 0]
